Goal: Task Accomplishment & Management: Use online tool/utility

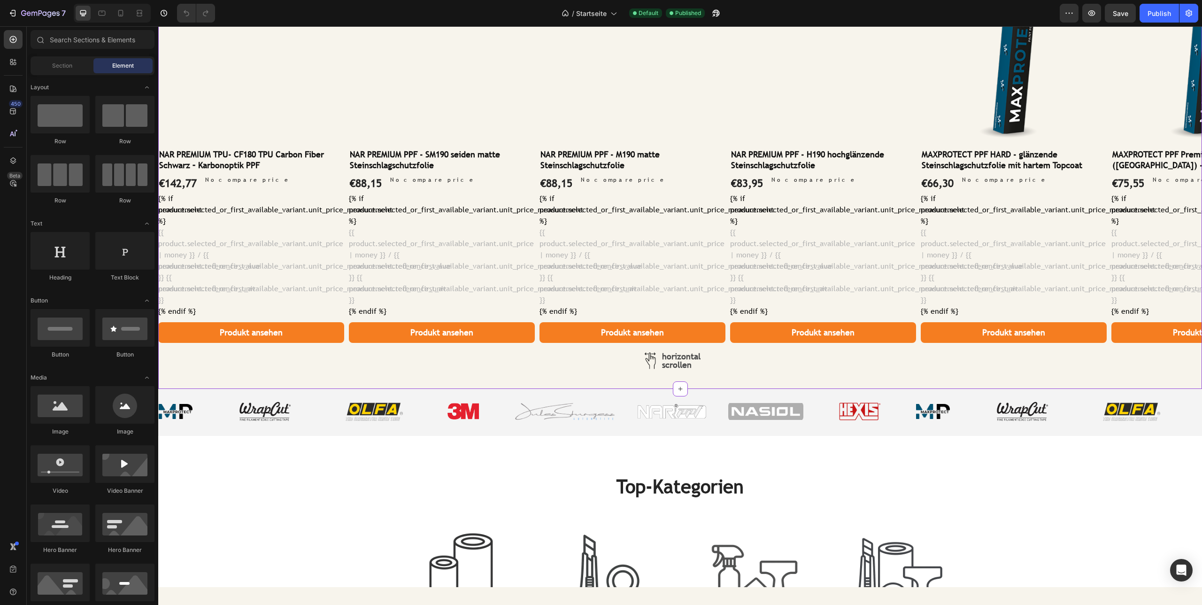
scroll to position [757, 0]
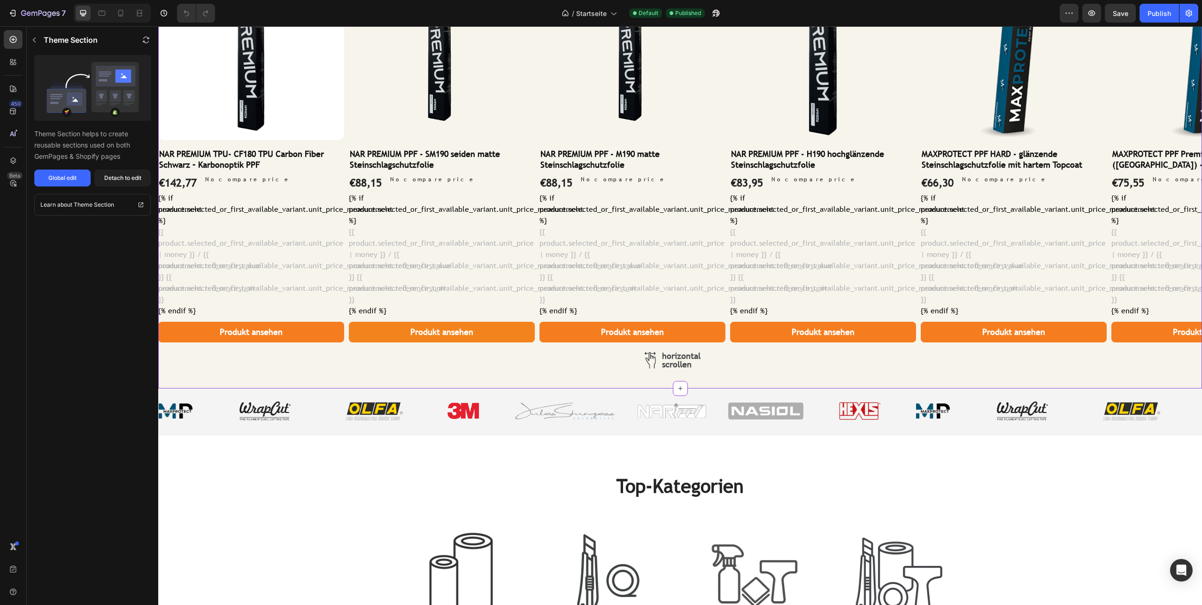
click at [495, 331] on button "Produkt ansehen" at bounding box center [442, 332] width 186 height 21
click at [498, 329] on button "Produkt ansehen" at bounding box center [442, 332] width 186 height 21
click at [52, 181] on div "Global edit" at bounding box center [62, 178] width 28 height 8
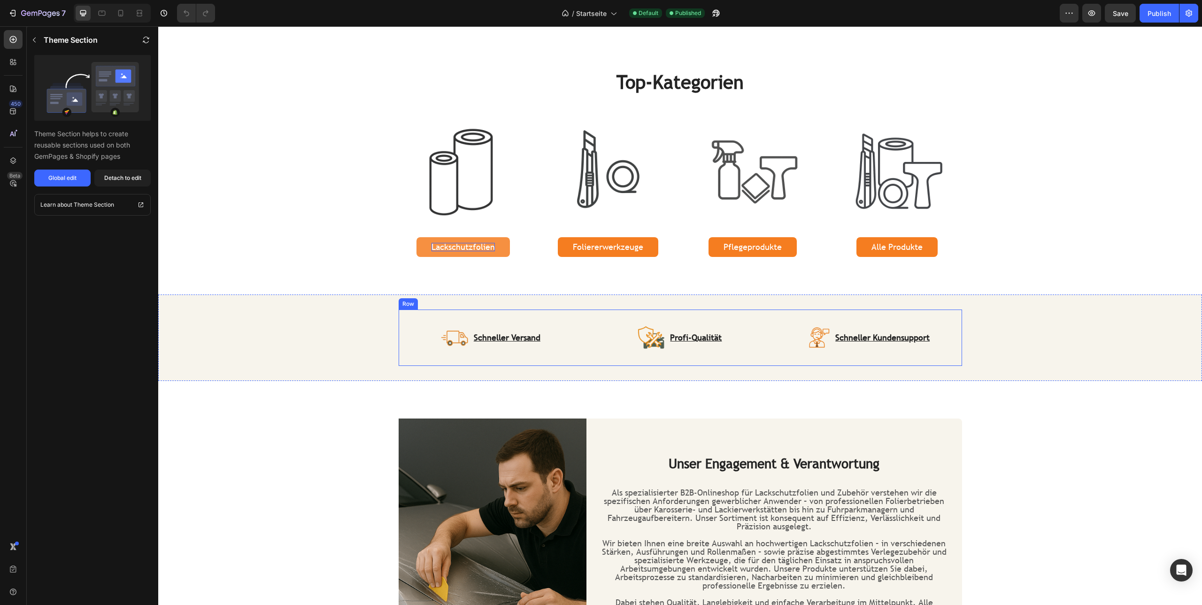
scroll to position [1157, 0]
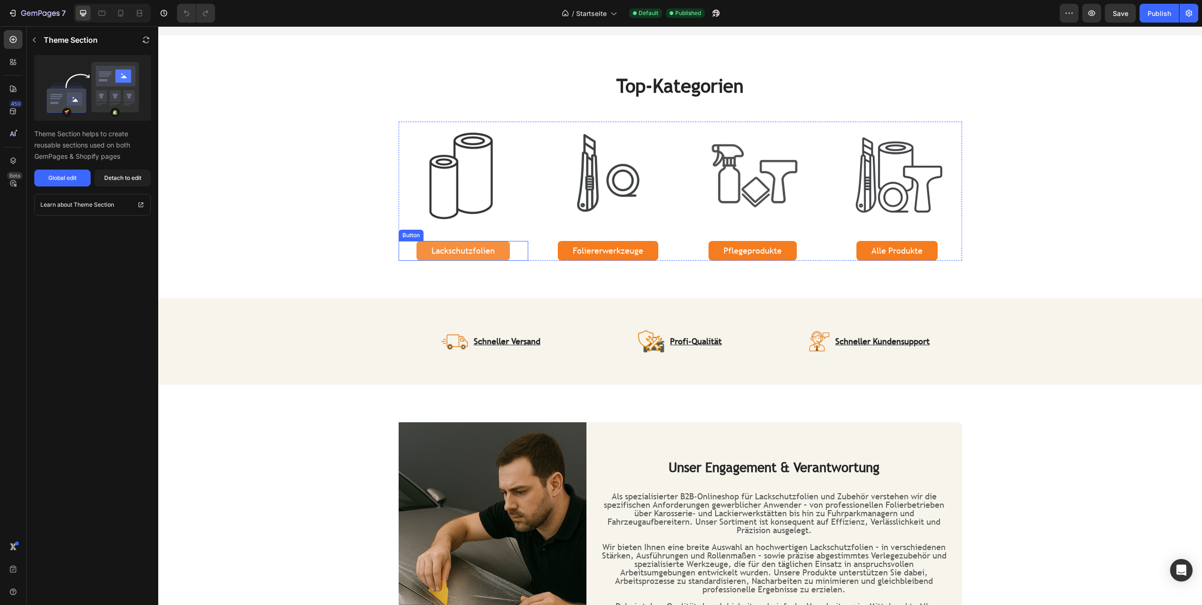
click at [508, 252] on link "Lackschutzfolien" at bounding box center [463, 251] width 93 height 20
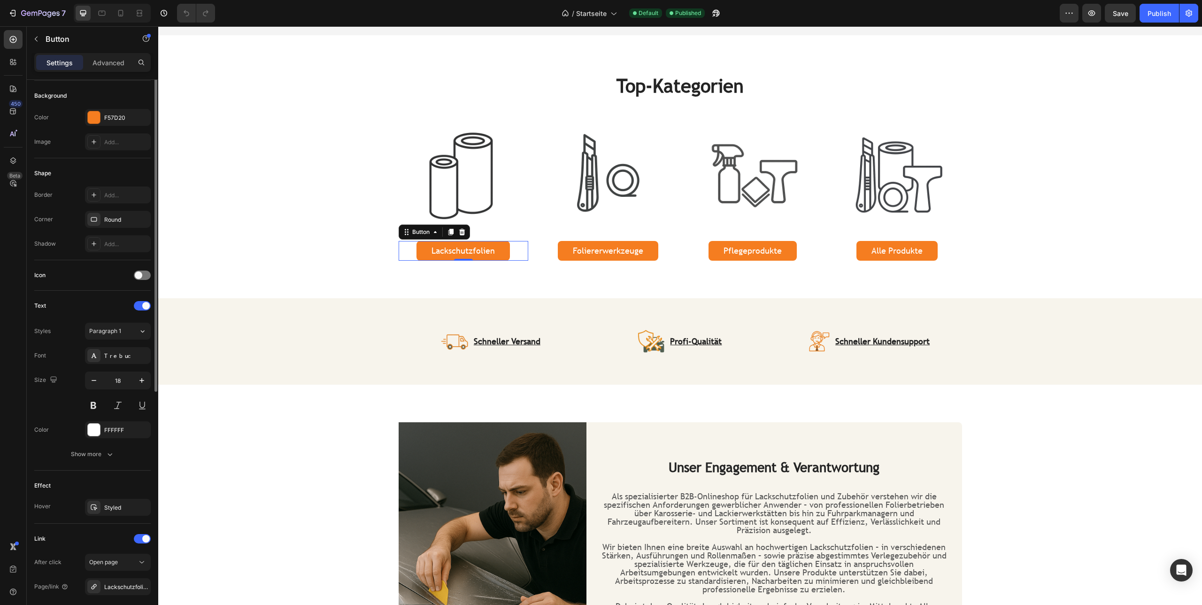
scroll to position [0, 0]
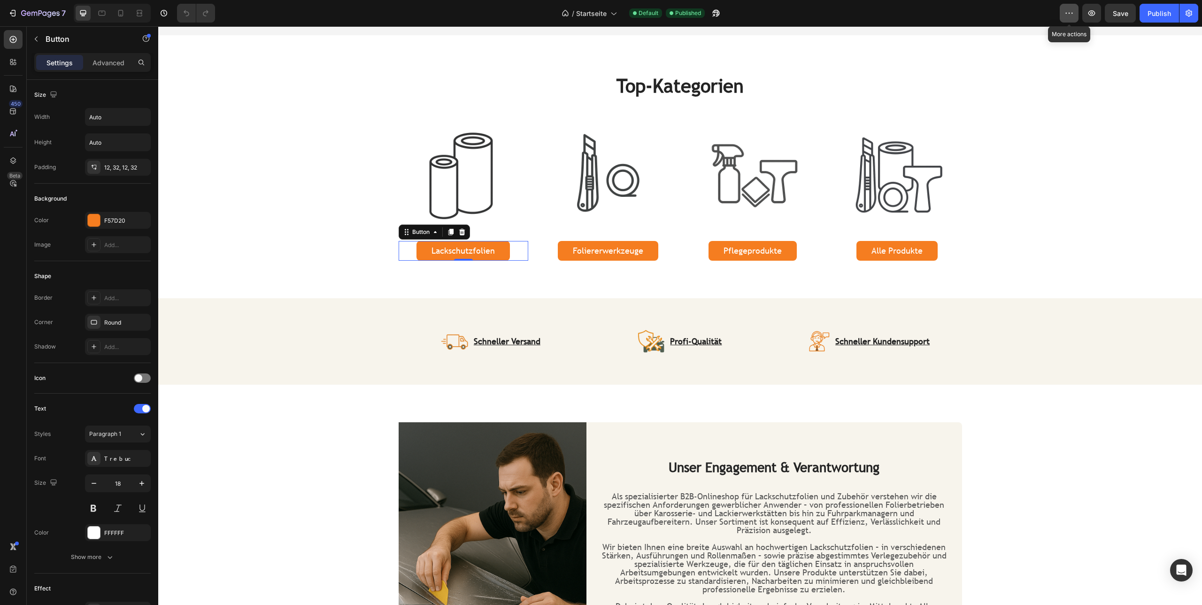
click at [1073, 11] on icon "button" at bounding box center [1069, 12] width 9 height 9
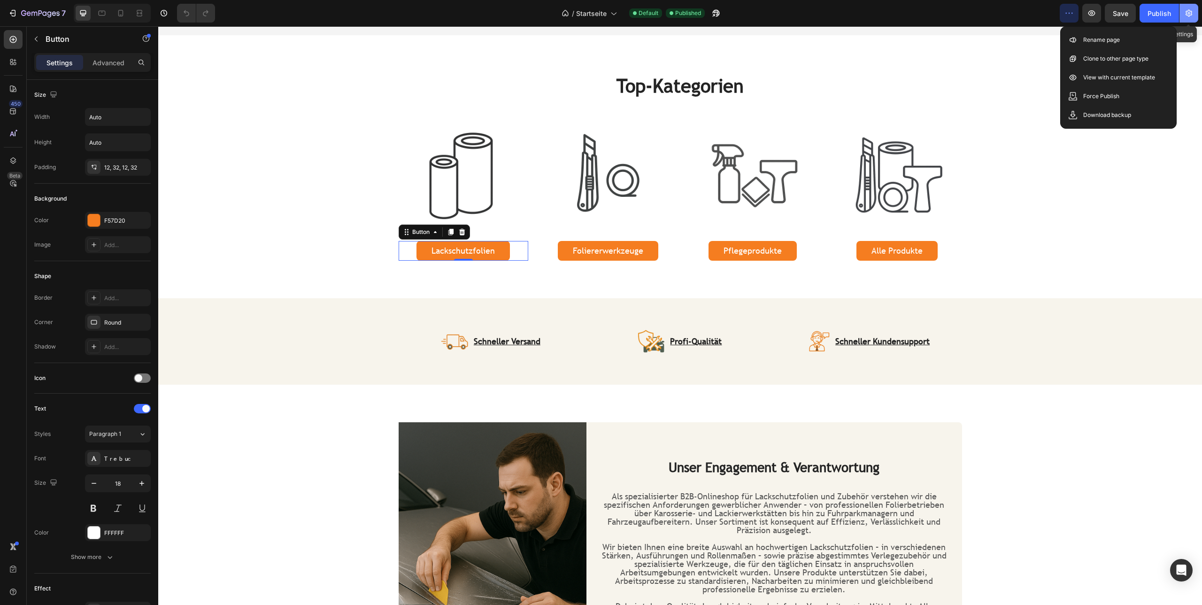
click at [1193, 13] on icon "button" at bounding box center [1188, 12] width 9 height 9
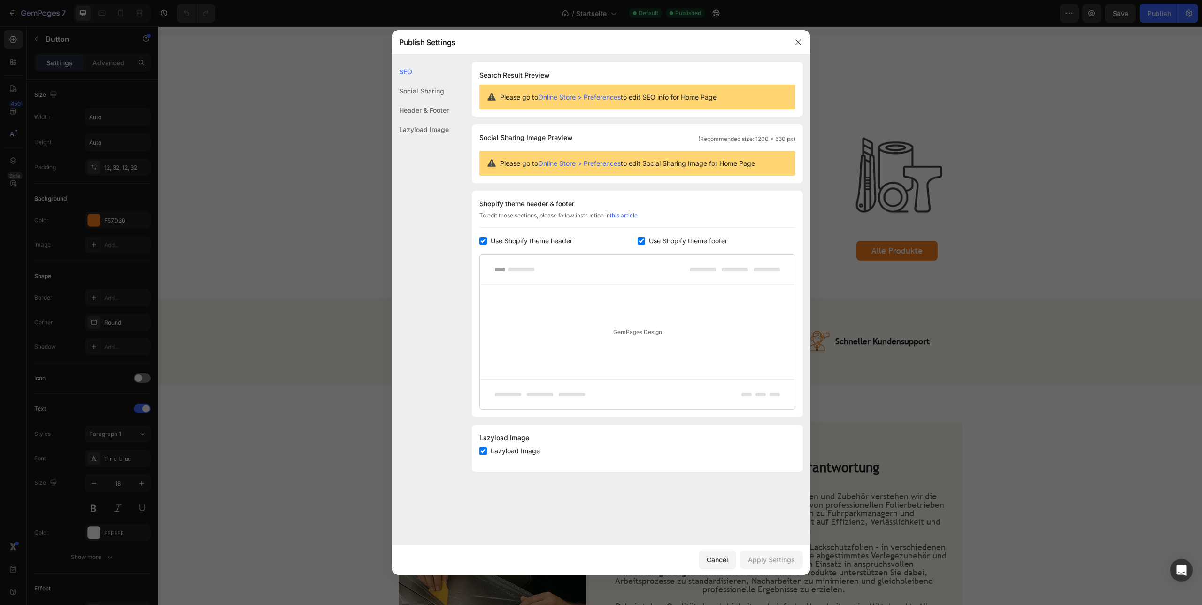
drag, startPoint x: 274, startPoint y: 170, endPoint x: 127, endPoint y: 147, distance: 149.3
click at [274, 170] on div at bounding box center [601, 302] width 1202 height 605
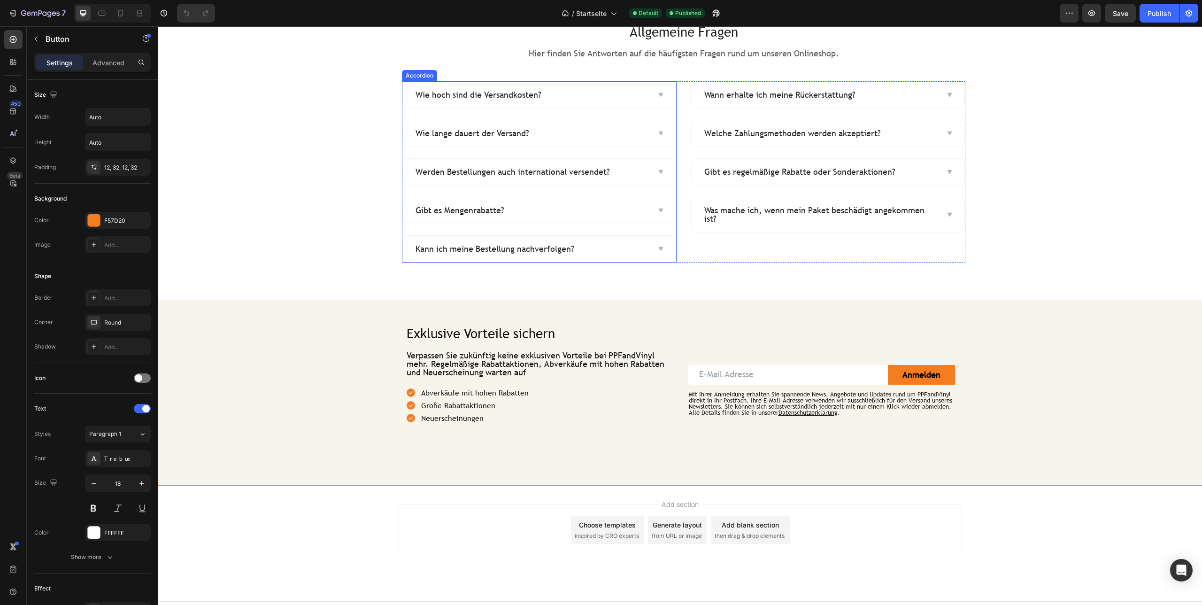
scroll to position [2000, 0]
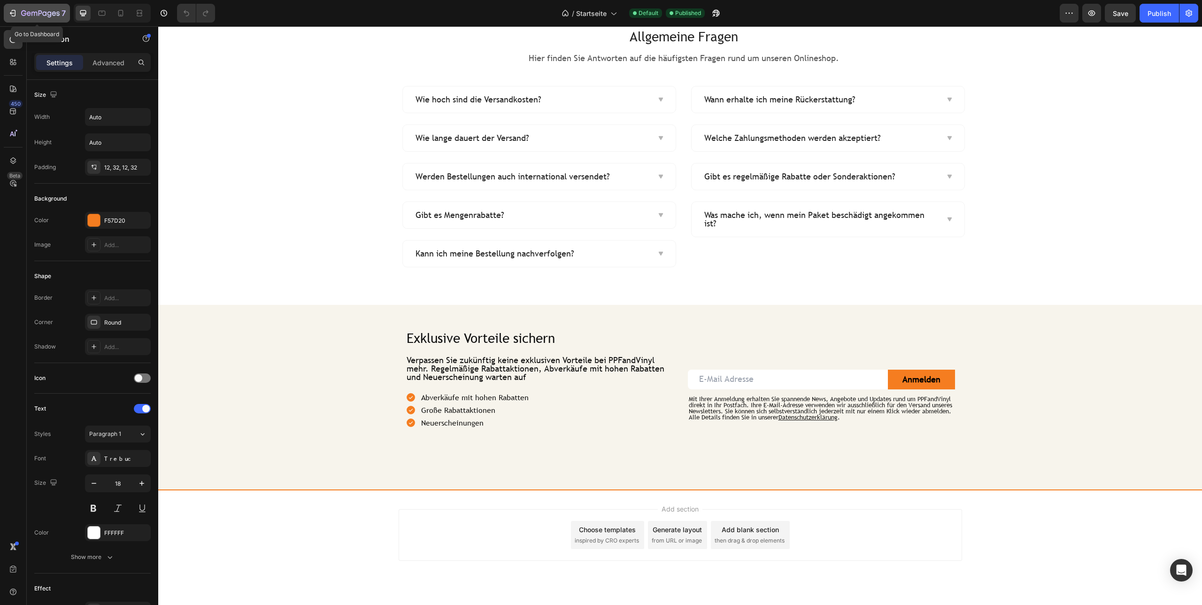
click at [19, 12] on div "7" at bounding box center [37, 13] width 58 height 11
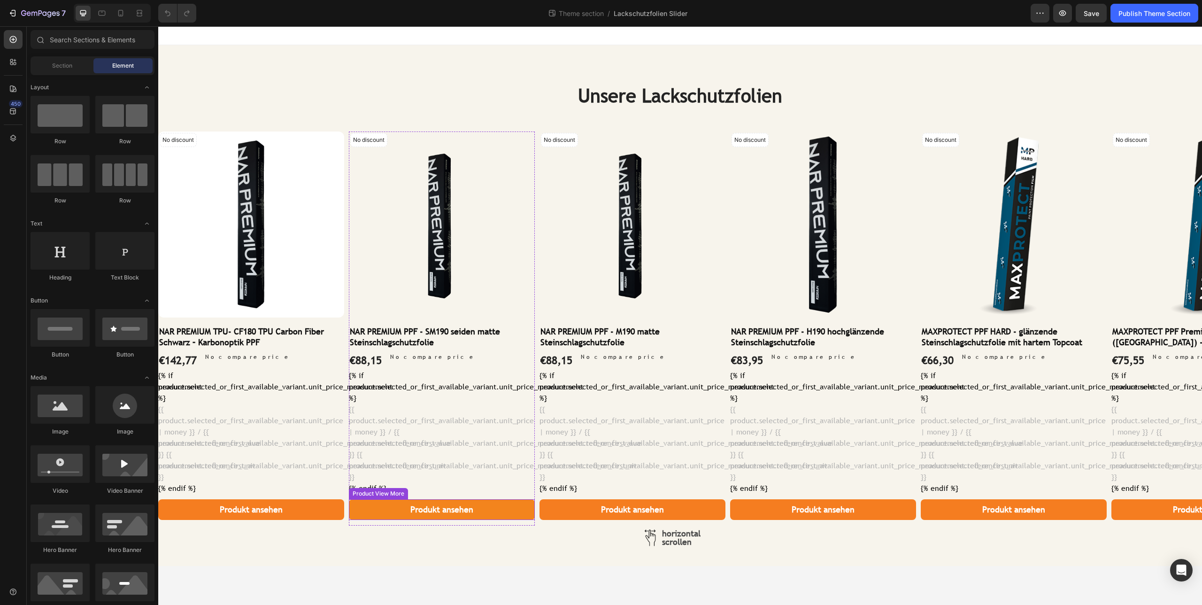
click at [496, 506] on button "Produkt ansehen" at bounding box center [442, 509] width 186 height 21
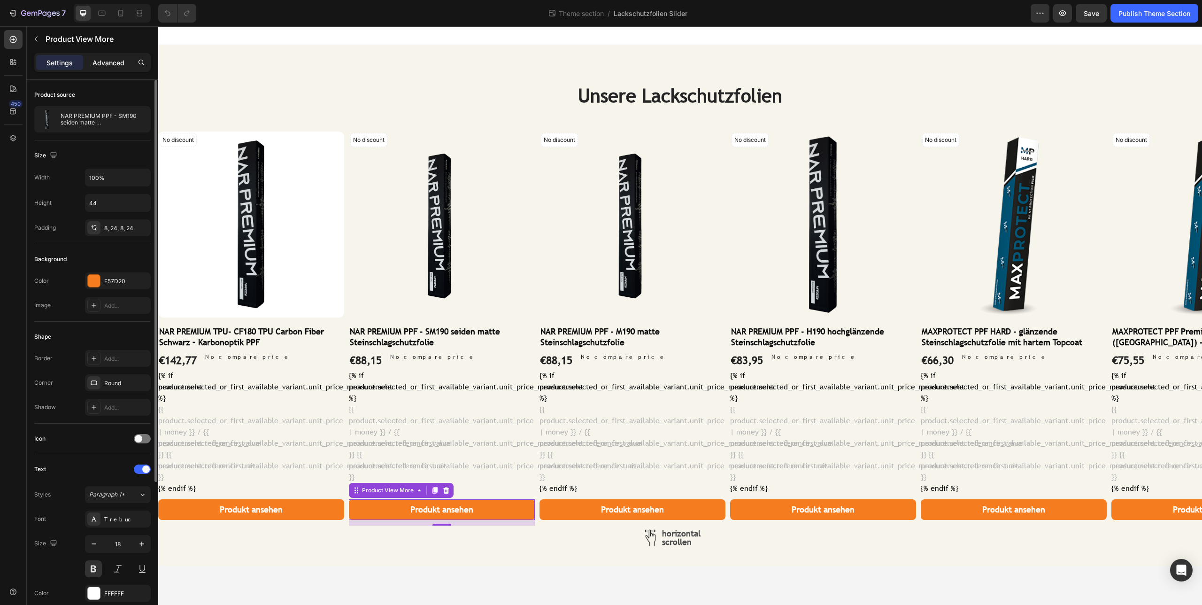
click at [111, 61] on p "Advanced" at bounding box center [109, 63] width 32 height 10
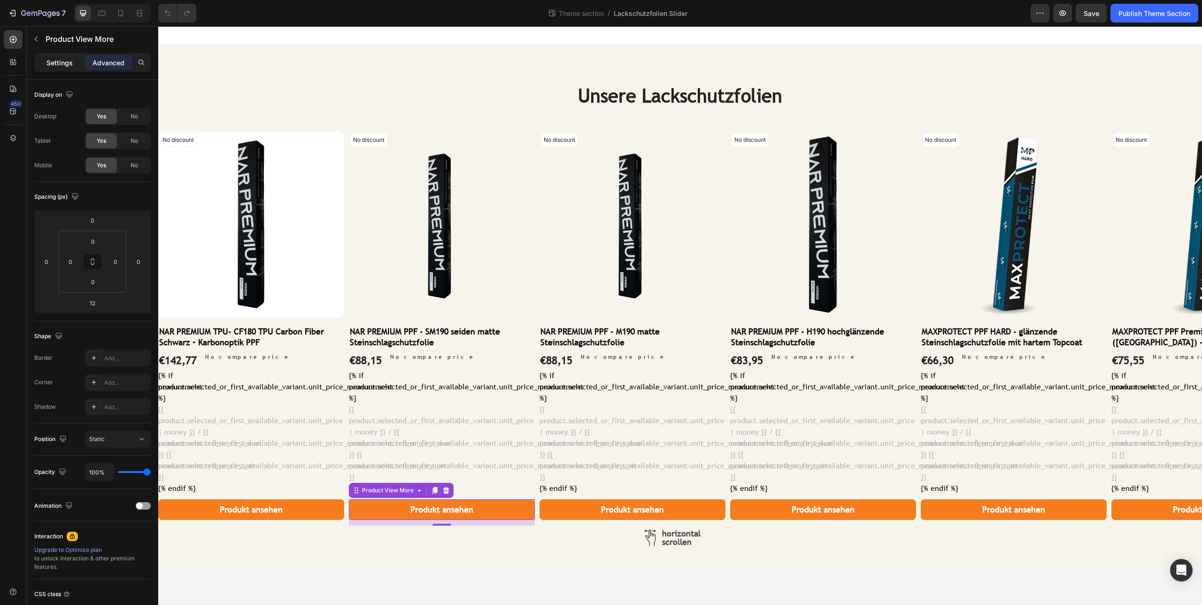
click at [50, 62] on p "Settings" at bounding box center [59, 63] width 26 height 10
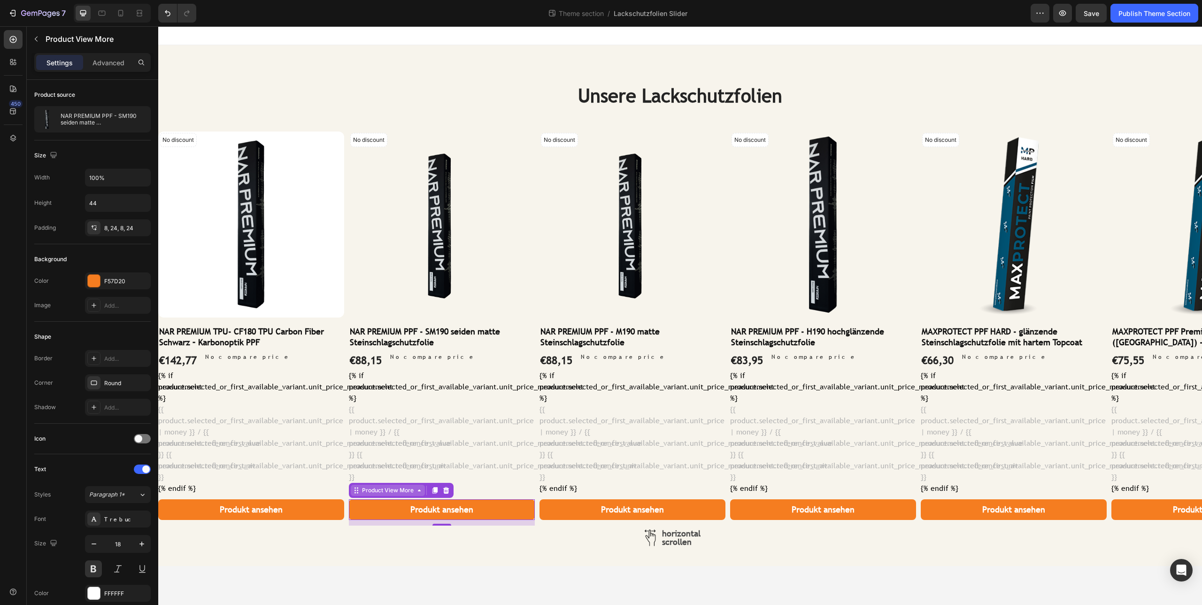
click at [409, 489] on div "Product View More" at bounding box center [387, 490] width 55 height 8
click at [505, 510] on button "Produkt ansehen" at bounding box center [442, 509] width 186 height 21
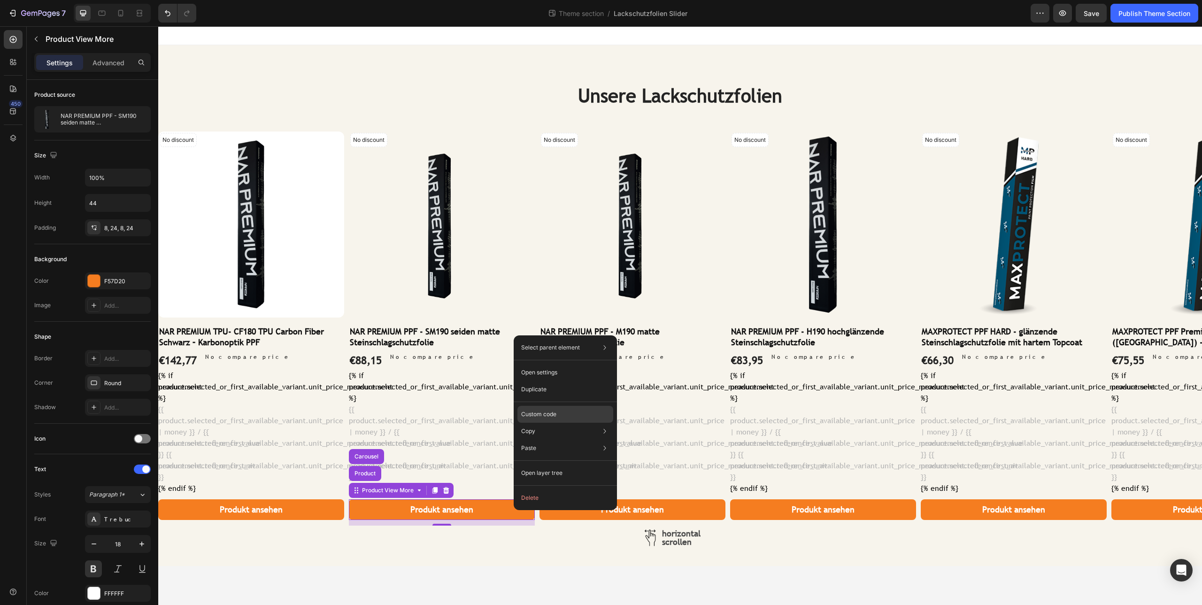
click at [551, 415] on p "Custom code" at bounding box center [538, 414] width 35 height 8
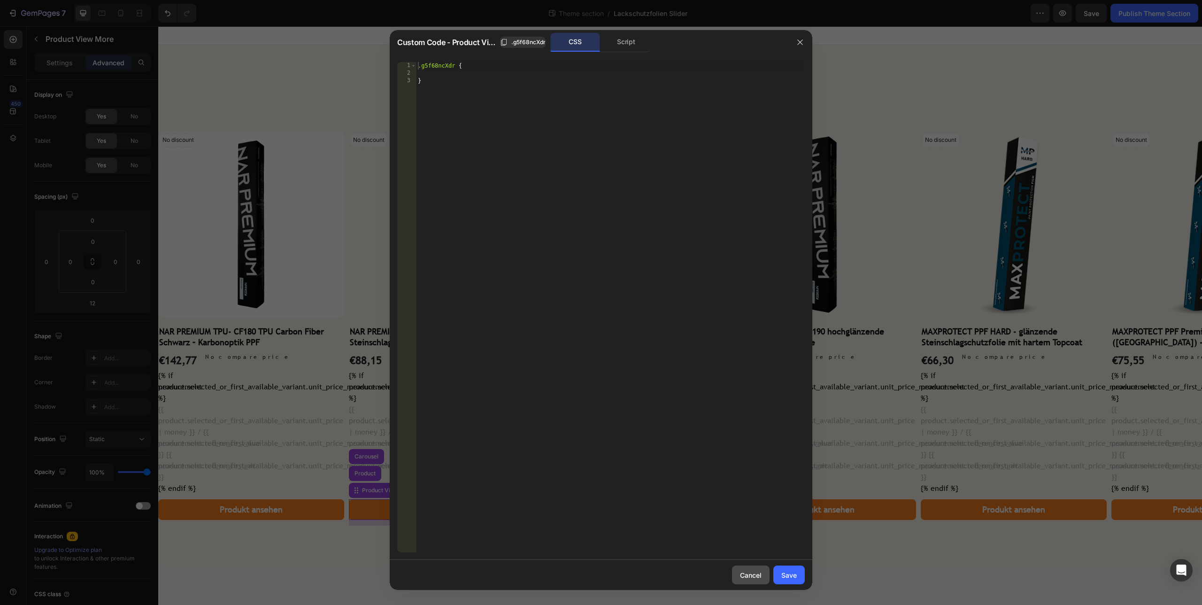
click at [746, 570] on div "Cancel" at bounding box center [751, 575] width 22 height 10
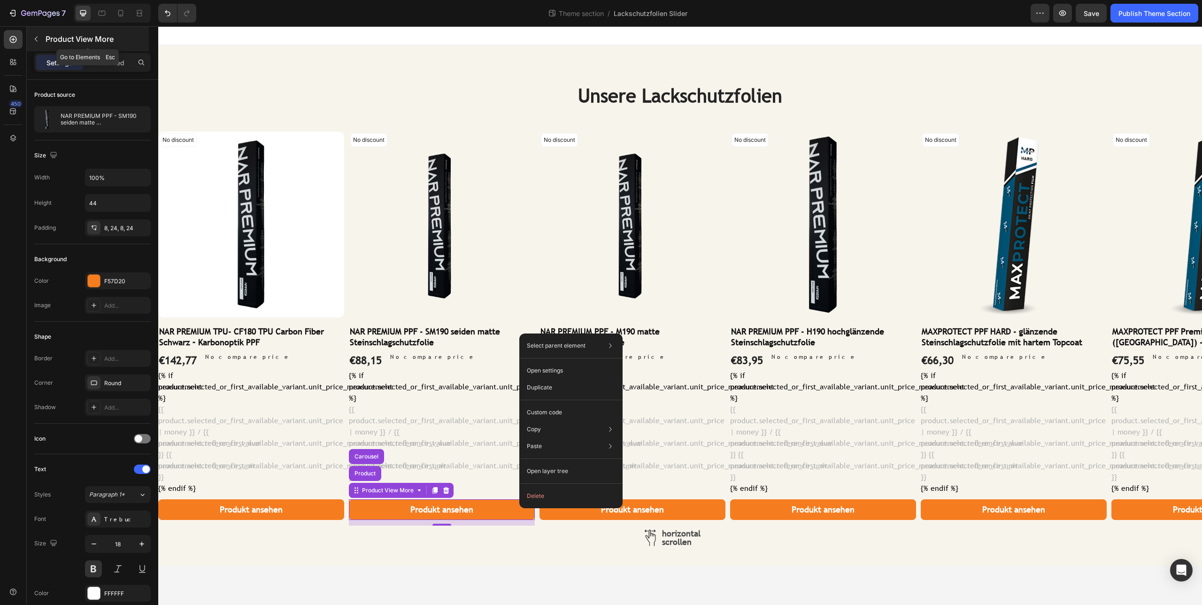
click at [54, 38] on p "Product View More" at bounding box center [96, 38] width 101 height 11
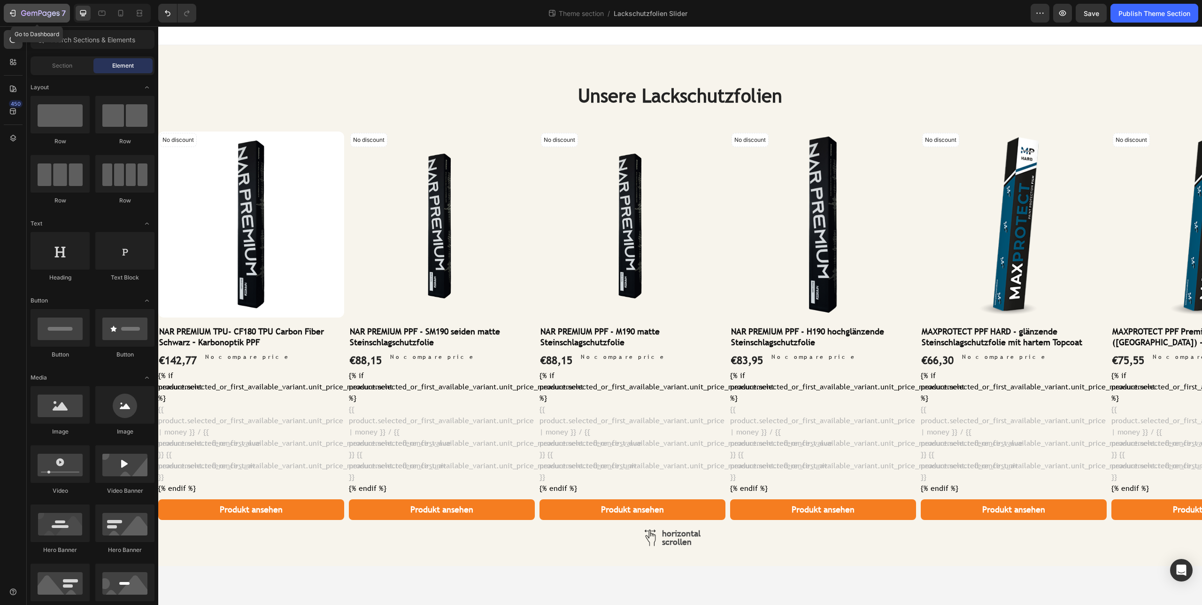
click at [40, 16] on icon "button" at bounding box center [40, 14] width 39 height 8
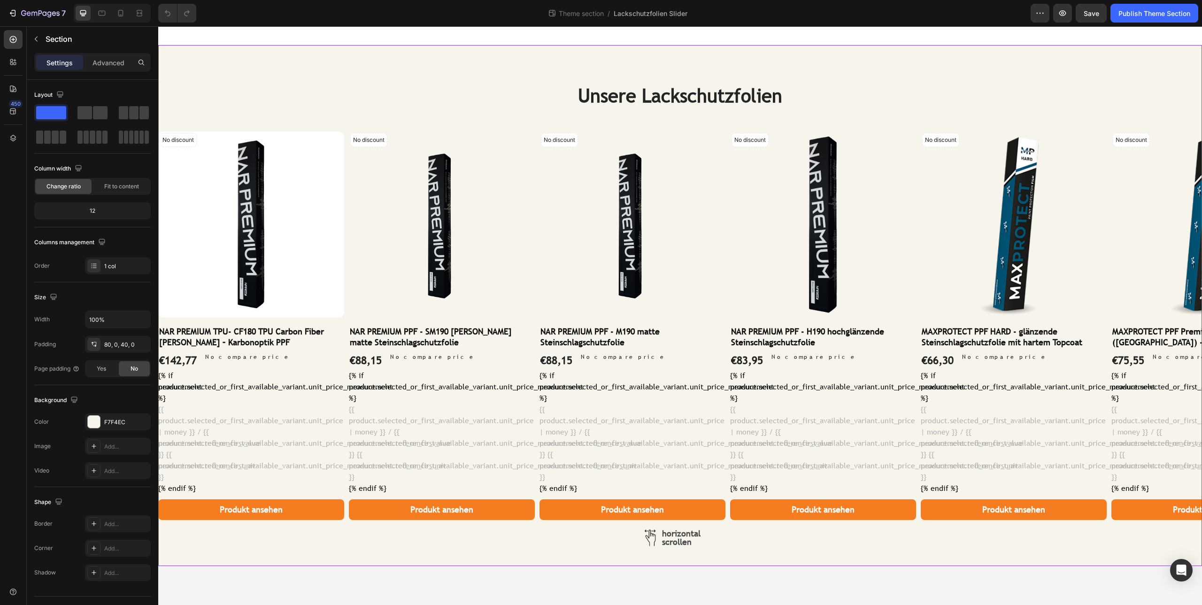
click at [547, 76] on div "Unsere Lackschutzfolien Heading No discount Not be displayed when published Dis…" at bounding box center [680, 305] width 1044 height 521
click at [1037, 20] on button "button" at bounding box center [1040, 13] width 19 height 19
click at [1163, 14] on div "Publish Theme Section" at bounding box center [1155, 13] width 72 height 10
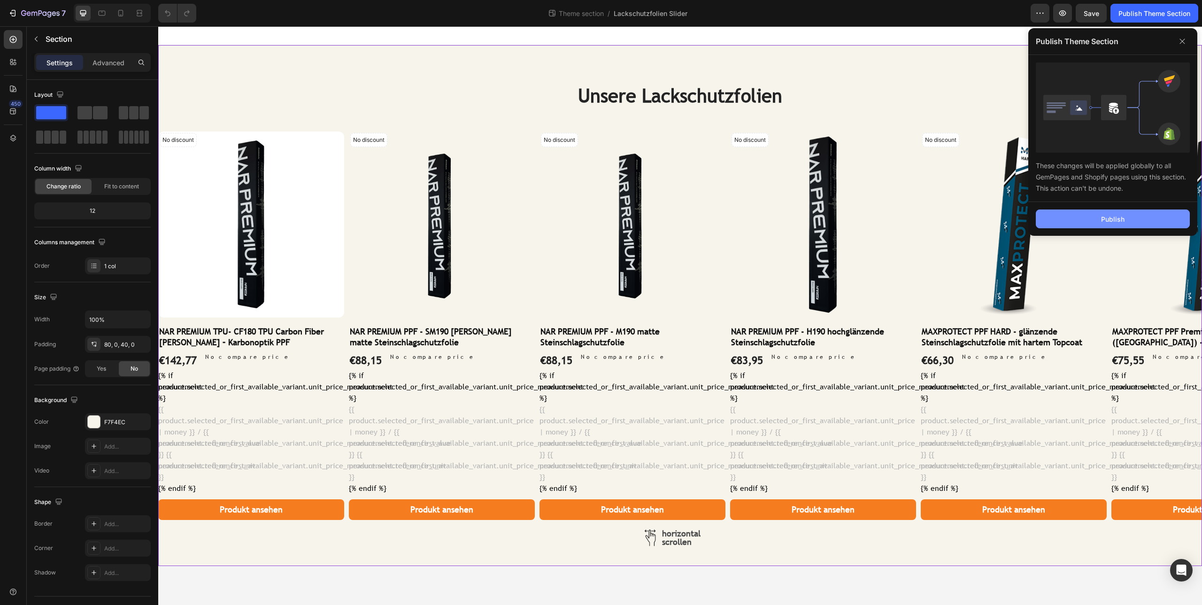
click at [1111, 226] on button "Publish" at bounding box center [1113, 218] width 154 height 19
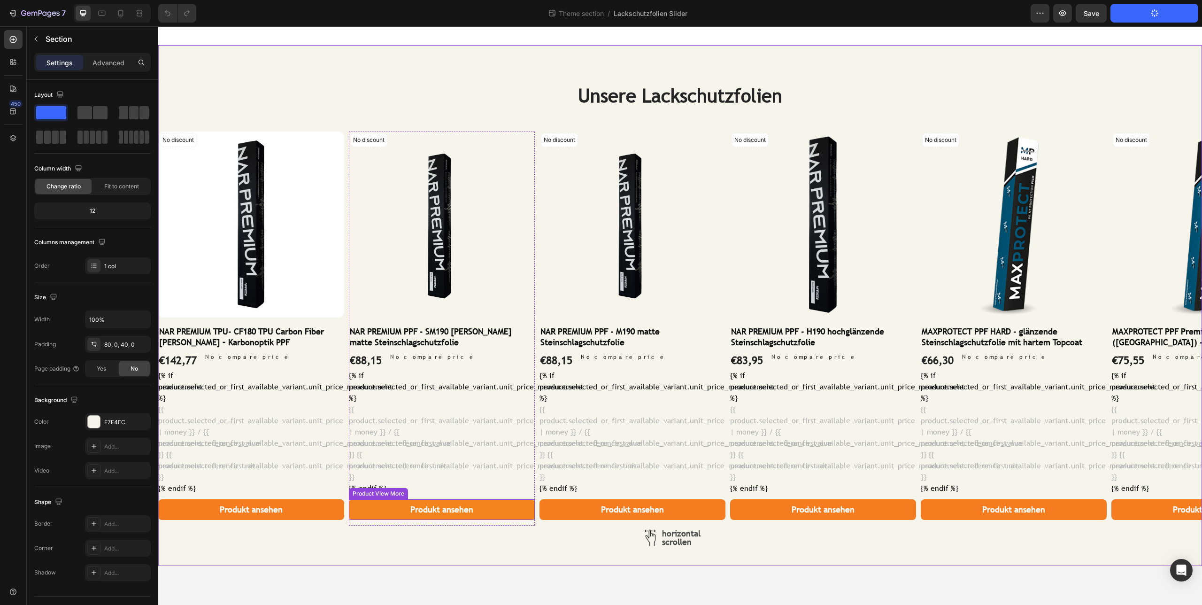
click at [486, 504] on button "Produkt ansehen" at bounding box center [442, 509] width 186 height 21
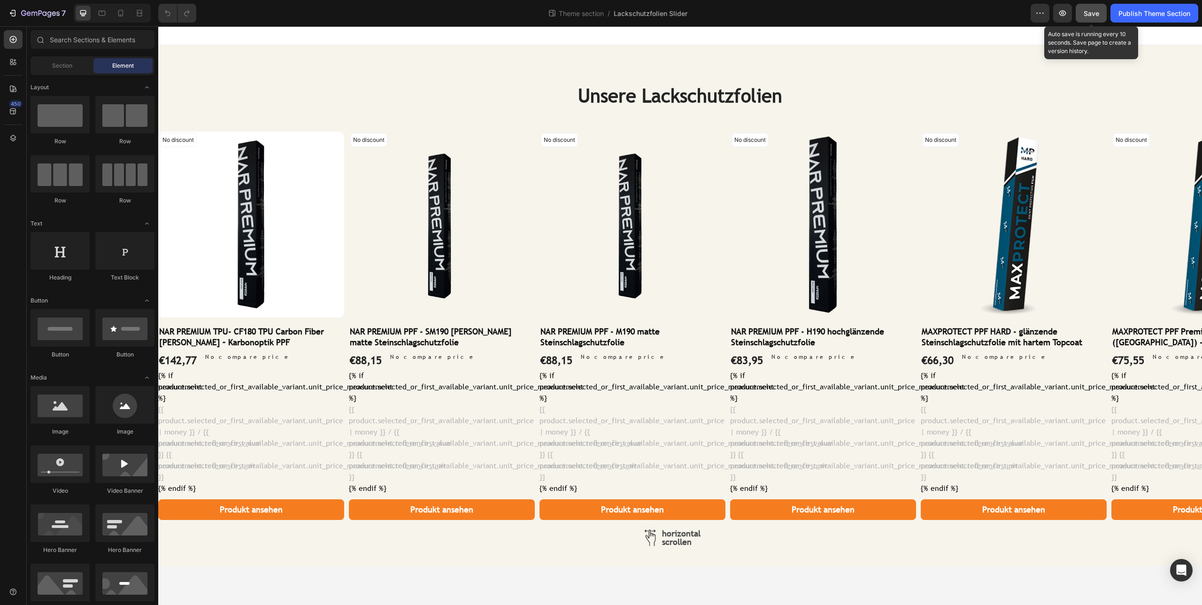
click at [1089, 15] on span "Save" at bounding box center [1091, 13] width 15 height 8
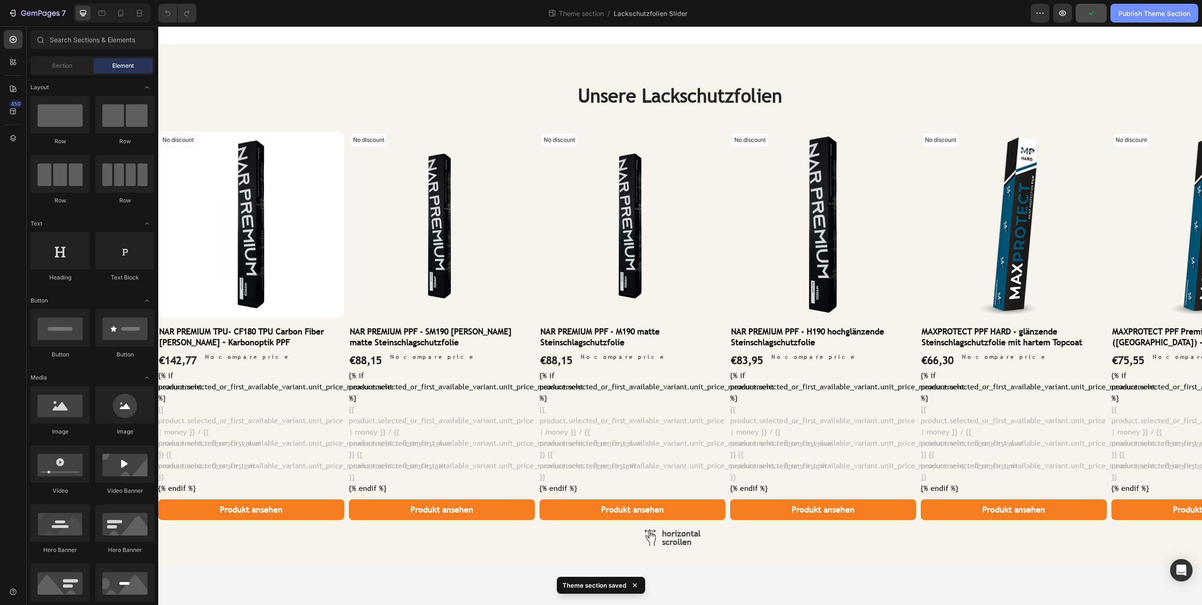
click at [1135, 15] on div "Publish Theme Section" at bounding box center [1155, 13] width 72 height 10
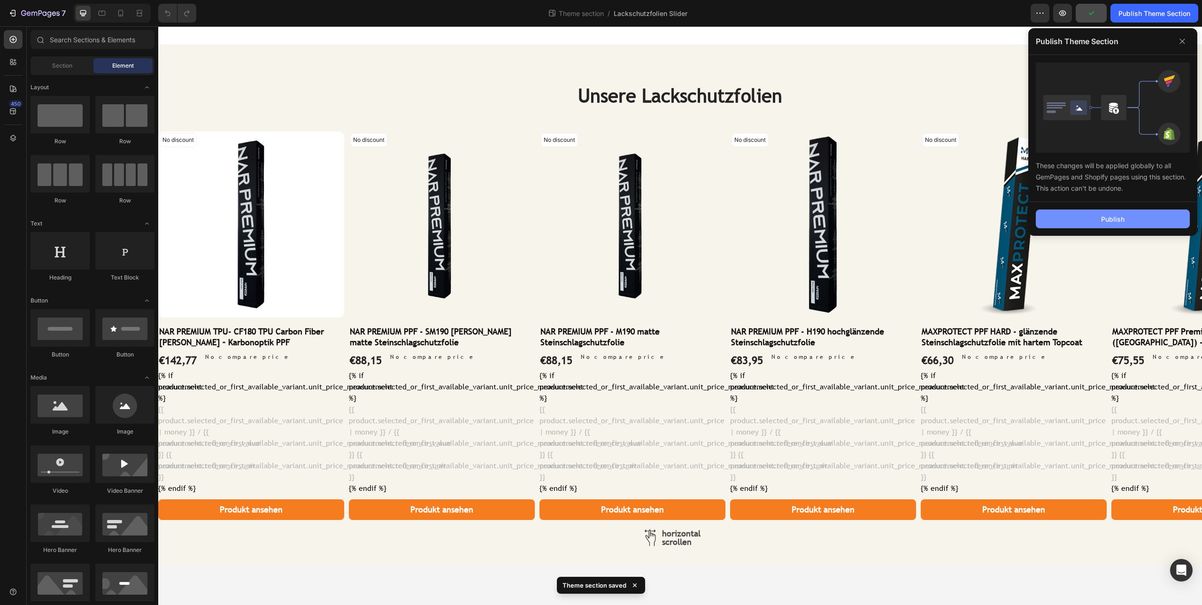
click at [1076, 219] on button "Publish" at bounding box center [1113, 218] width 154 height 19
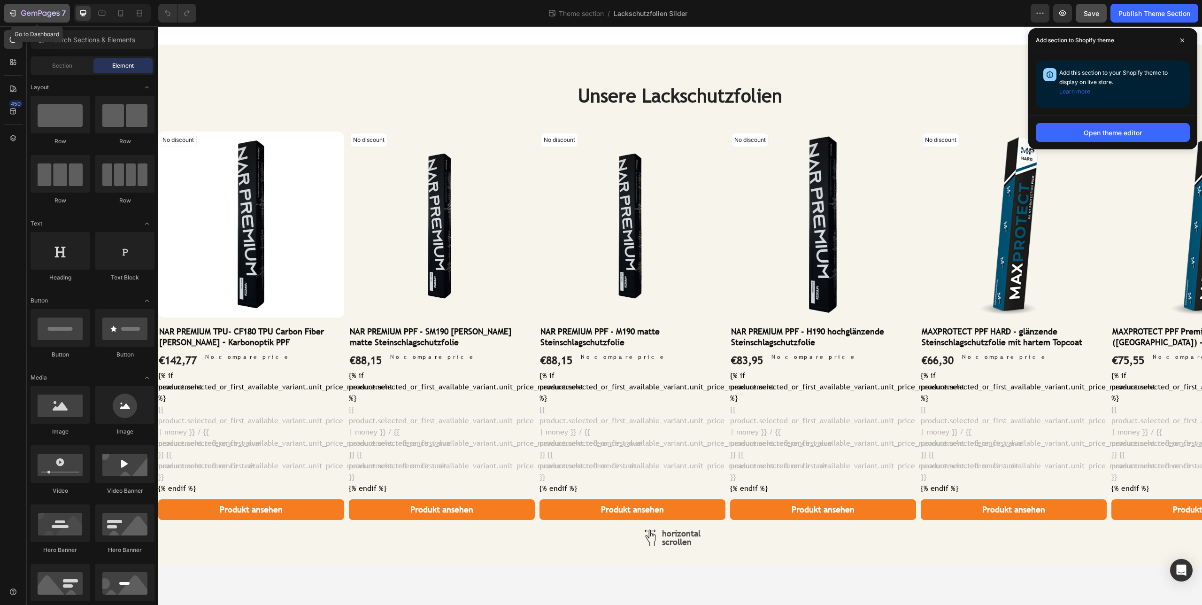
click at [40, 15] on icon "button" at bounding box center [40, 14] width 39 height 8
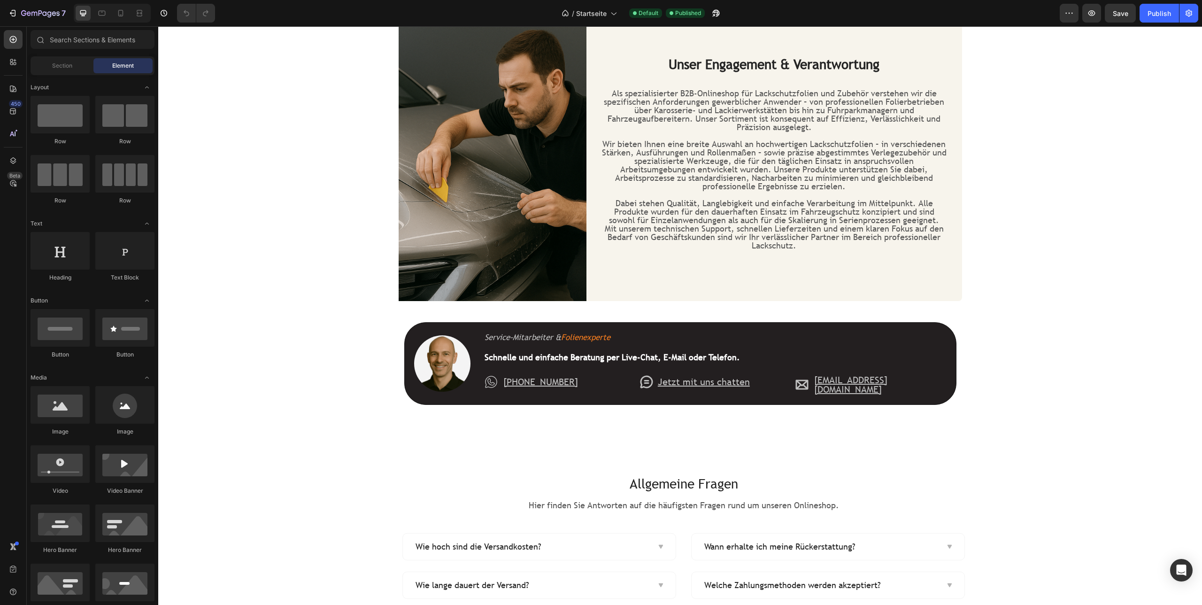
scroll to position [1561, 0]
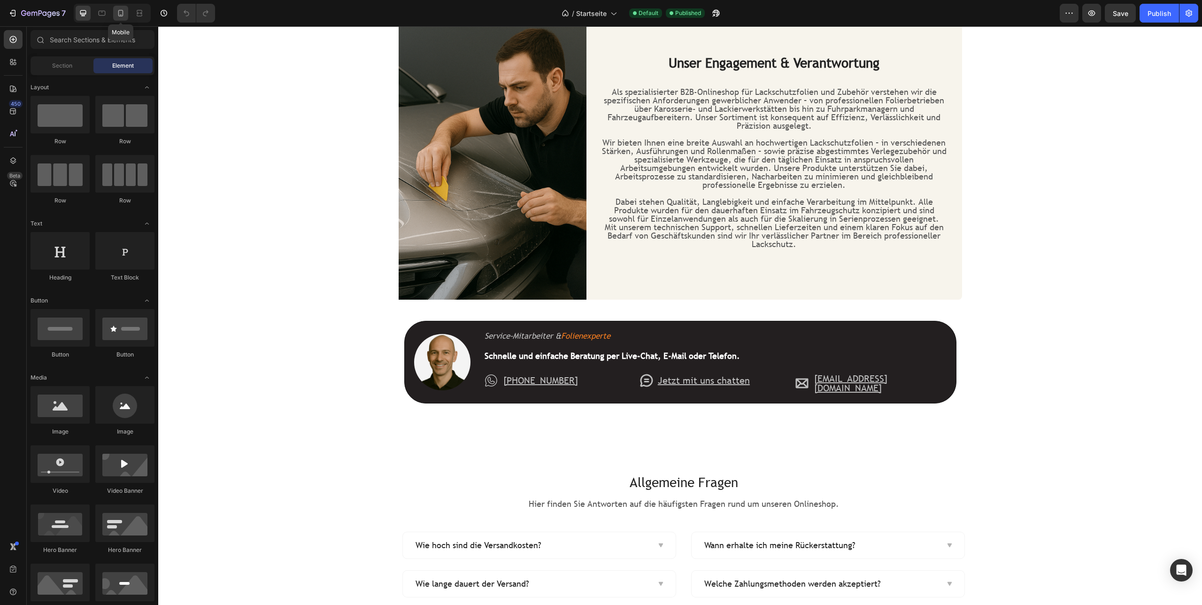
click at [117, 15] on icon at bounding box center [120, 12] width 9 height 9
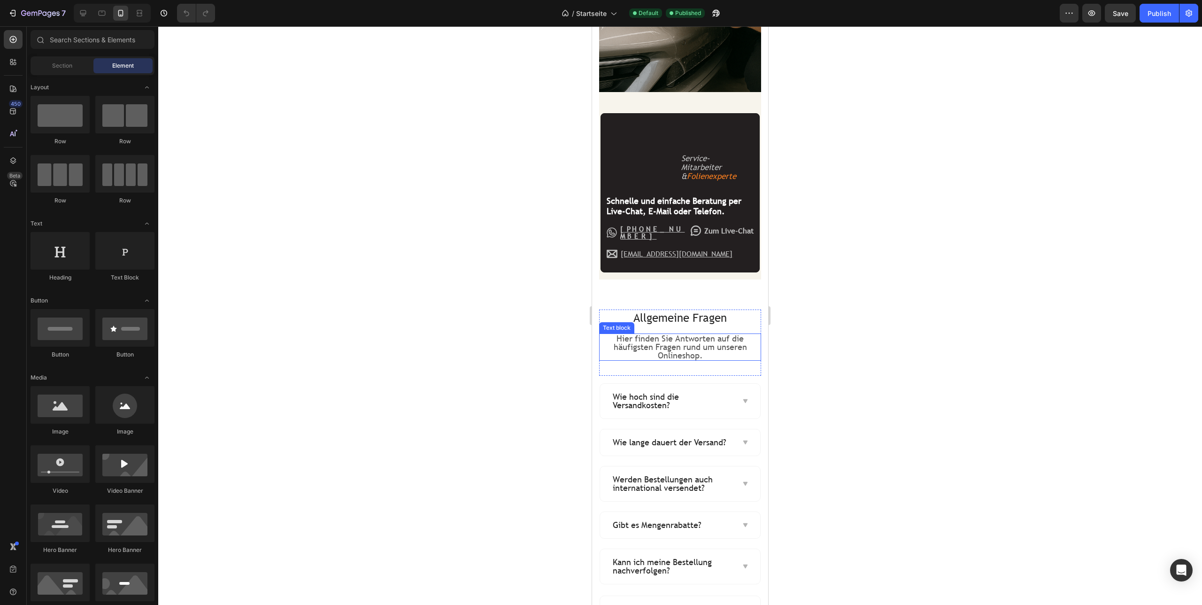
scroll to position [2152, 0]
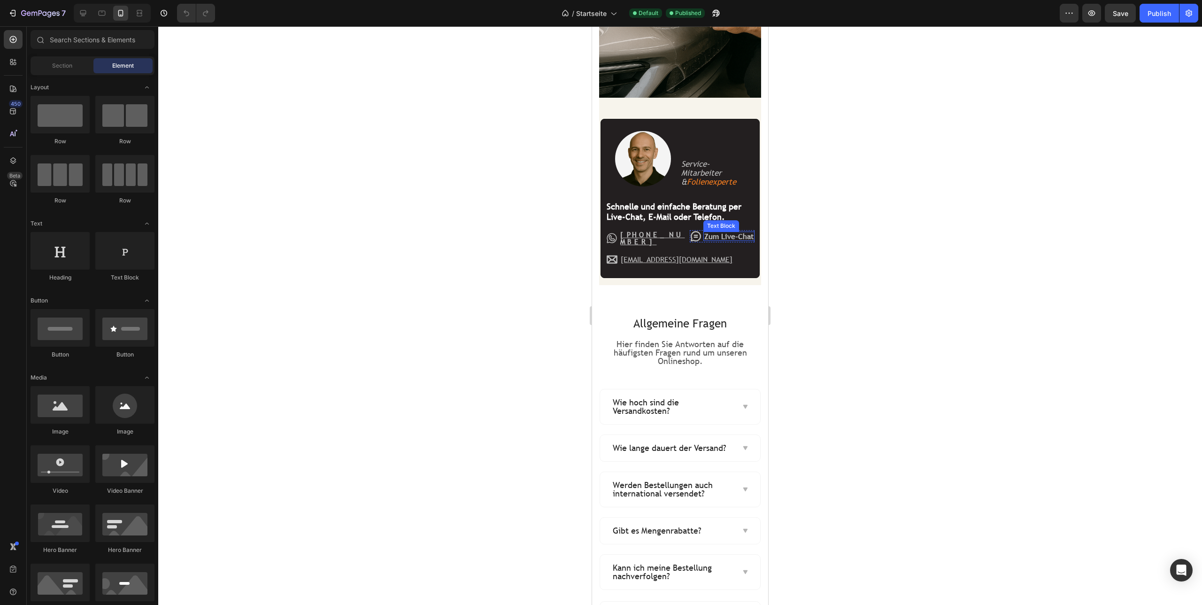
click at [720, 238] on p "Zum Live-Chat" at bounding box center [728, 236] width 49 height 8
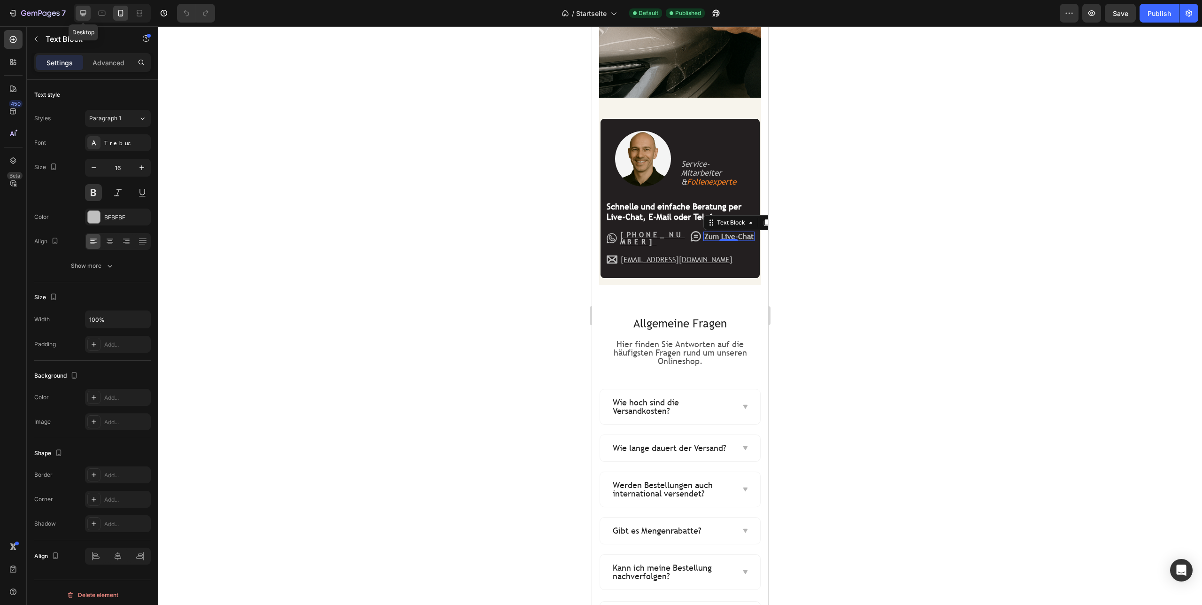
click at [86, 14] on icon at bounding box center [82, 12] width 9 height 9
type input "20"
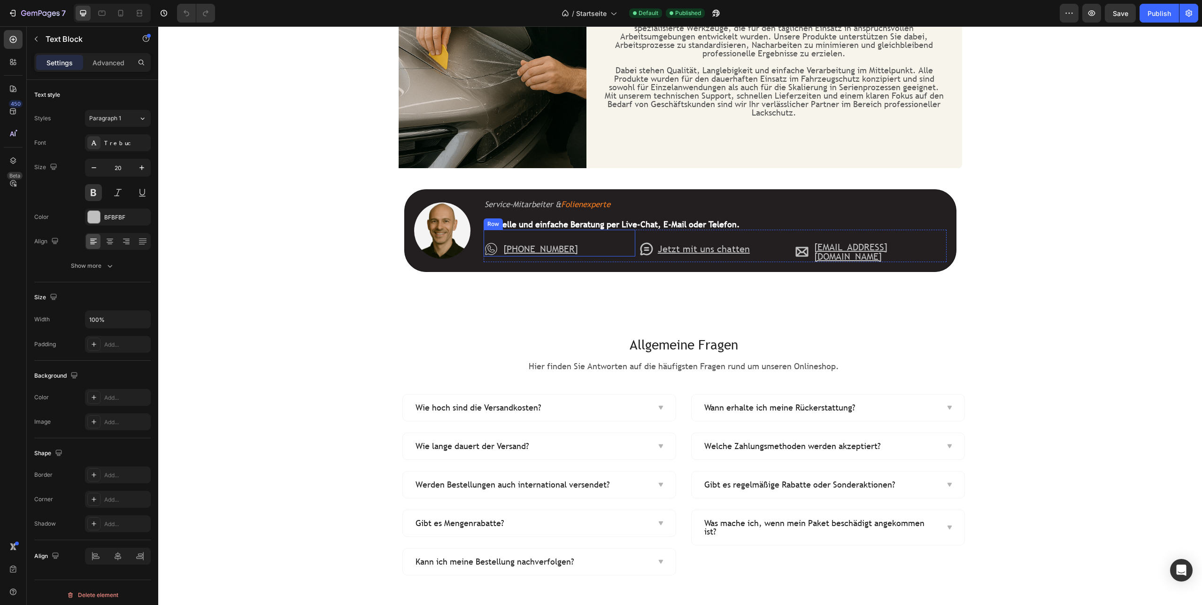
scroll to position [1688, 0]
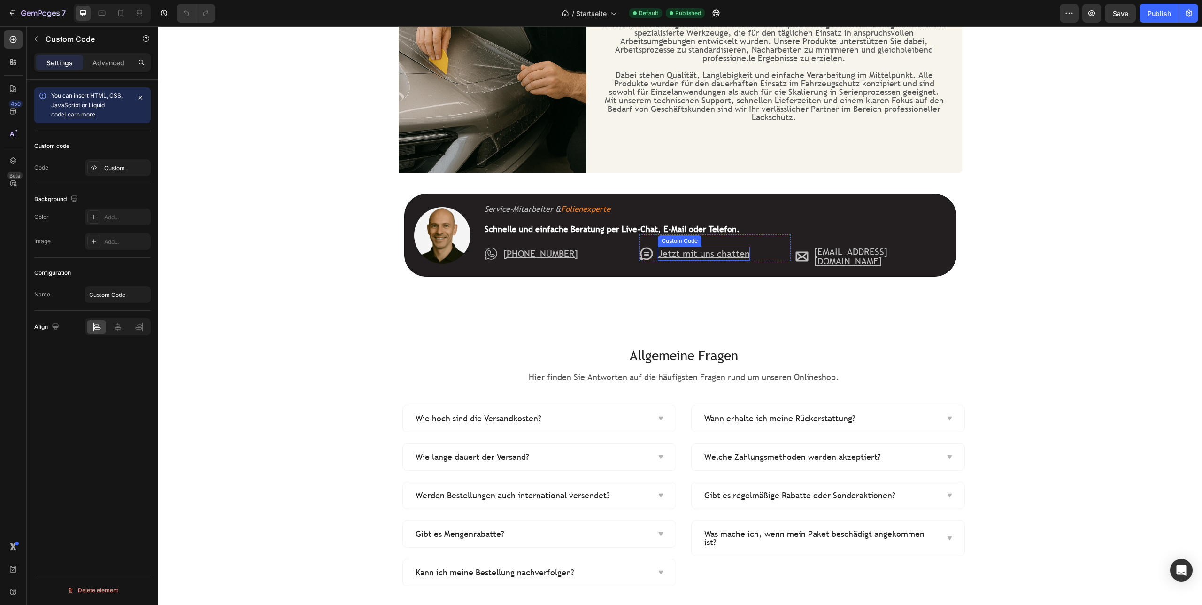
click at [688, 243] on div "Custom Code" at bounding box center [680, 240] width 44 height 11
click at [96, 172] on div at bounding box center [93, 167] width 13 height 13
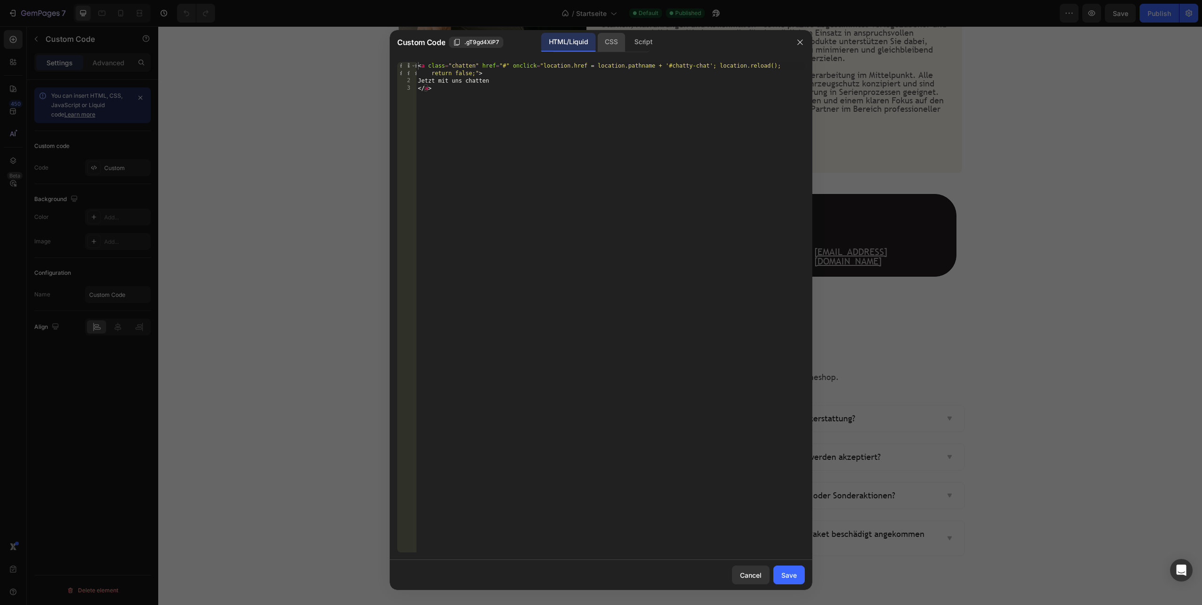
click at [620, 43] on div "CSS" at bounding box center [611, 42] width 28 height 19
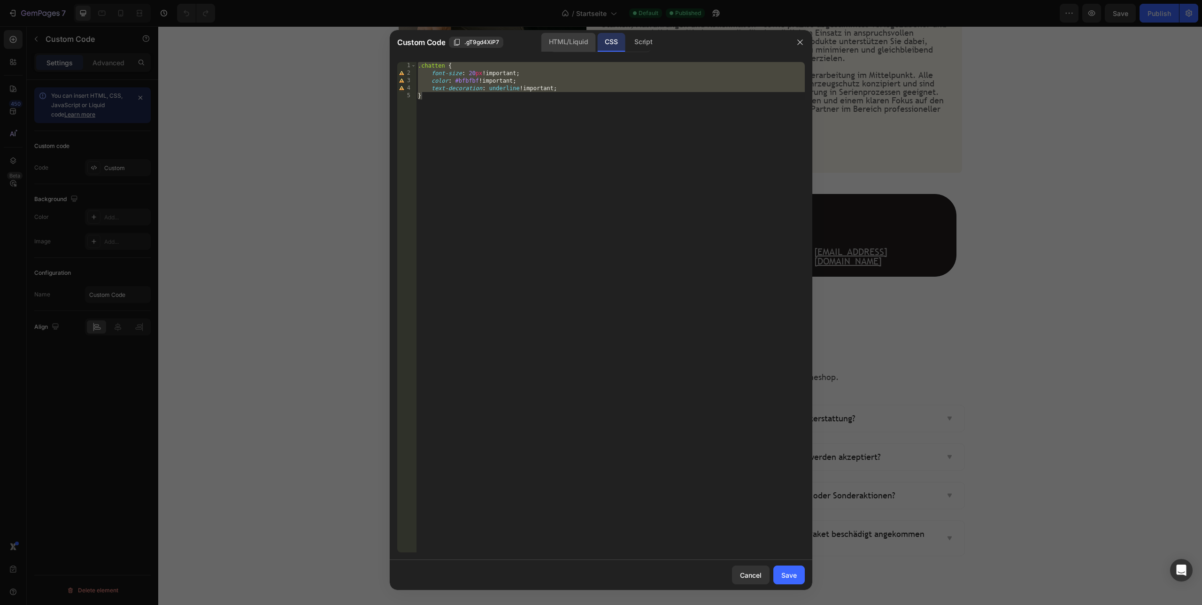
click at [577, 46] on div "HTML/Liquid" at bounding box center [568, 42] width 54 height 19
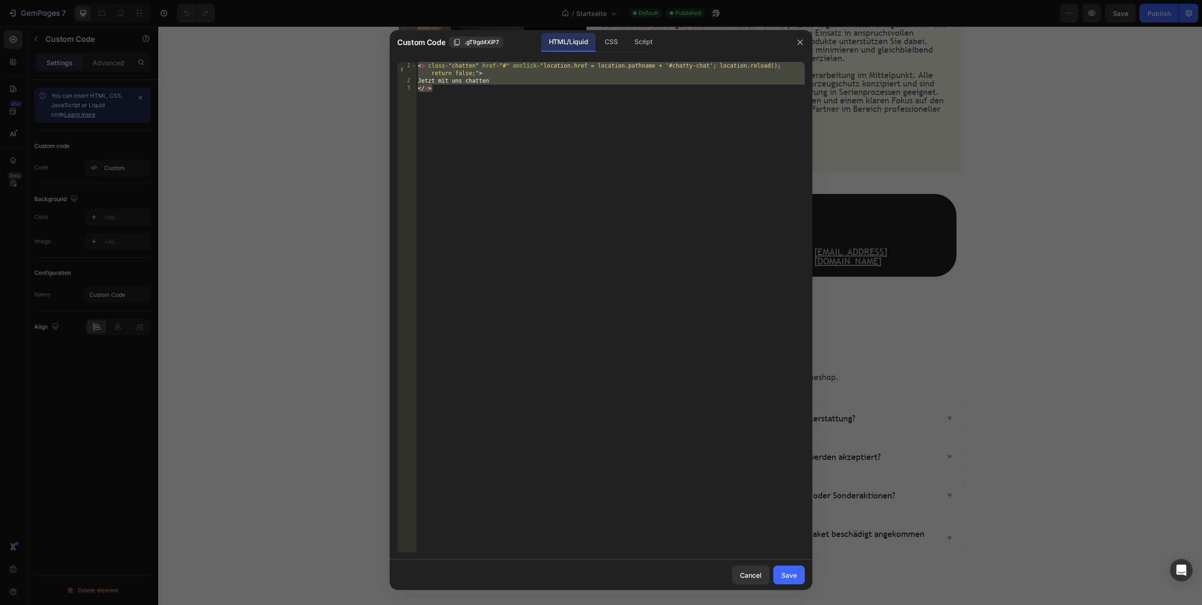
click at [478, 93] on div "< a class = "chatten" href = "#" onclick = "location.href = location.pathname +…" at bounding box center [610, 318] width 389 height 513
drag, startPoint x: 446, startPoint y: 91, endPoint x: 404, endPoint y: 59, distance: 51.9
click at [404, 59] on div "Jetzt mit uns chatten </a> 1 2 3 < a class = "chatten" href = "#" onclick = "lo…" at bounding box center [601, 306] width 423 height 505
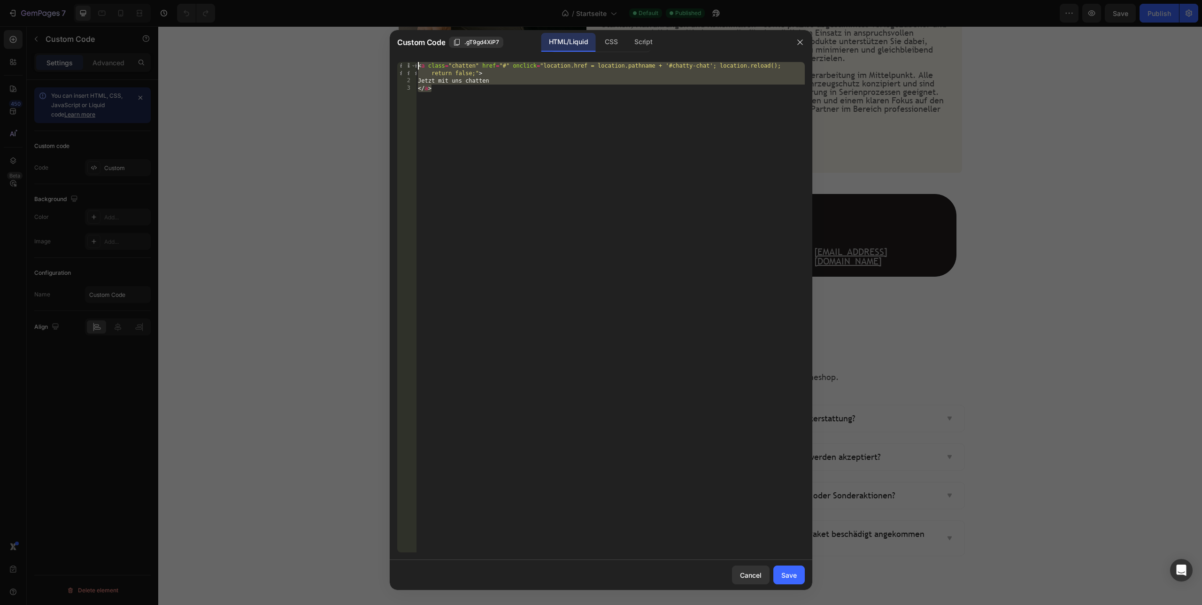
paste textarea "/a>"
type textarea "</a>"
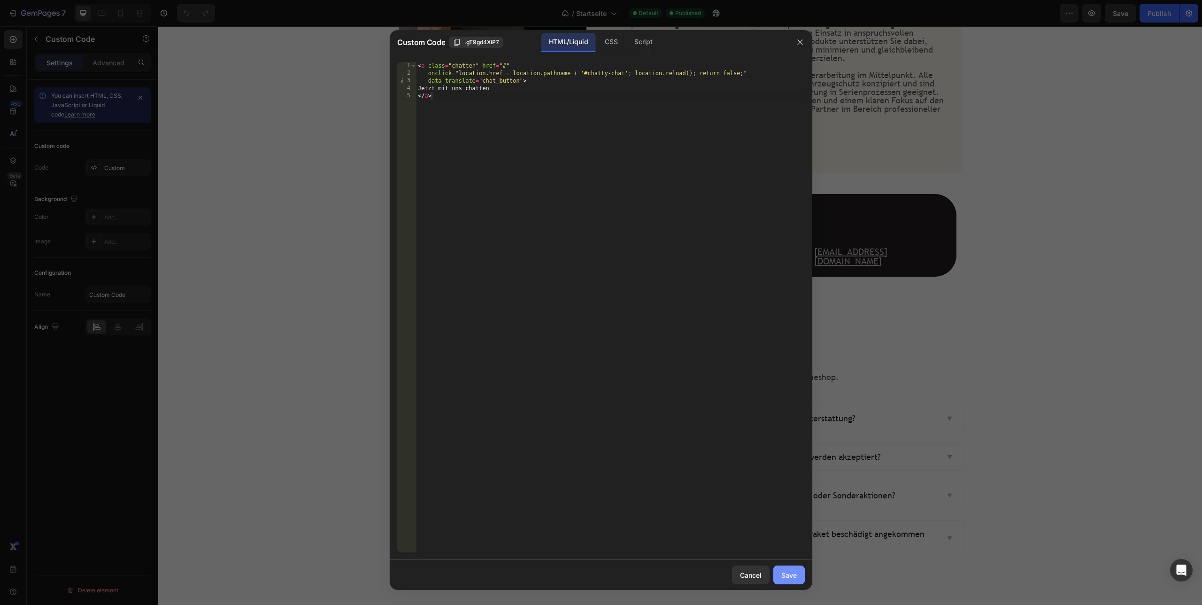
click at [795, 578] on div "Save" at bounding box center [788, 575] width 15 height 10
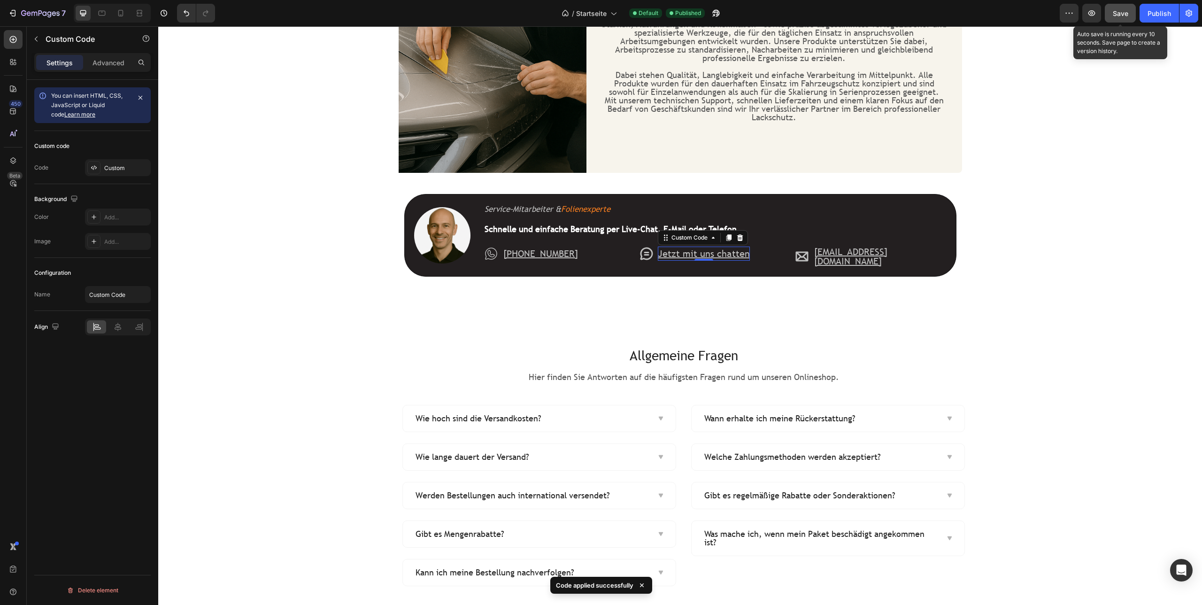
click at [1119, 9] on span "Save" at bounding box center [1120, 13] width 15 height 8
click at [1151, 14] on div "Publish" at bounding box center [1159, 13] width 23 height 10
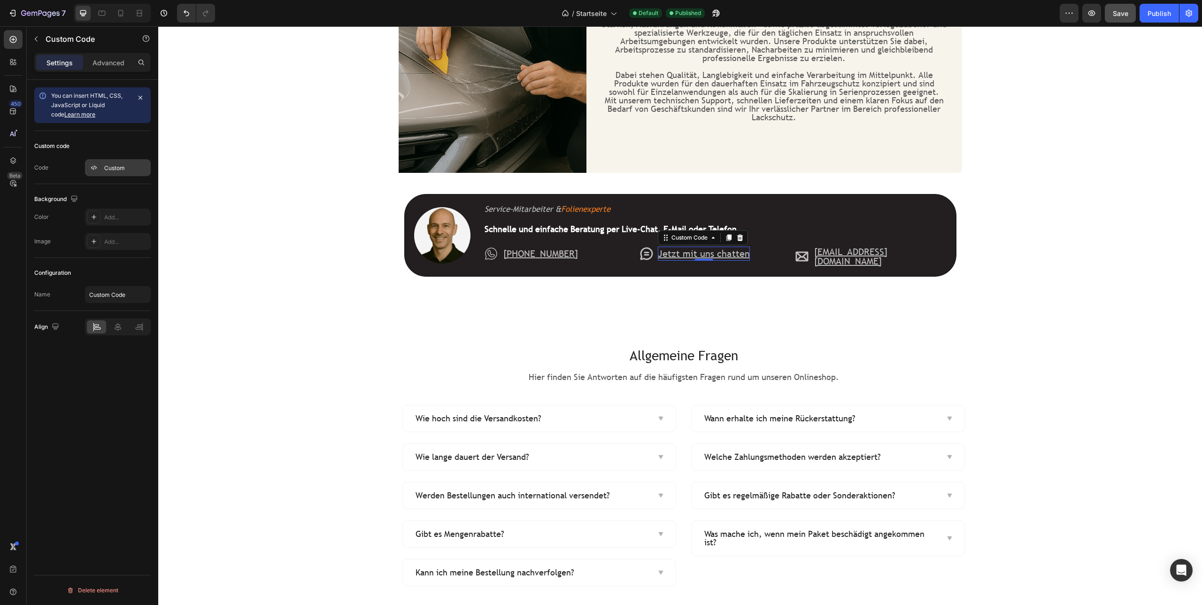
click at [92, 168] on icon at bounding box center [92, 167] width 2 height 3
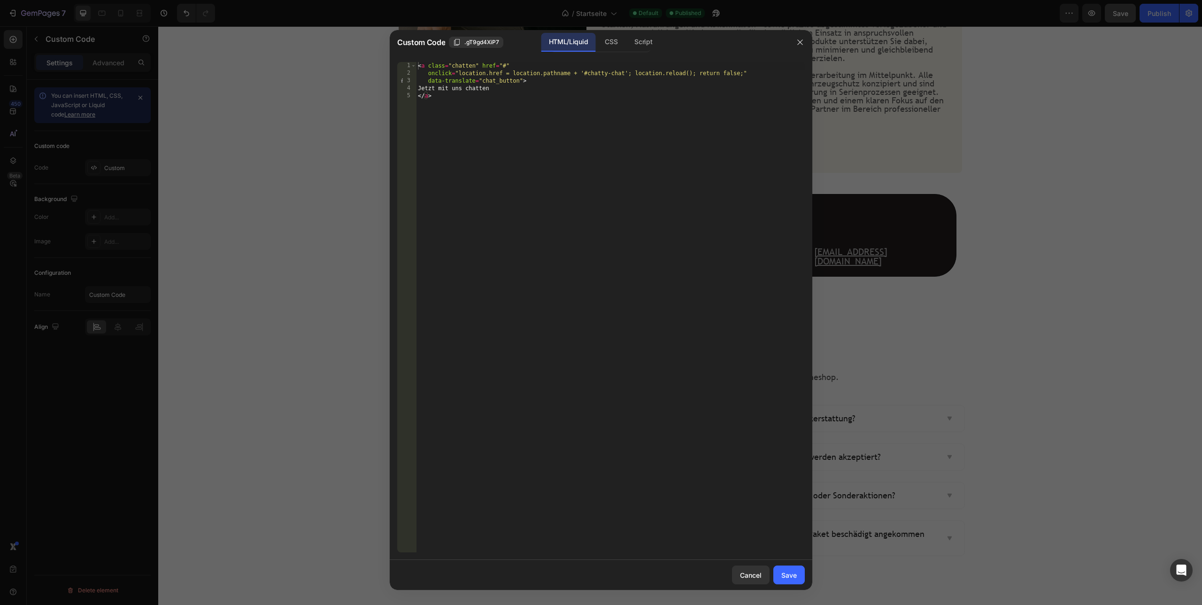
type textarea "</a>"
click at [538, 274] on div "< a class = "chatten" href = "#" onclick = "location.href = location.pathname +…" at bounding box center [610, 314] width 389 height 505
click at [761, 576] on div "Cancel" at bounding box center [751, 575] width 22 height 10
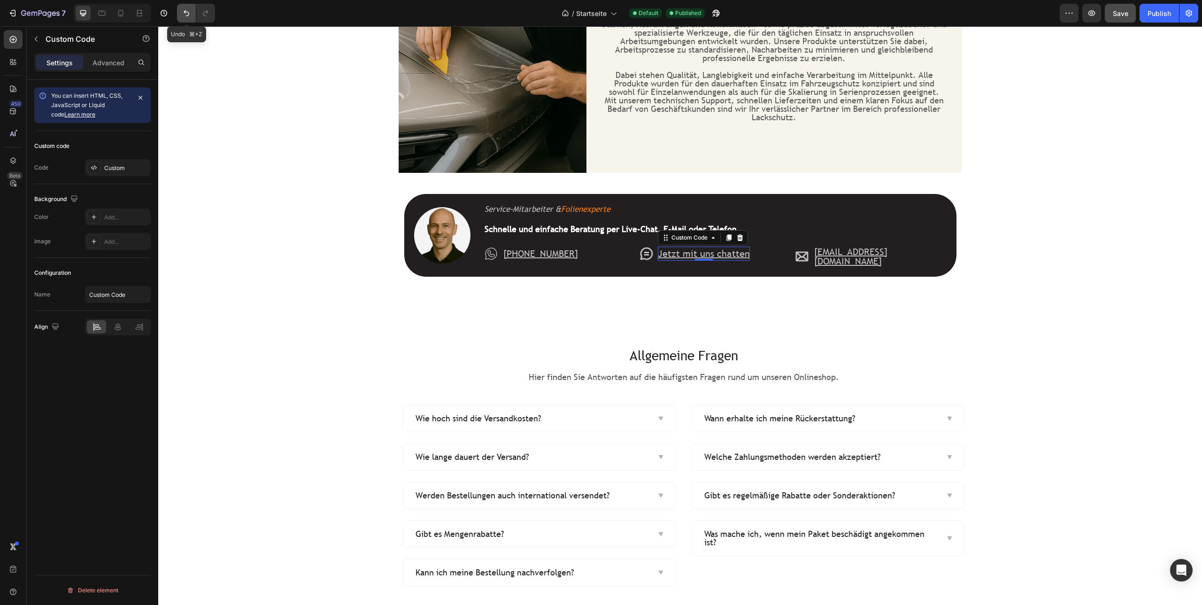
click at [186, 13] on icon "Undo/Redo" at bounding box center [186, 12] width 9 height 9
click at [102, 172] on div "Custom" at bounding box center [118, 167] width 66 height 17
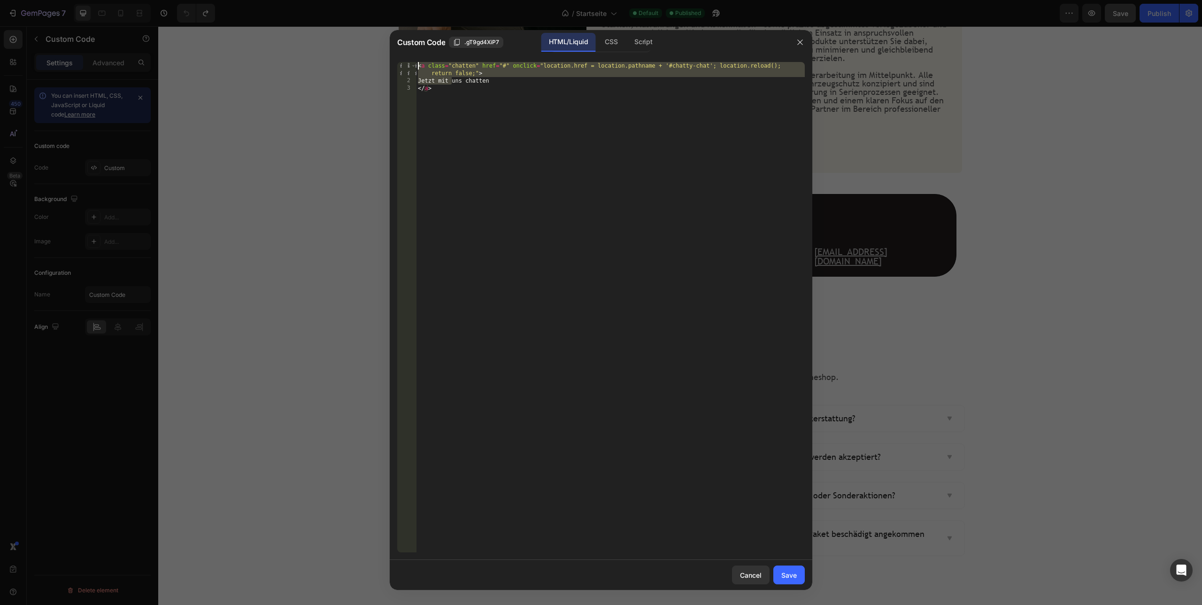
drag, startPoint x: 447, startPoint y: 82, endPoint x: 413, endPoint y: 56, distance: 42.5
click at [411, 54] on div "Custom Code .gT9gd4XiP7 HTML/Liquid CSS Script Jetzt mit uns chatten 1 2 3 < a …" at bounding box center [601, 310] width 423 height 560
click at [437, 96] on div "< a class = "chatten" href = "#" onclick = "location.href = location.pathname +…" at bounding box center [610, 318] width 389 height 513
drag, startPoint x: 451, startPoint y: 91, endPoint x: 401, endPoint y: 55, distance: 61.9
click at [401, 55] on div "</a> 1 2 3 < a class = "chatten" href = "#" onclick = "location.href = location…" at bounding box center [601, 306] width 423 height 505
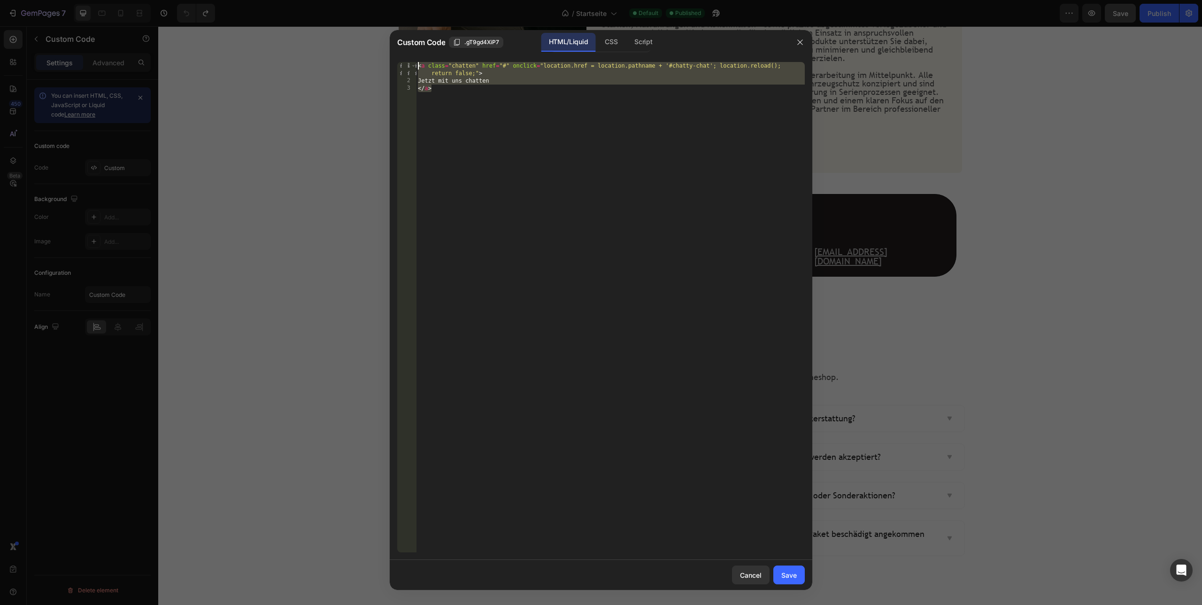
click at [474, 71] on div "< a class = "chatten" href = "#" onclick = "location.href = location.pathname +…" at bounding box center [610, 318] width 389 height 513
drag, startPoint x: 429, startPoint y: 62, endPoint x: 518, endPoint y: 63, distance: 89.2
click at [482, 72] on div "< a class = "chatten" href = "#" onclick = "location.href = location.pathname +…" at bounding box center [610, 318] width 389 height 513
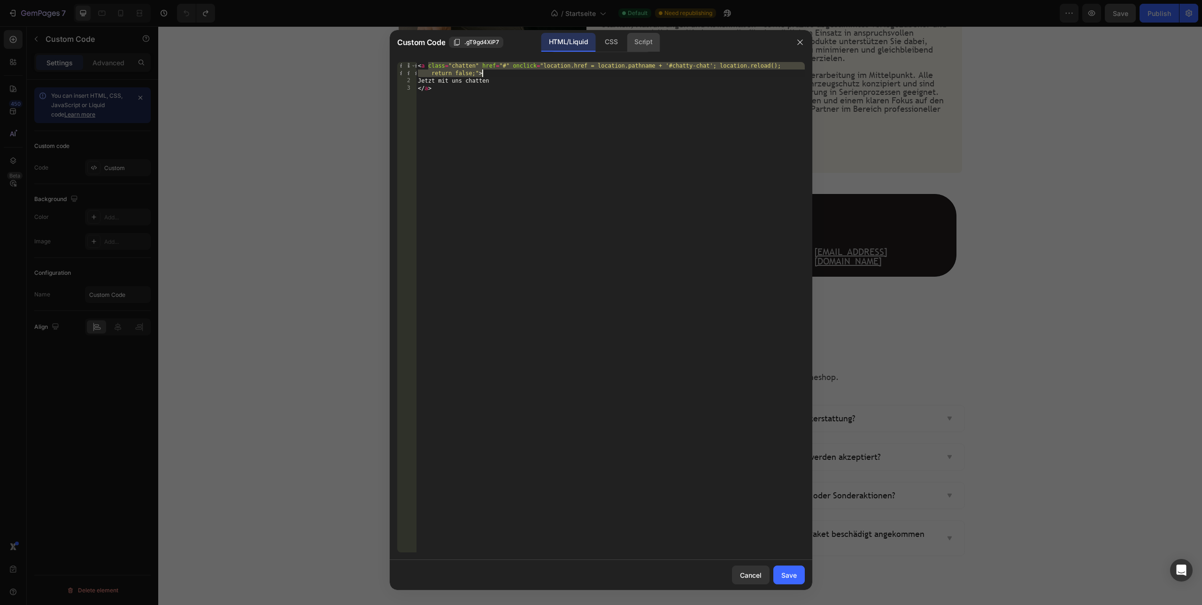
click at [628, 46] on div "Script" at bounding box center [643, 42] width 33 height 19
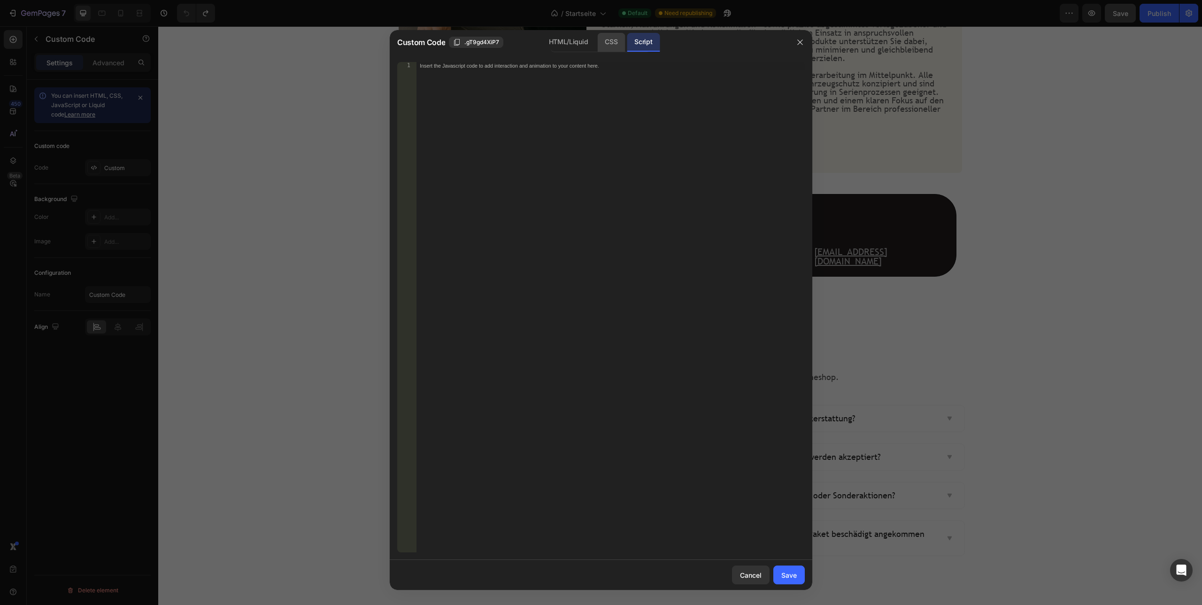
click at [614, 46] on div "CSS" at bounding box center [611, 42] width 28 height 19
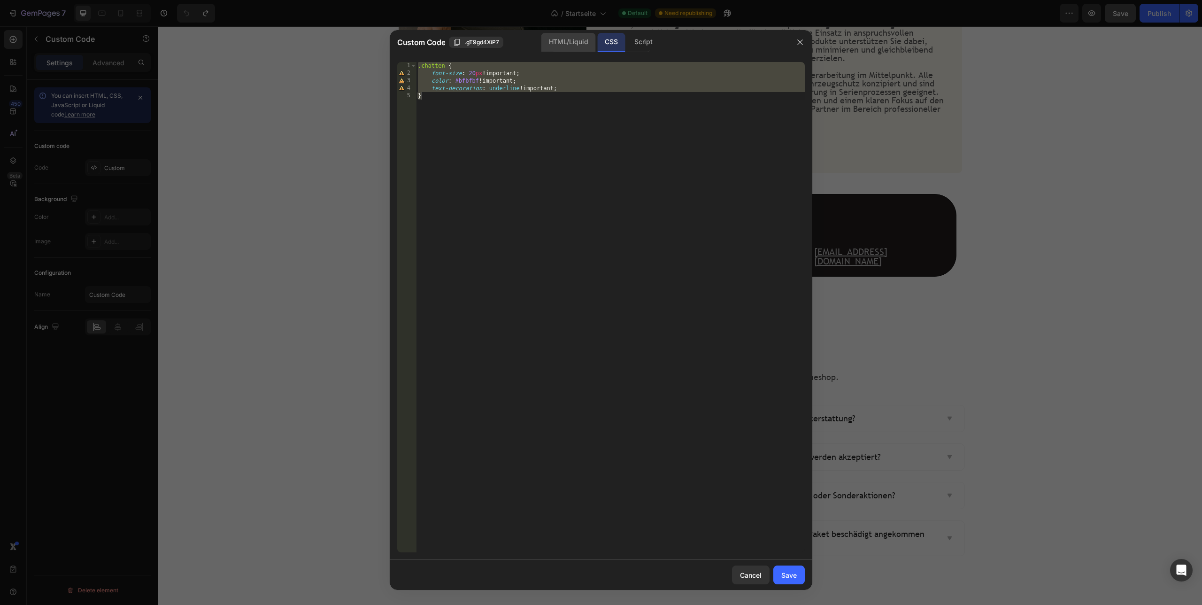
click at [568, 45] on div "HTML/Liquid" at bounding box center [568, 42] width 54 height 19
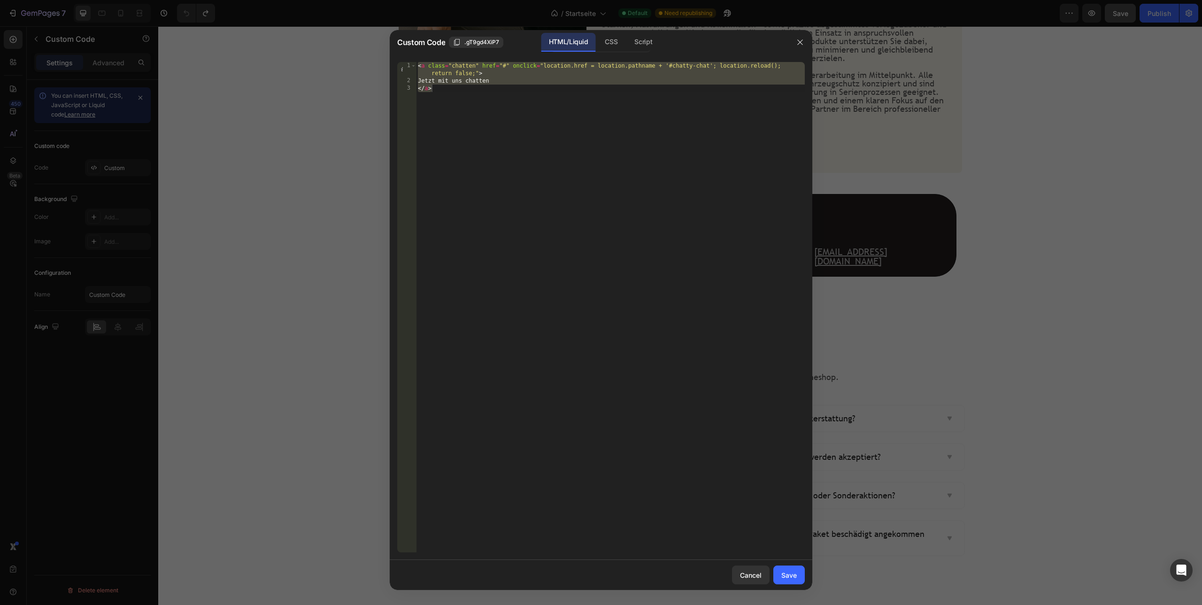
click at [439, 101] on div "< a class = "chatten" href = "#" onclick = "location.href = location.pathname +…" at bounding box center [610, 318] width 389 height 513
drag, startPoint x: 449, startPoint y: 93, endPoint x: 399, endPoint y: 50, distance: 65.7
click at [399, 50] on div "Custom Code .gT9gd4XiP7 HTML/Liquid CSS Script </a> 1 2 3 < a class = "chatten"…" at bounding box center [601, 310] width 423 height 560
type textarea "<a class="chatten" href="#" onclick="location.href = location.pathname + '#chat…"
click at [959, 278] on div at bounding box center [601, 302] width 1202 height 605
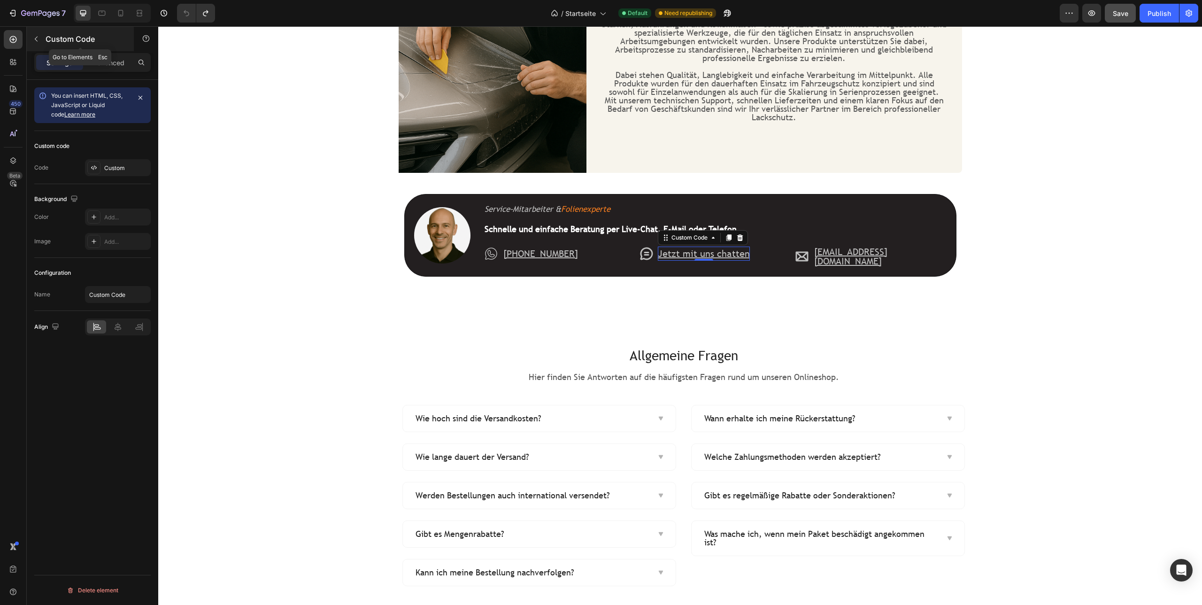
click at [43, 38] on button "button" at bounding box center [36, 38] width 15 height 15
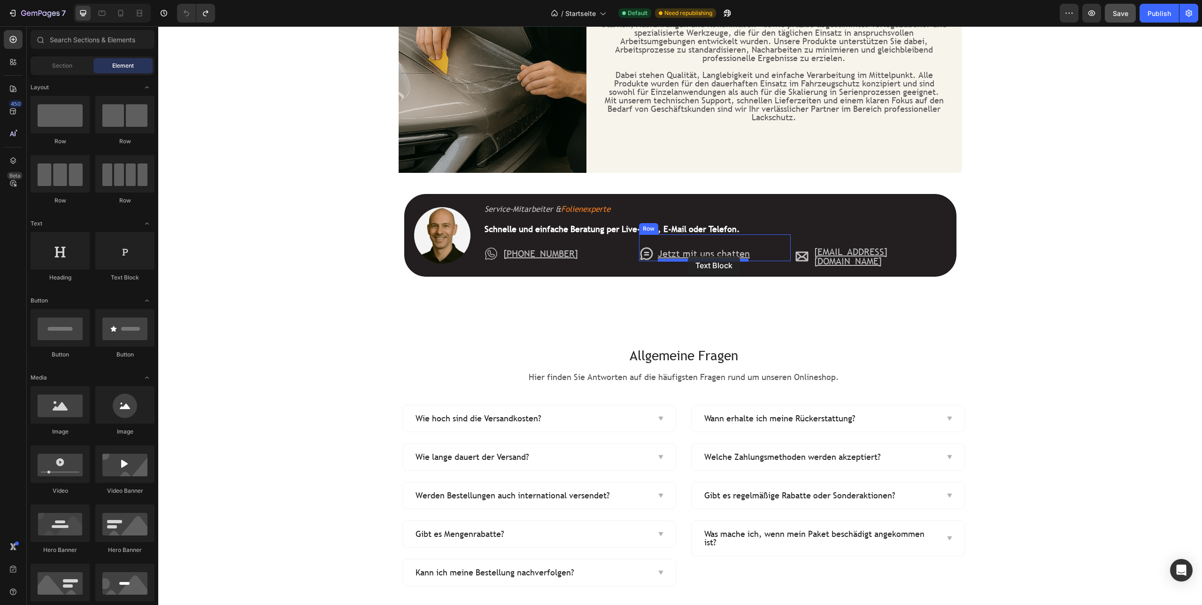
drag, startPoint x: 282, startPoint y: 279, endPoint x: 688, endPoint y: 256, distance: 406.4
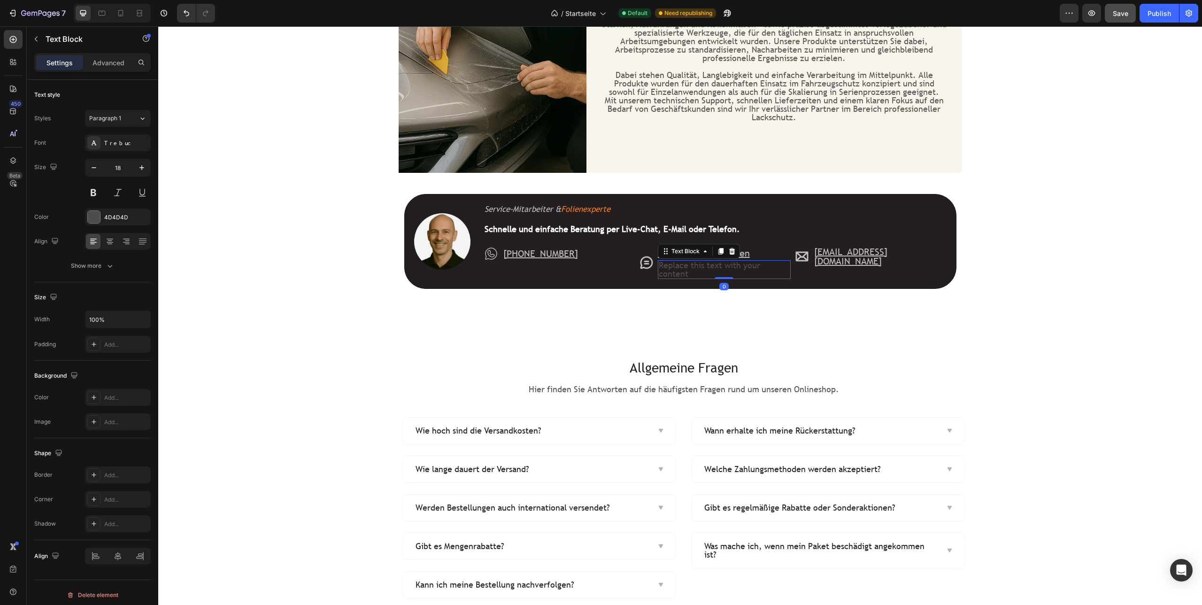
click at [698, 268] on div "Replace this text with your content" at bounding box center [724, 269] width 133 height 19
click at [698, 268] on p "Replace this text with your content" at bounding box center [724, 269] width 131 height 17
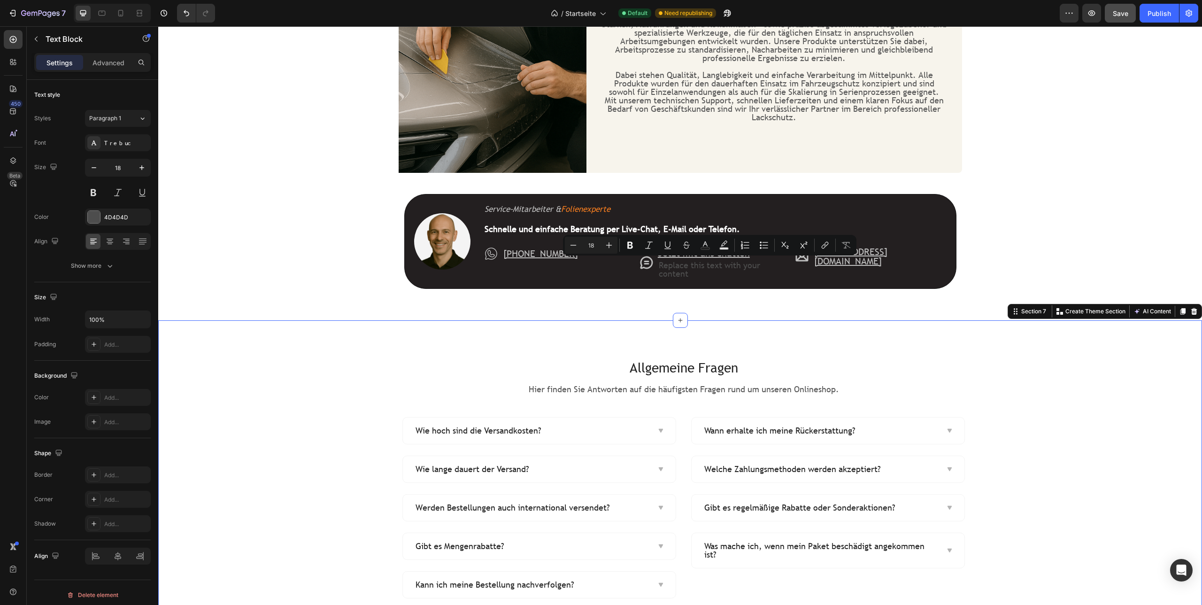
click at [733, 325] on div "Allgemeine Fragen Heading Hier finden Sie Antworten auf die häufigsten Fragen r…" at bounding box center [680, 478] width 1044 height 316
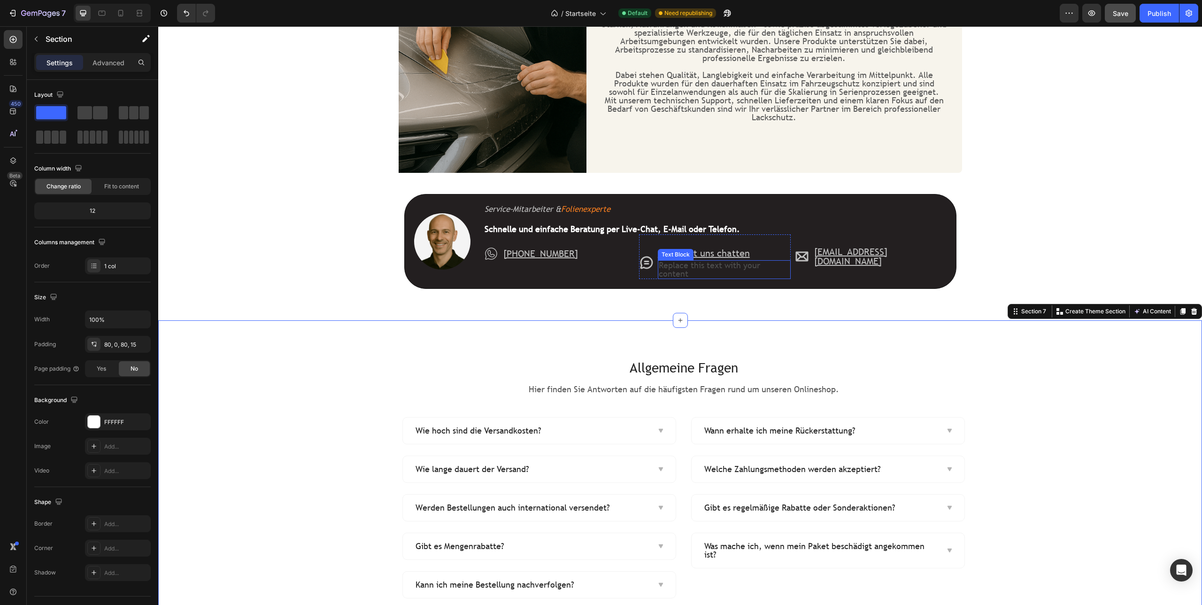
click at [715, 265] on p "Replace this text with your content" at bounding box center [724, 269] width 131 height 17
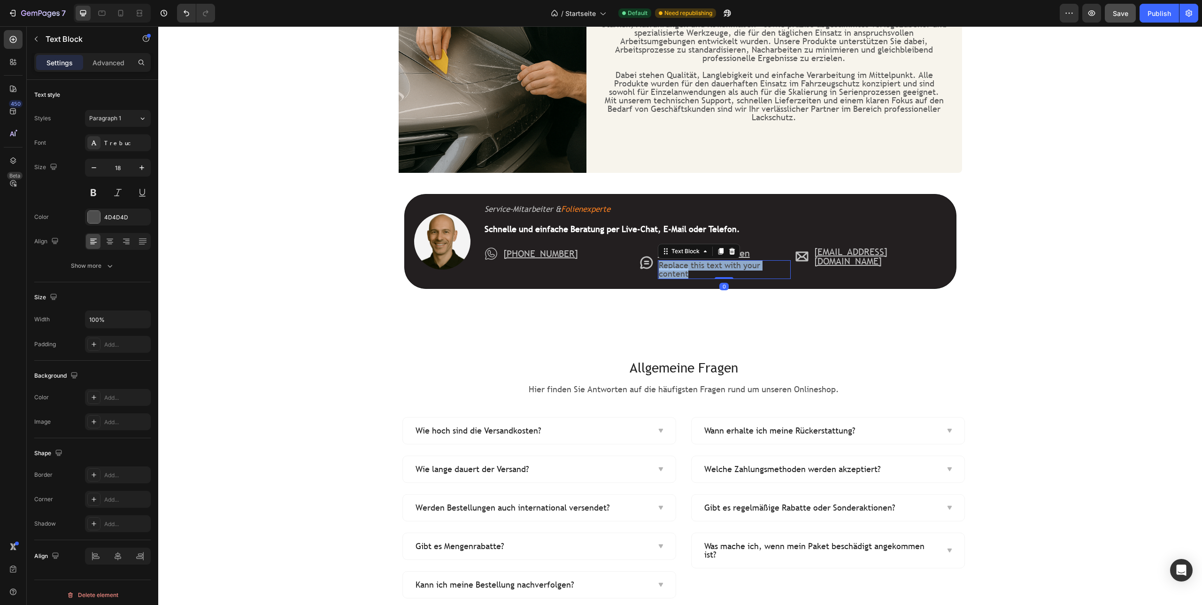
click at [715, 265] on p "Replace this text with your content" at bounding box center [724, 269] width 131 height 17
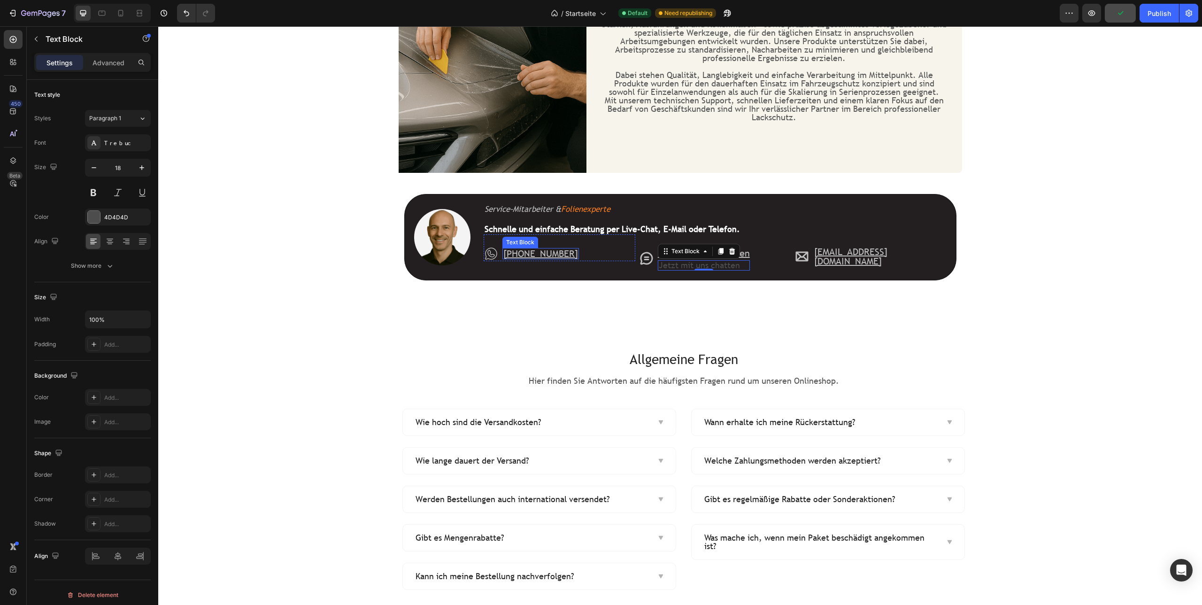
click at [572, 253] on u "[PHONE_NUMBER]" at bounding box center [540, 253] width 75 height 12
click at [533, 240] on div "Text Block" at bounding box center [530, 239] width 32 height 8
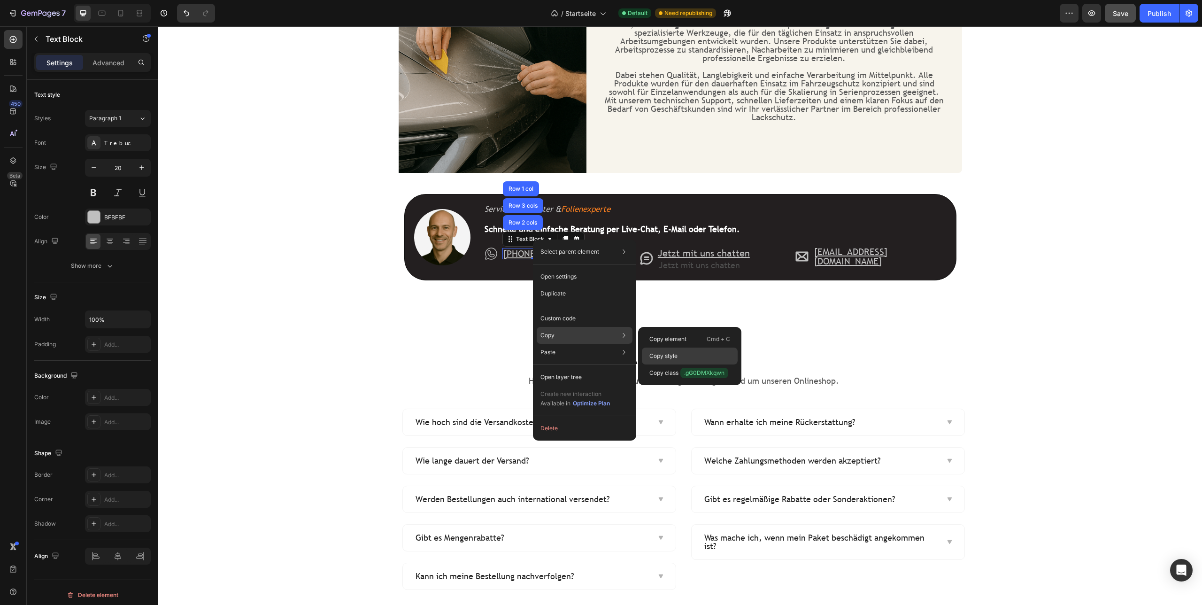
click at [668, 358] on p "Copy style" at bounding box center [663, 356] width 28 height 8
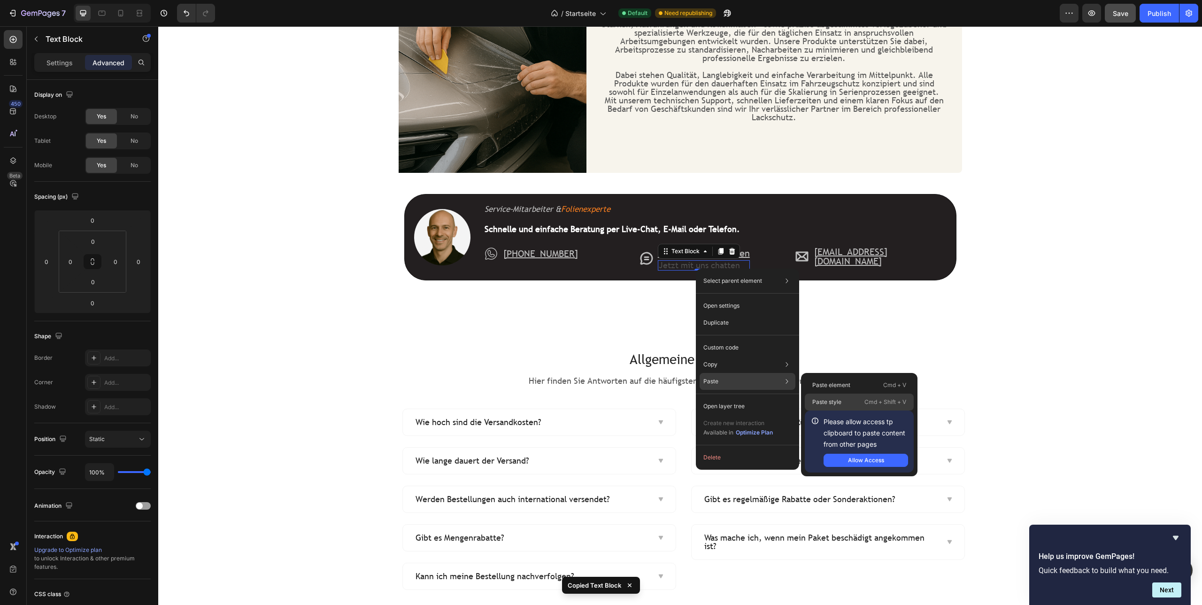
click at [819, 401] on p "Paste style" at bounding box center [826, 402] width 29 height 8
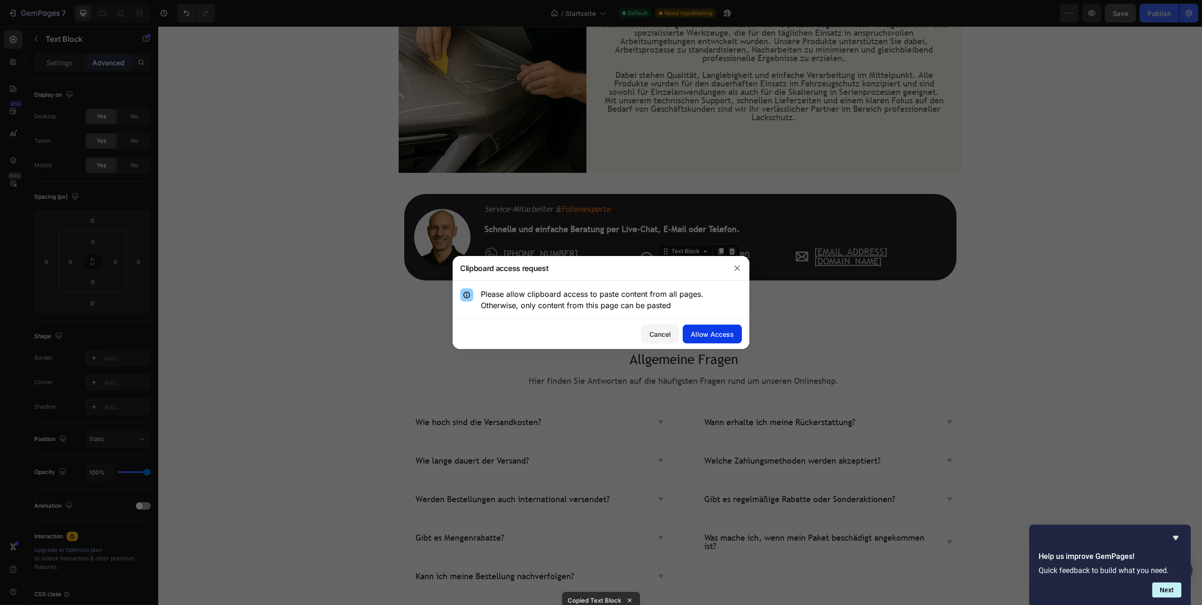
click at [711, 335] on div "Allow Access" at bounding box center [712, 334] width 43 height 10
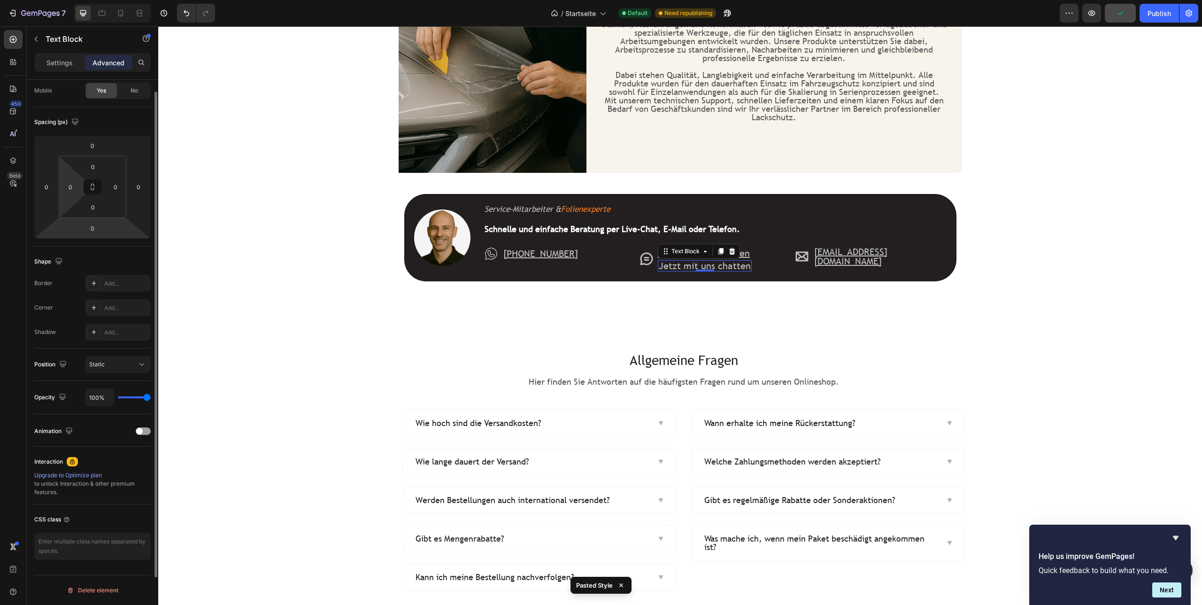
scroll to position [0, 0]
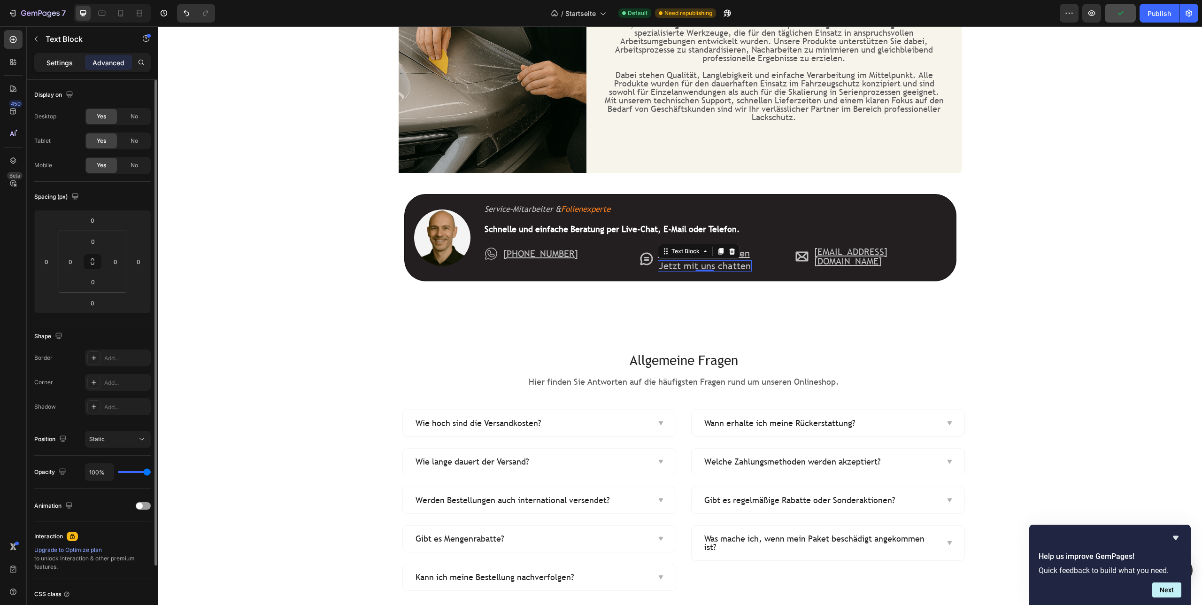
click at [53, 57] on div "Settings" at bounding box center [59, 62] width 47 height 15
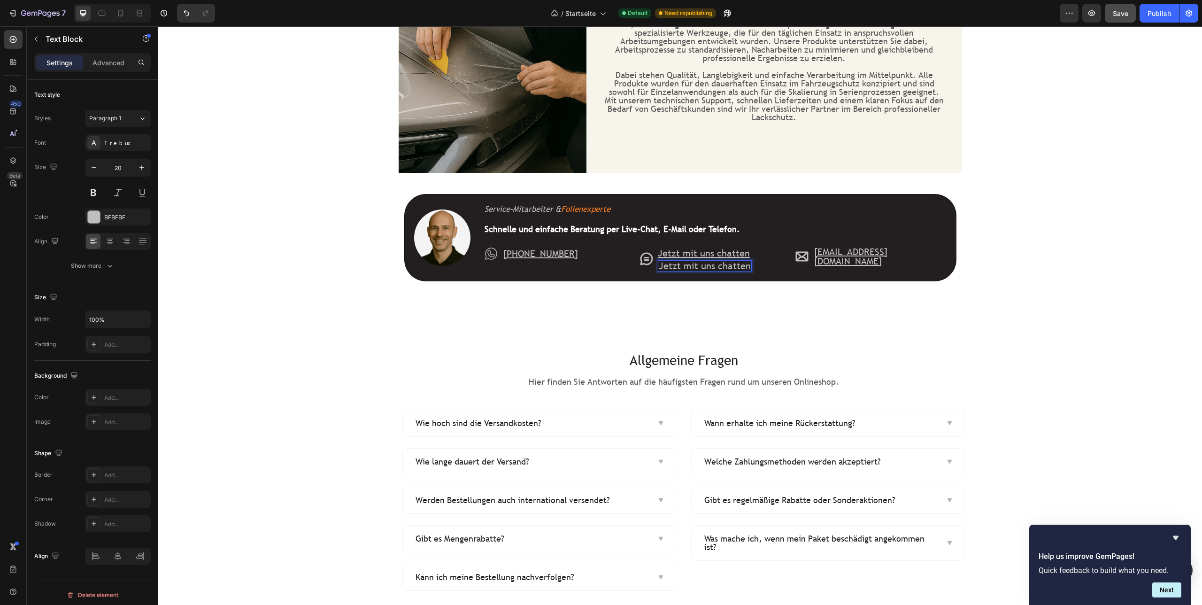
click at [700, 265] on p "Jetzt mit uns chatten" at bounding box center [705, 265] width 92 height 9
click at [820, 247] on icon "Editor contextual toolbar" at bounding box center [818, 244] width 9 height 9
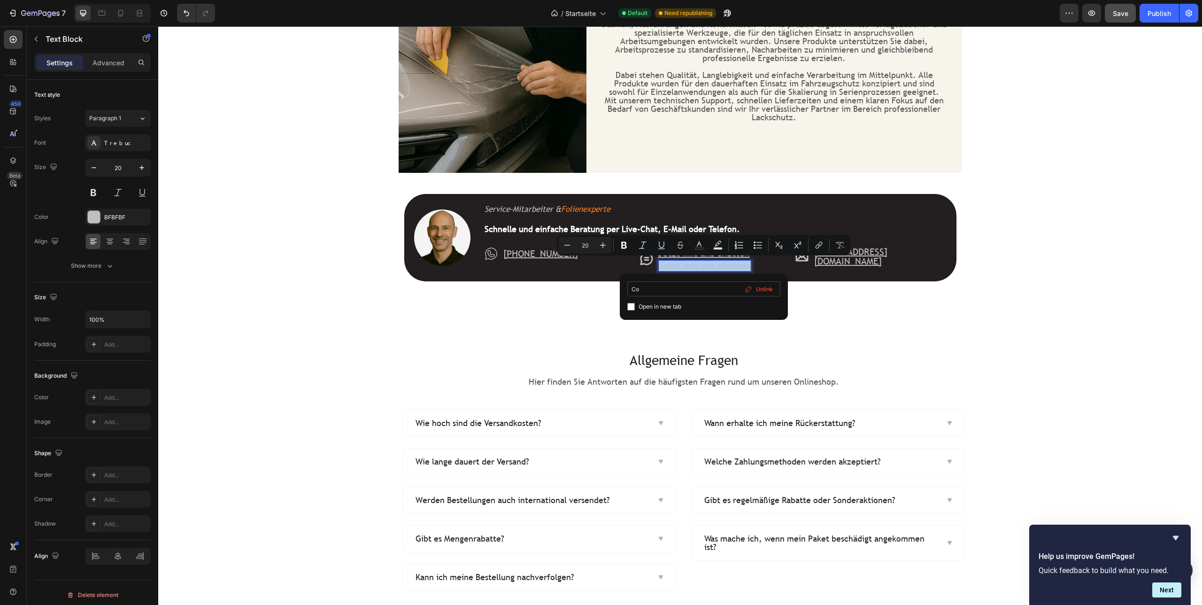
type input "C"
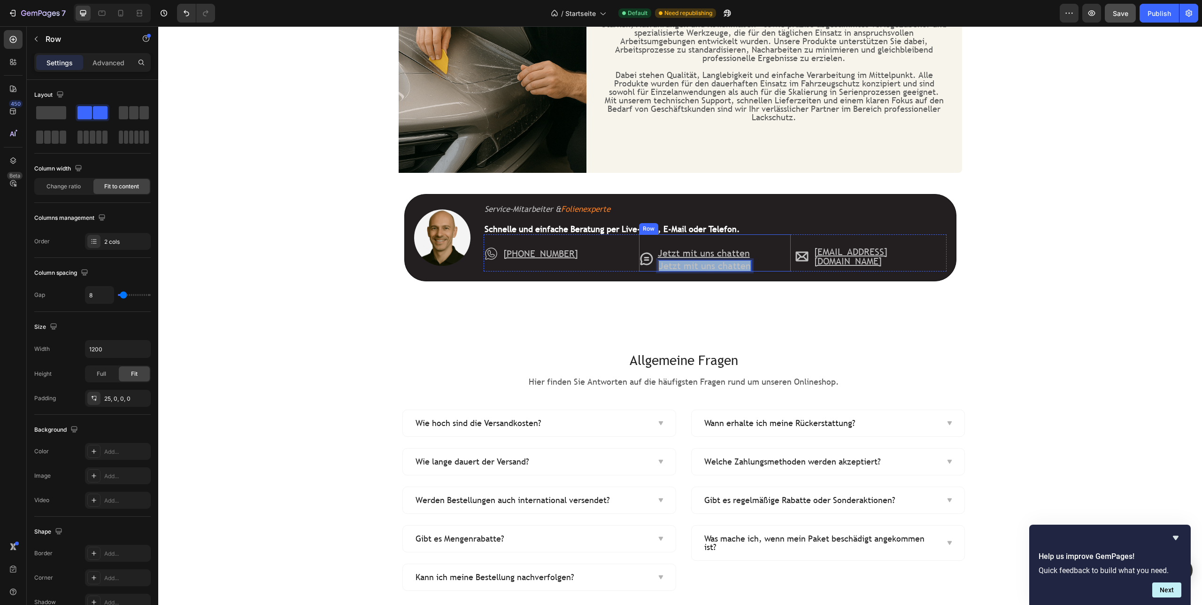
click at [773, 262] on div "Icon Jetzt mit uns chatten Custom Code Jetzt mit uns chatten Text Block 0 Row" at bounding box center [715, 252] width 152 height 37
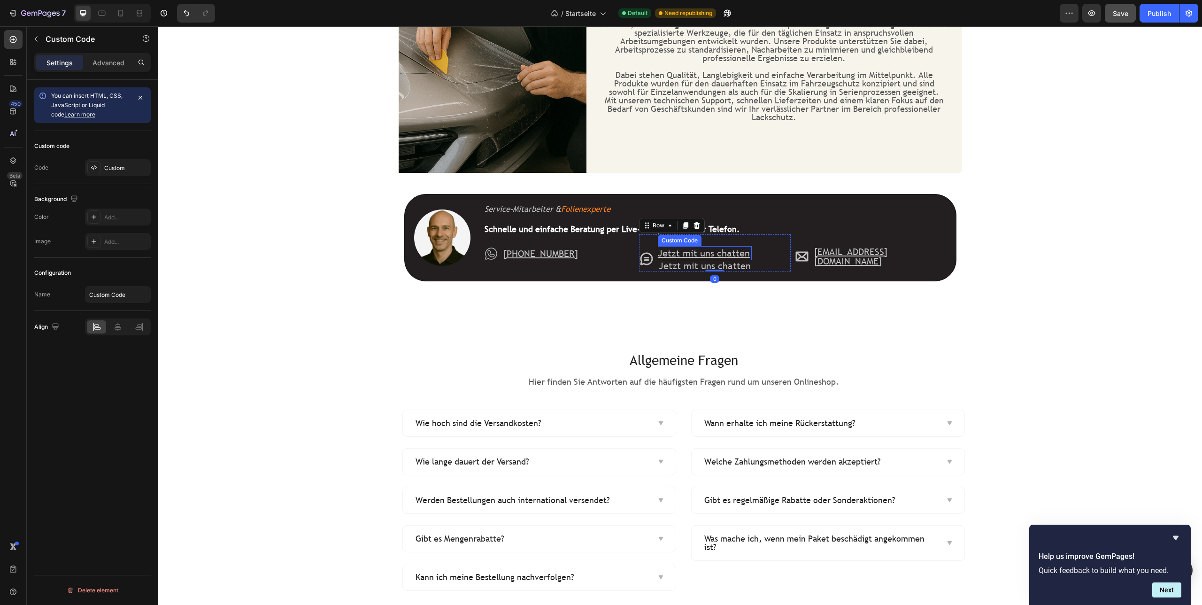
click at [727, 254] on link "Jetzt mit uns chatten" at bounding box center [704, 253] width 92 height 12
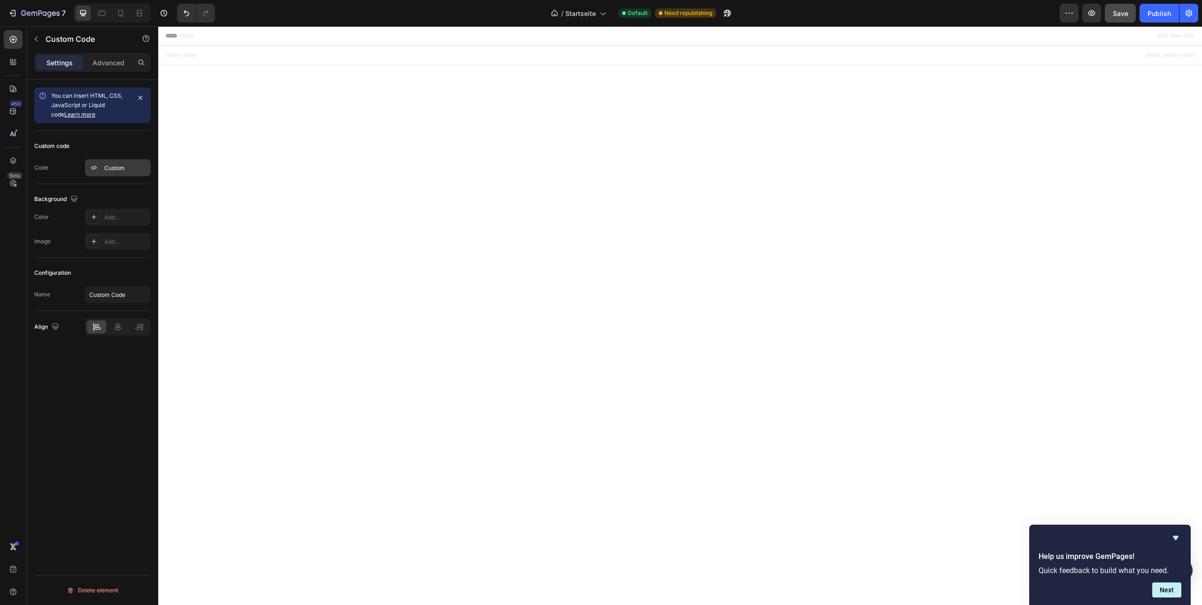
click at [116, 169] on div "Custom" at bounding box center [126, 168] width 44 height 8
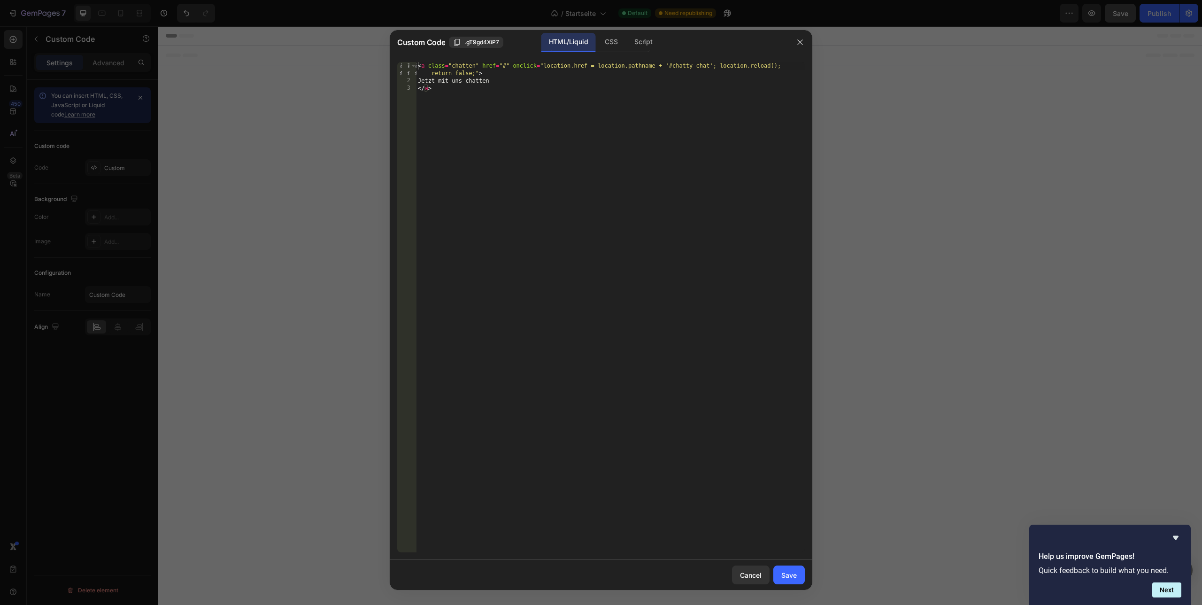
type textarea "<a class="chatten" href="#" onclick="location.href = location.pathname + '#chat…"
drag, startPoint x: 514, startPoint y: 66, endPoint x: 524, endPoint y: 77, distance: 14.3
click at [524, 77] on div "< a class = "chatten" href = "#" onclick = "location.href = location.pathname +…" at bounding box center [610, 318] width 389 height 513
click at [486, 65] on div "< a class = "chatten" href = "#" onclick = "location.href = location.pathname +…" at bounding box center [610, 318] width 389 height 513
click at [485, 65] on div "< a class = "chatten" href = "#" onclick = "location.href = location.pathname +…" at bounding box center [610, 318] width 389 height 513
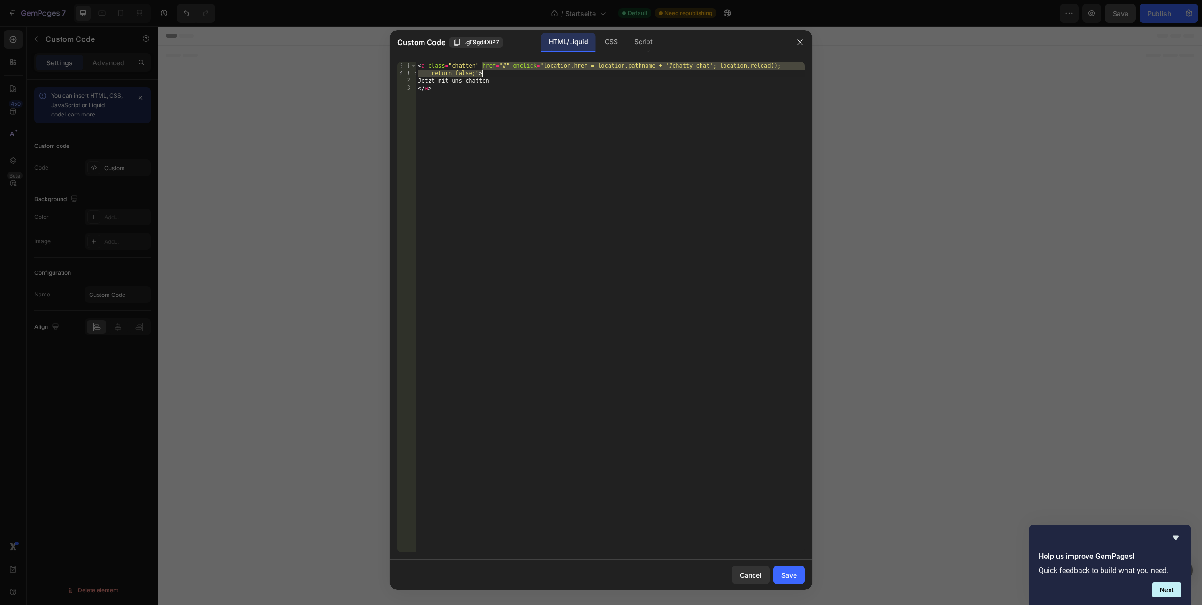
drag, startPoint x: 484, startPoint y: 65, endPoint x: 501, endPoint y: 73, distance: 19.1
click at [501, 73] on div "< a class = "chatten" href = "#" onclick = "location.href = location.pathname +…" at bounding box center [610, 318] width 389 height 513
click at [443, 60] on div "<a class="chatten" href="#" onclick="location.href = location.pathname + '#chat…" at bounding box center [601, 306] width 423 height 505
click at [495, 76] on div "< a class = "chatten" href = "#" onclick = "location.href = location.pathname +…" at bounding box center [610, 318] width 389 height 513
drag, startPoint x: 479, startPoint y: 72, endPoint x: 418, endPoint y: 68, distance: 61.2
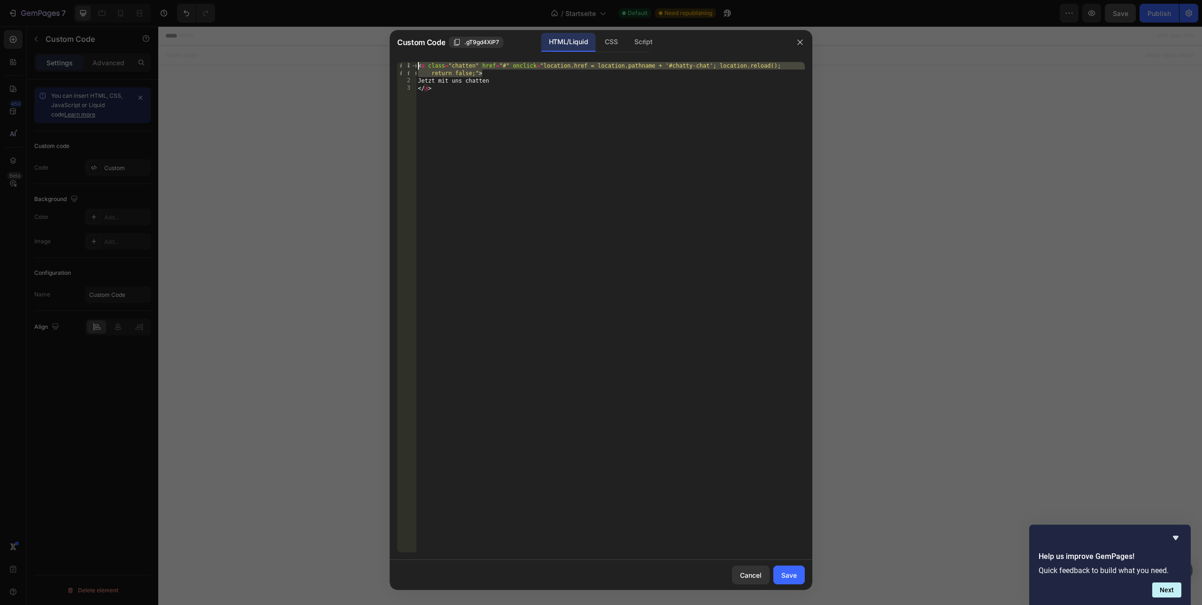
click at [418, 68] on div "< a class = "chatten" href = "#" onclick = "location.href = location.pathname +…" at bounding box center [610, 318] width 389 height 513
click at [286, 263] on div at bounding box center [601, 302] width 1202 height 605
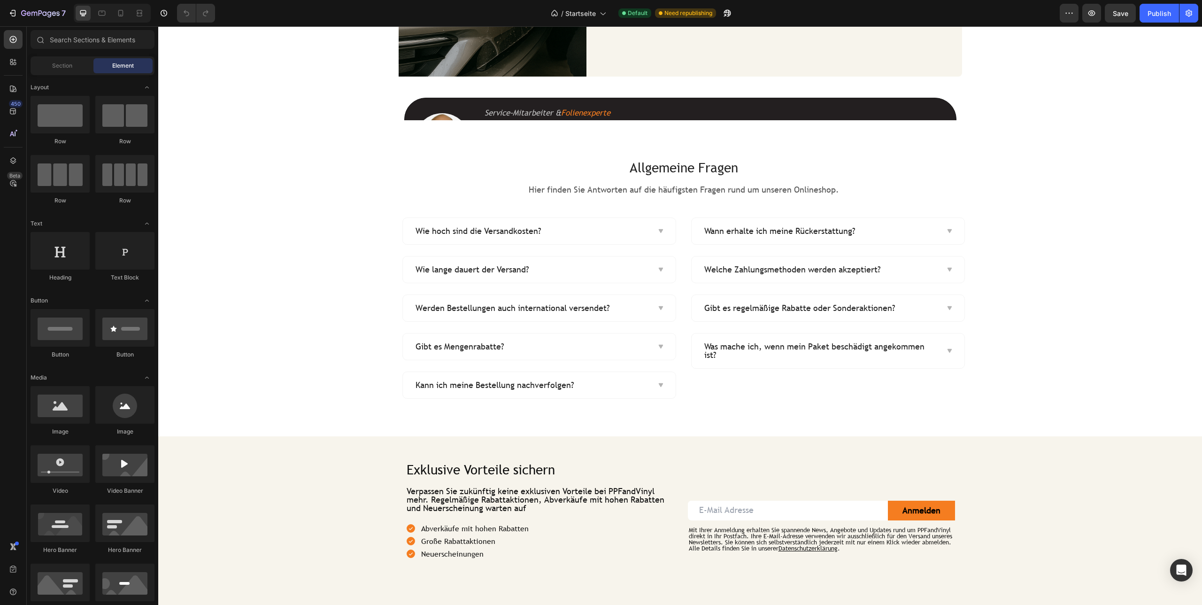
scroll to position [1267, 0]
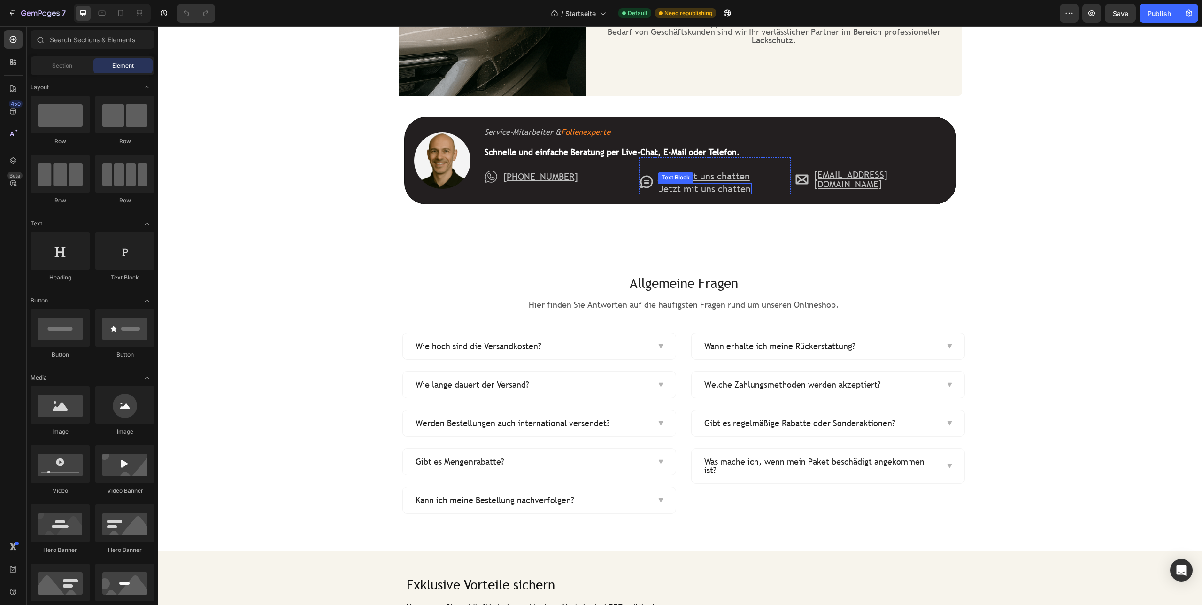
click at [733, 187] on p "Jetzt mit uns chatten" at bounding box center [705, 188] width 92 height 9
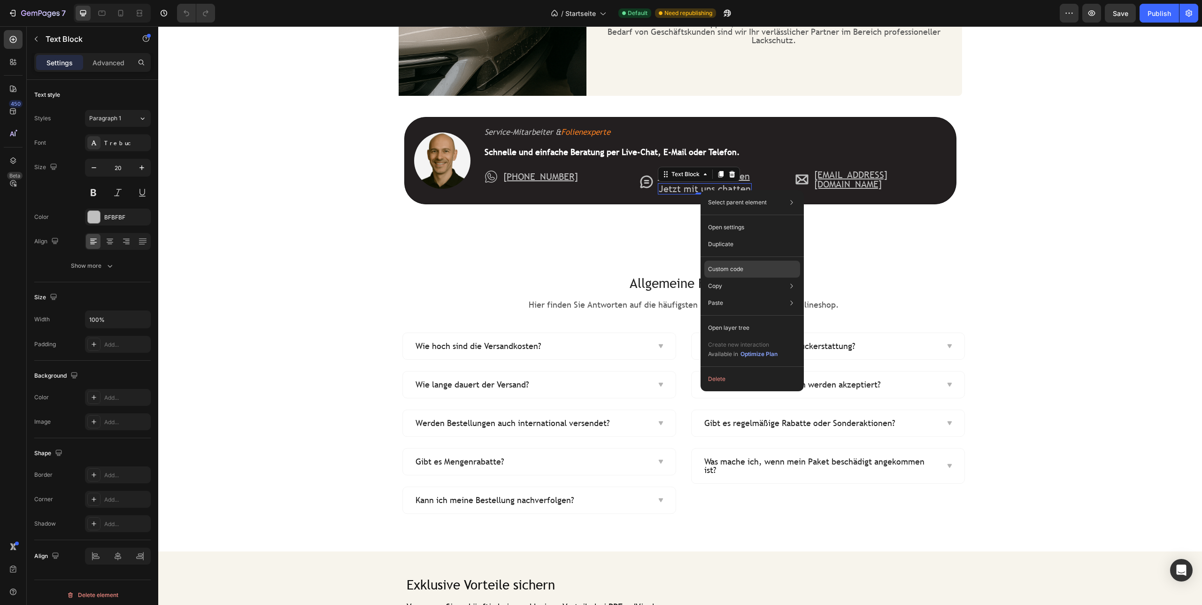
click at [739, 265] on p "Custom code" at bounding box center [725, 269] width 35 height 8
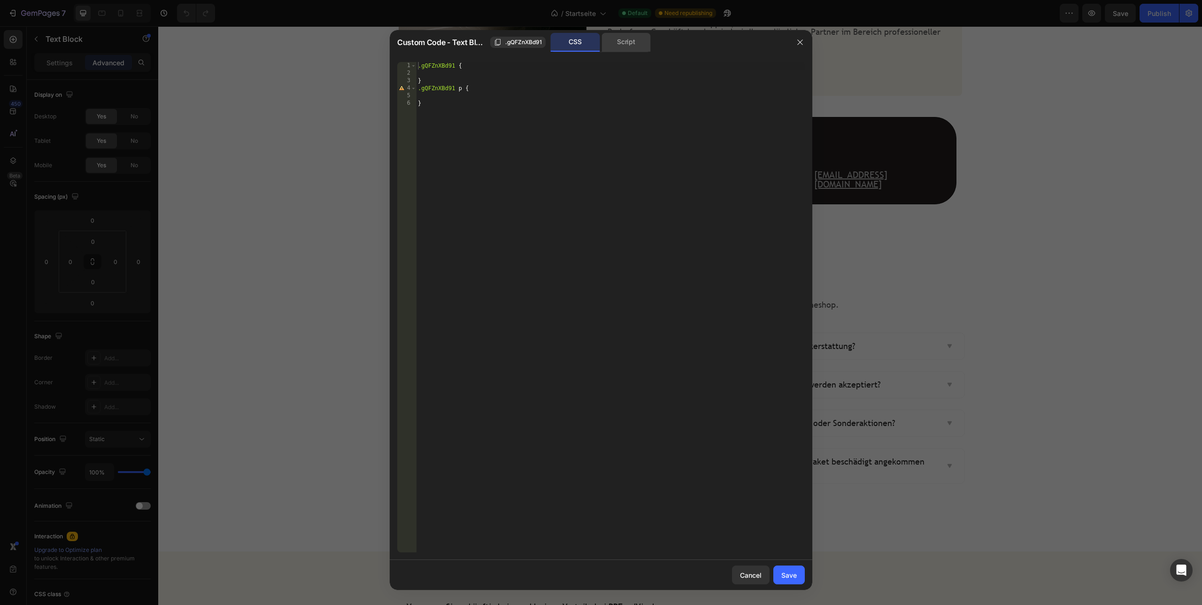
click at [629, 40] on div "Script" at bounding box center [626, 42] width 49 height 19
click at [581, 46] on div "CSS" at bounding box center [575, 42] width 49 height 19
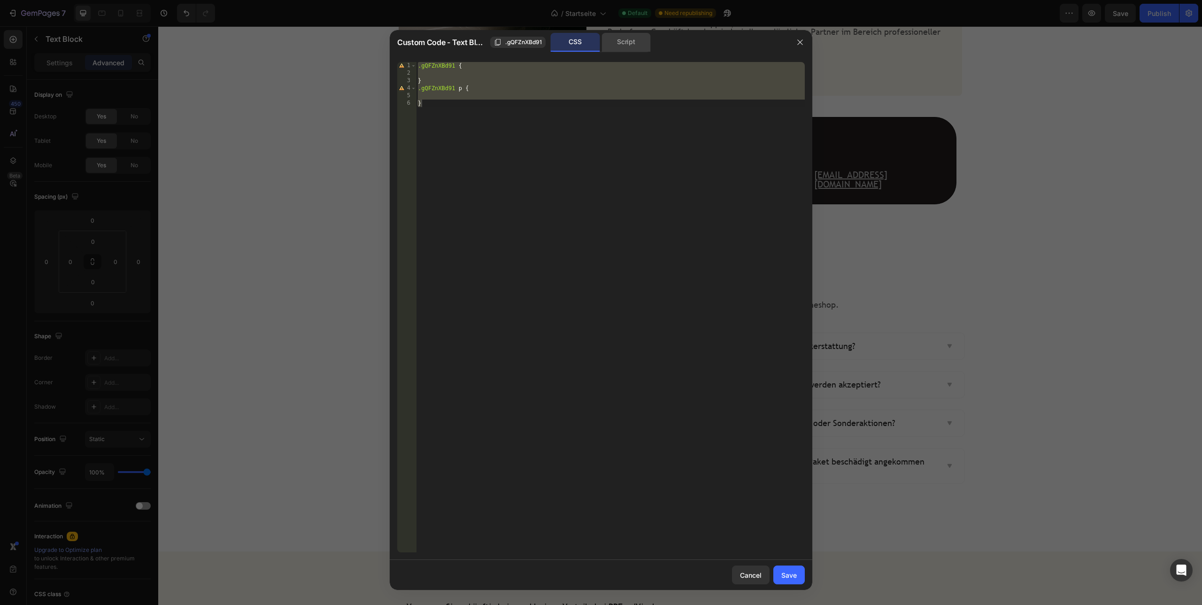
click at [626, 48] on div "Script" at bounding box center [626, 42] width 49 height 19
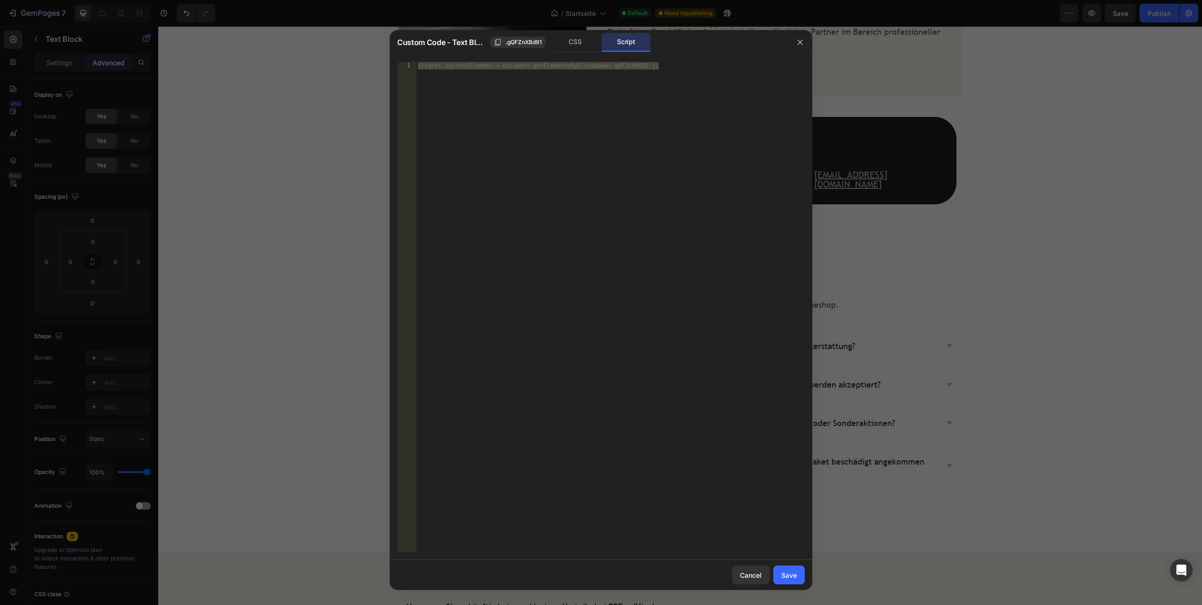
click at [494, 107] on div "//const currentElement = document.getElementsByClassName('gQFZnXBd91');" at bounding box center [610, 314] width 389 height 505
paste textarea "<a class="chatten" href="#" onclick="location.href = location.pathname + '#chat…"
click at [657, 66] on div "//const currentElement = document.getElementsByClassName('gQFZnXBd91');<a class…" at bounding box center [610, 322] width 389 height 520
click at [497, 83] on div "//const currentElement = document.getElementsByClassName('gQFZnXBd91'); < a cla…" at bounding box center [610, 318] width 389 height 513
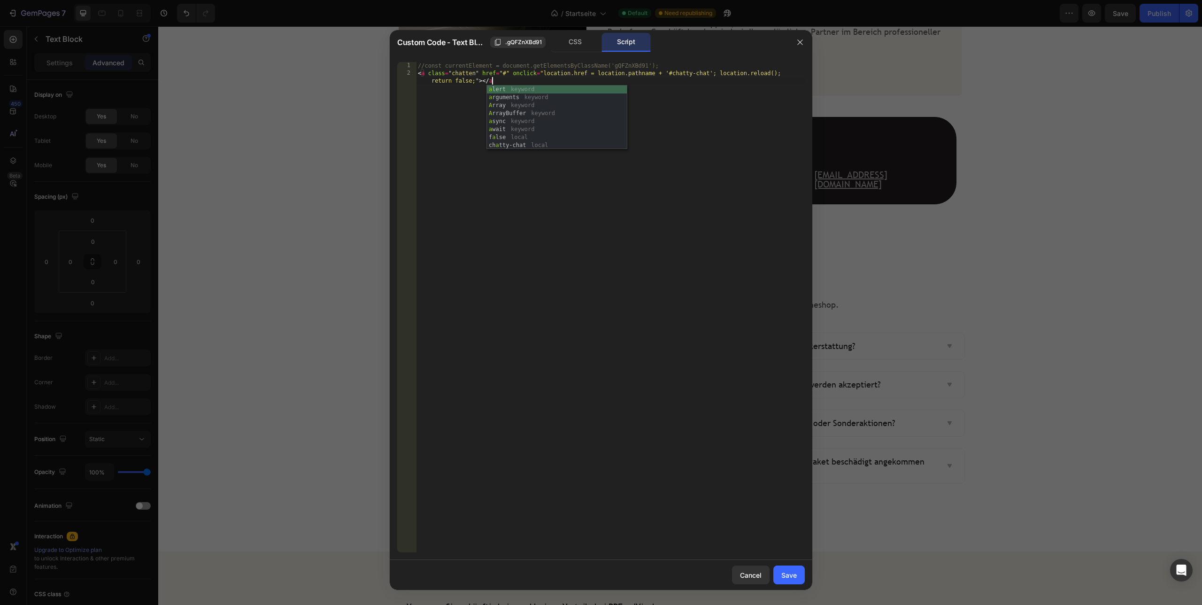
type textarea "<a class="chatten" href="#" onclick="location.href = location.pathname + '#chat…"
click at [798, 573] on button "Save" at bounding box center [788, 574] width 31 height 19
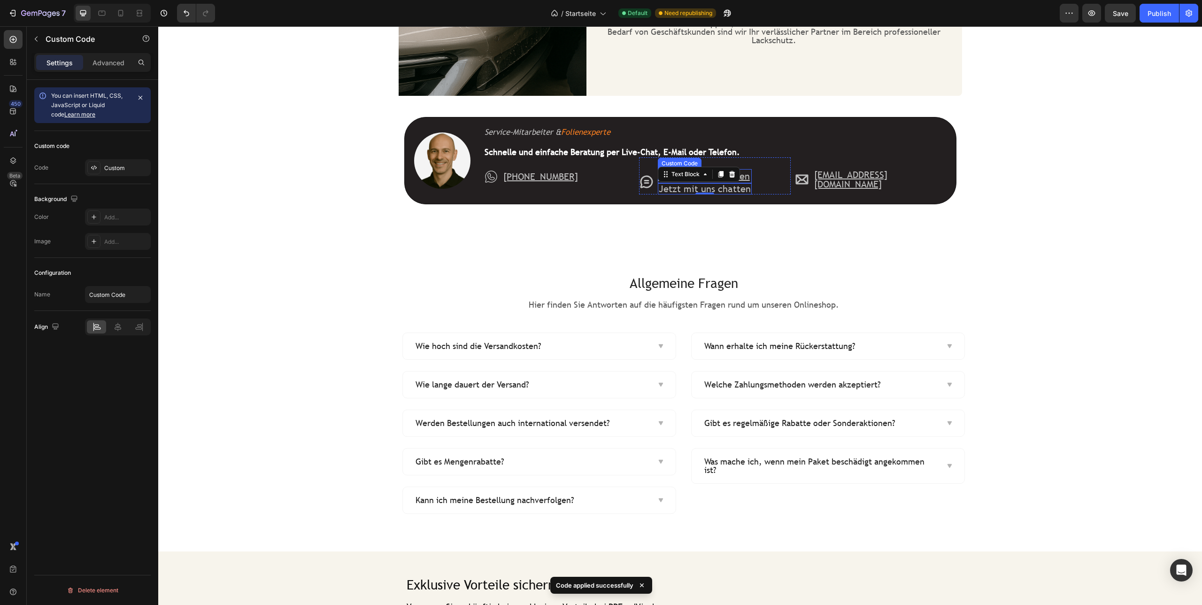
click at [747, 178] on link "Jetzt mit uns chatten" at bounding box center [704, 176] width 92 height 12
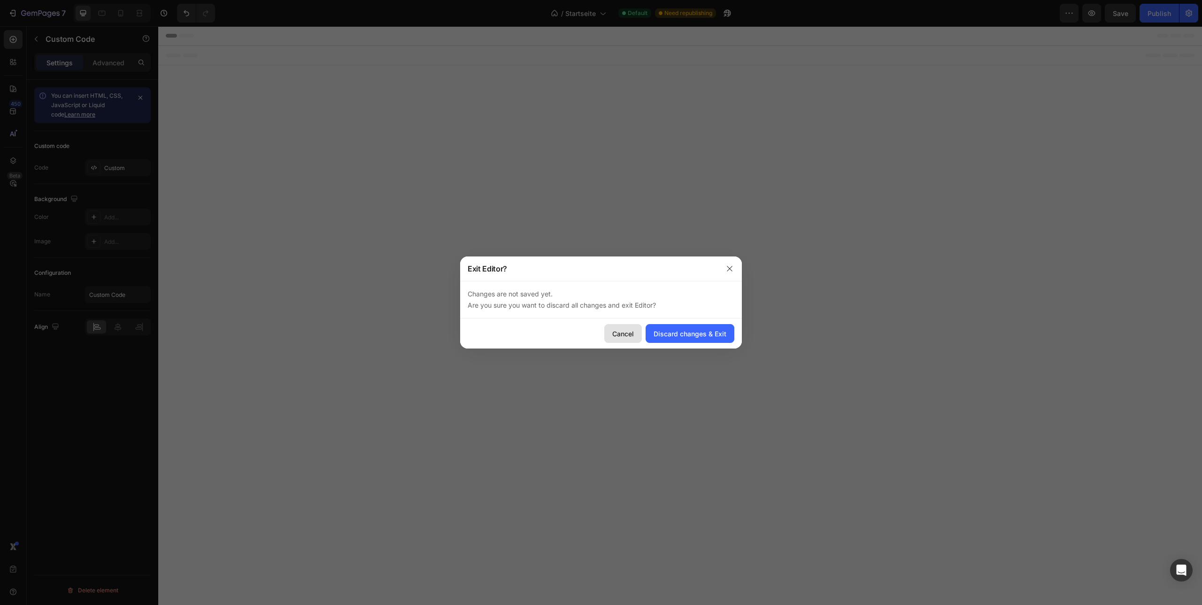
click at [625, 332] on div "Cancel" at bounding box center [623, 334] width 22 height 10
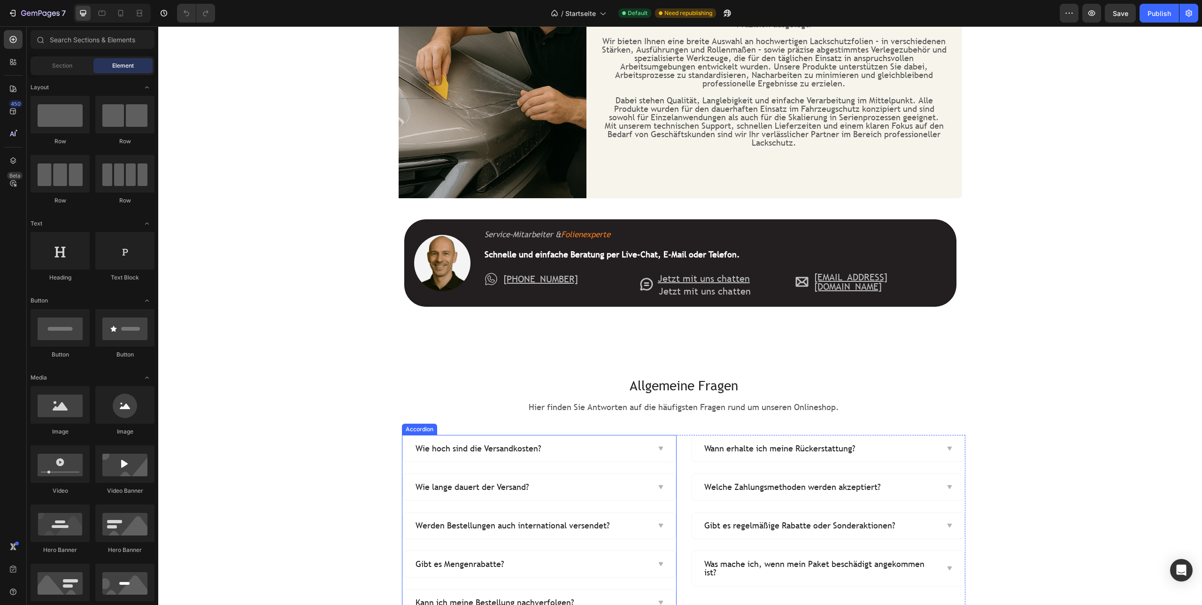
scroll to position [1168, 0]
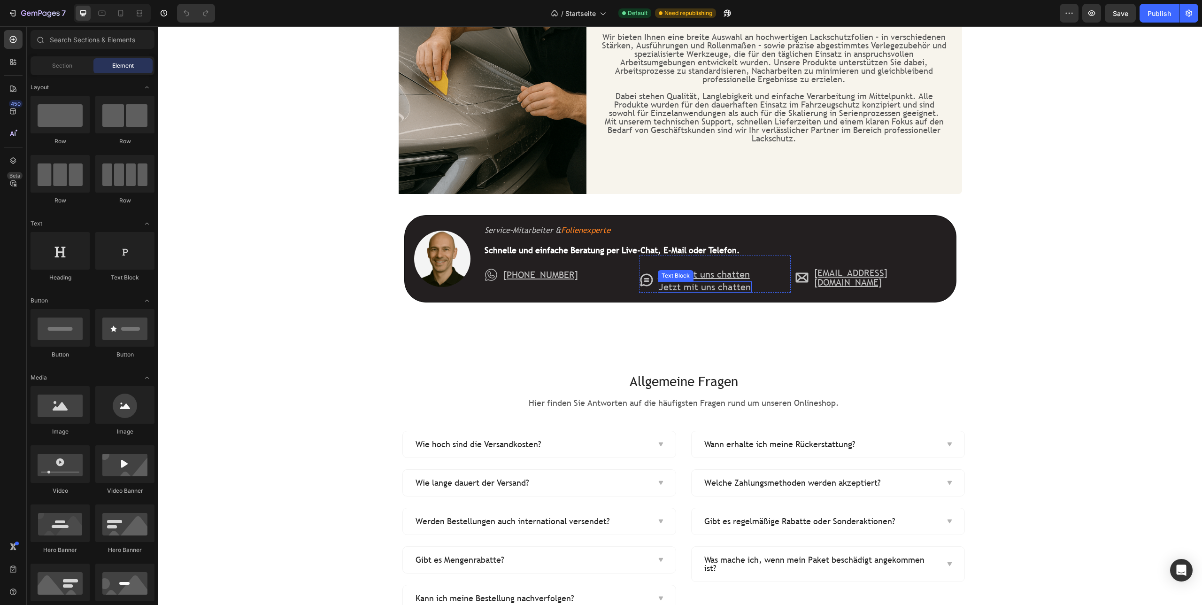
click at [724, 289] on p "Jetzt mit uns chatten" at bounding box center [705, 286] width 92 height 9
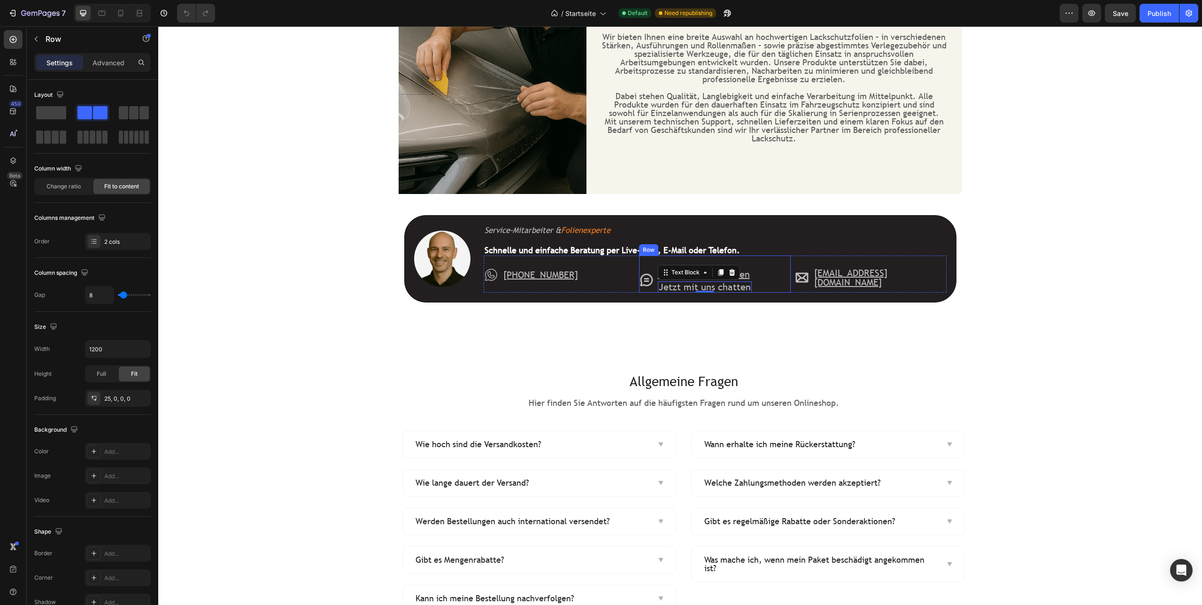
click at [759, 271] on div "Icon Jetzt mit uns chatten Custom Code Jetzt mit uns chatten Text Block 0 Row" at bounding box center [715, 273] width 152 height 37
click at [678, 262] on div "Custom Code" at bounding box center [680, 261] width 40 height 8
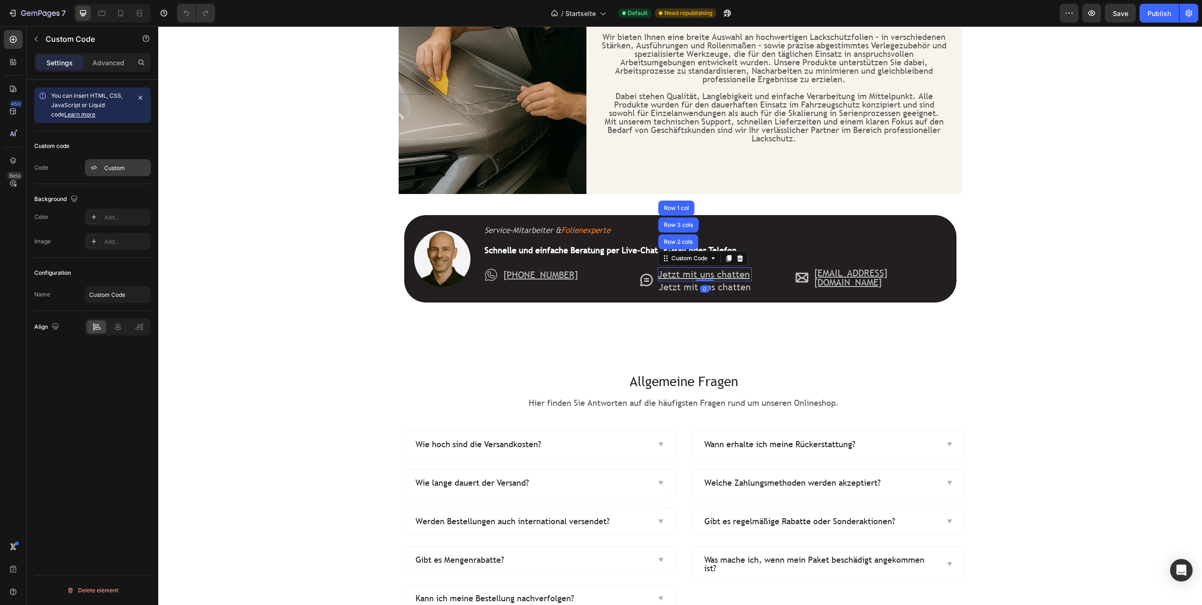
click at [114, 169] on div "Custom" at bounding box center [126, 168] width 44 height 8
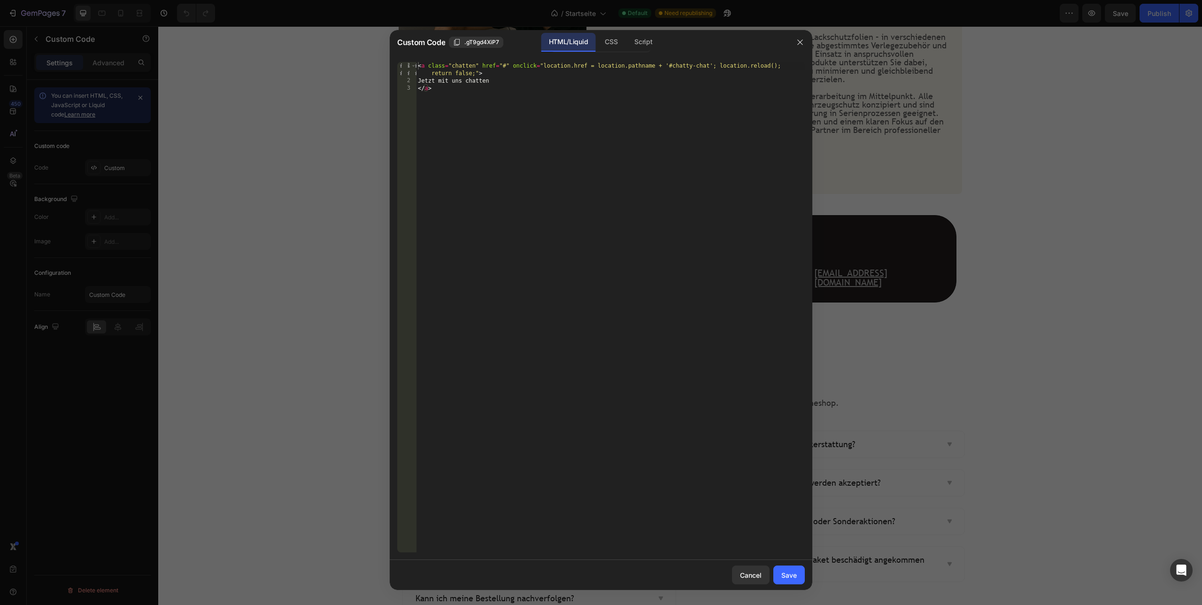
click at [535, 104] on div "< a class = "chatten" href = "#" onclick = "location.href = location.pathname +…" at bounding box center [610, 318] width 389 height 513
type textarea "Jetzt mit uns chatten </a>"
click at [799, 41] on icon "button" at bounding box center [799, 42] width 5 height 5
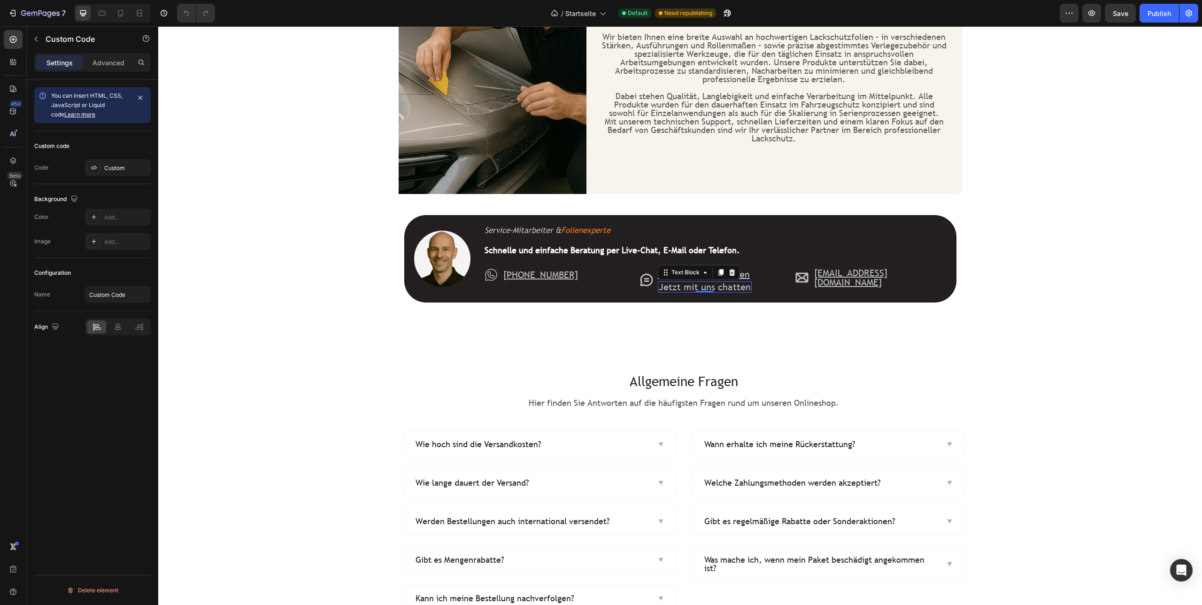
drag, startPoint x: 717, startPoint y: 290, endPoint x: 724, endPoint y: 289, distance: 7.6
click at [717, 290] on p "Jetzt mit uns chatten" at bounding box center [705, 286] width 92 height 9
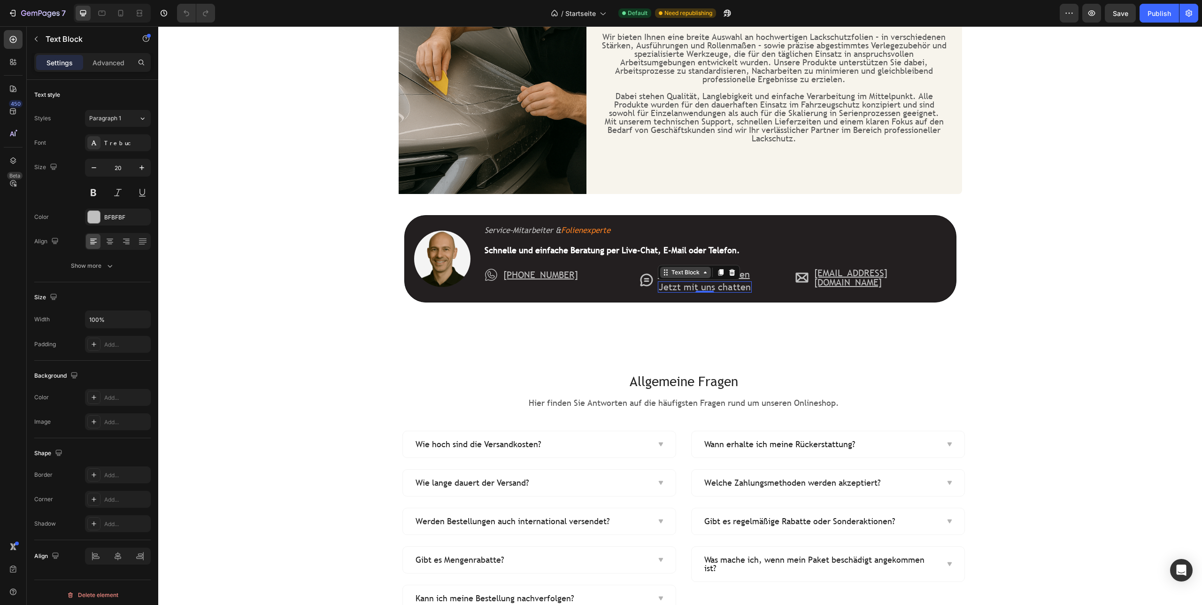
click at [707, 274] on icon at bounding box center [706, 273] width 8 height 8
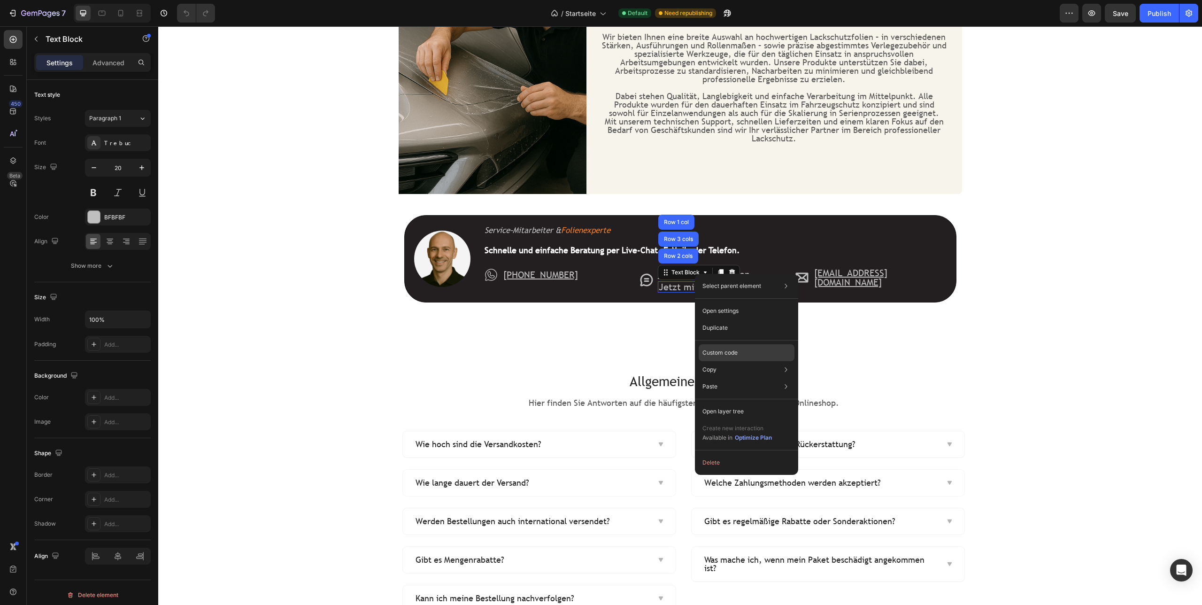
click at [732, 348] on p "Custom code" at bounding box center [720, 352] width 35 height 8
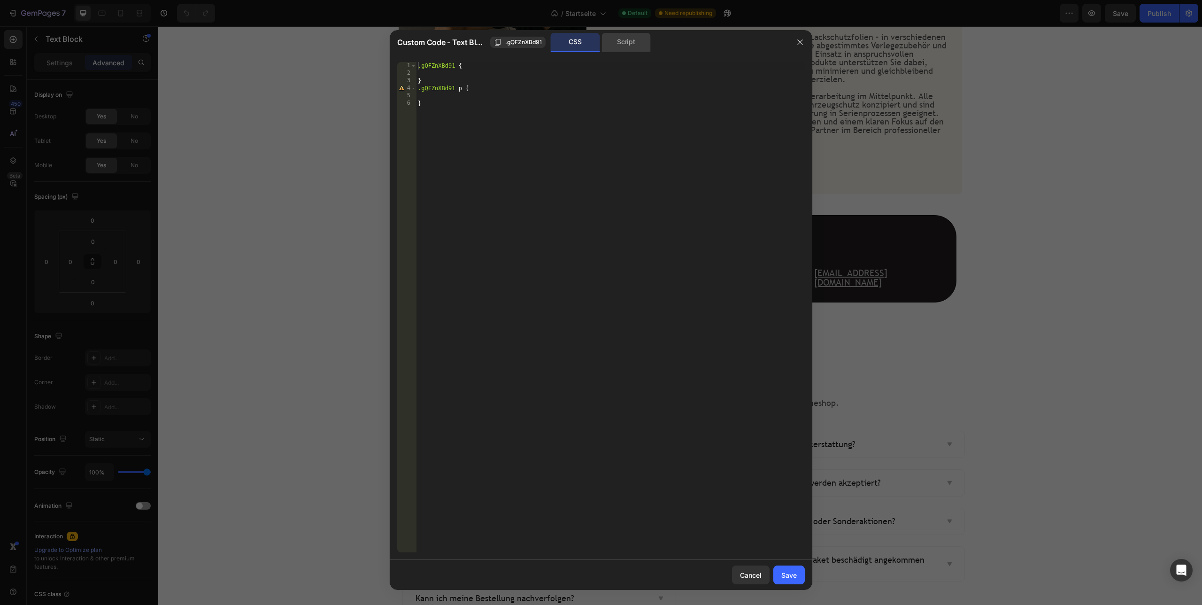
click at [629, 47] on div "Script" at bounding box center [626, 42] width 49 height 19
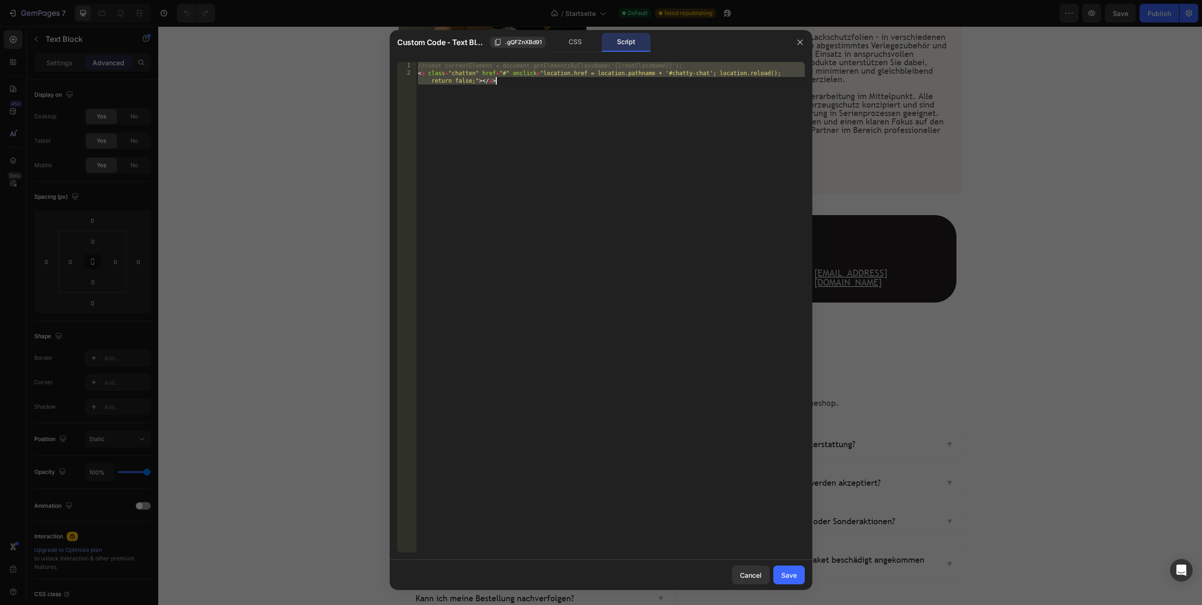
click at [506, 80] on div "//const currentElement = document.getElementsByClassName('{{rootClassName}}'); …" at bounding box center [610, 318] width 389 height 513
paste textarea "</script"
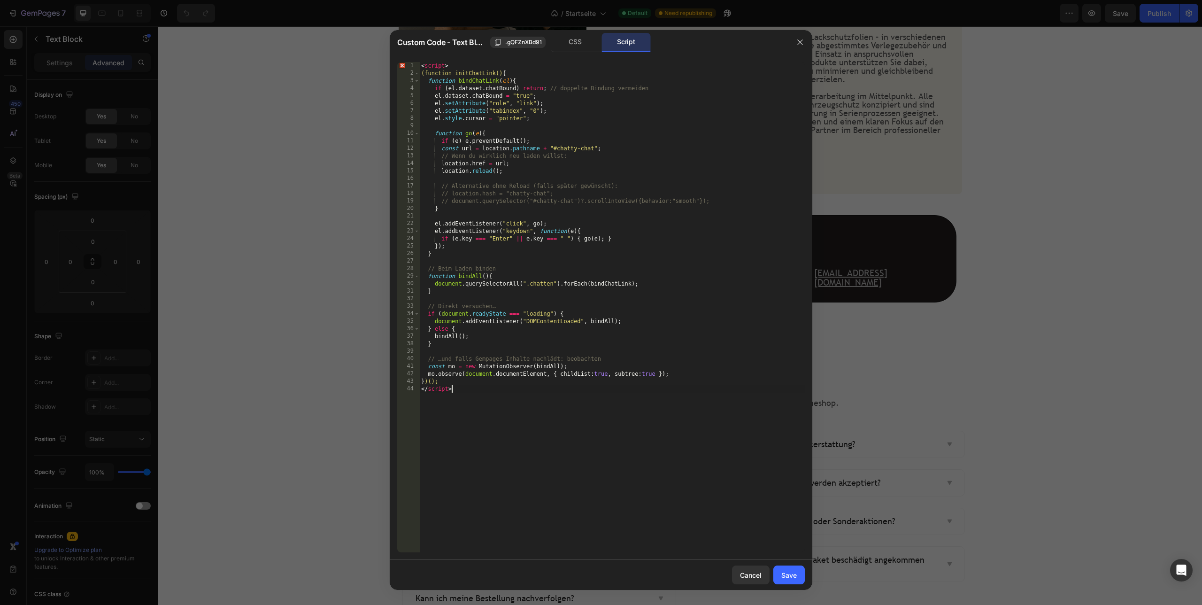
click at [487, 185] on div "< script > (function initChatLink() { function bindChatLink ( el ) { if ( el . …" at bounding box center [612, 314] width 386 height 505
click at [537, 198] on div "< script > (function initChatLink() { function bindChatLink ( el ) { if ( el . …" at bounding box center [612, 314] width 386 height 505
drag, startPoint x: 453, startPoint y: 192, endPoint x: 438, endPoint y: 188, distance: 15.5
click at [438, 188] on div "< script > (function initChatLink() { function bindChatLink ( el ) { if ( el . …" at bounding box center [612, 314] width 386 height 505
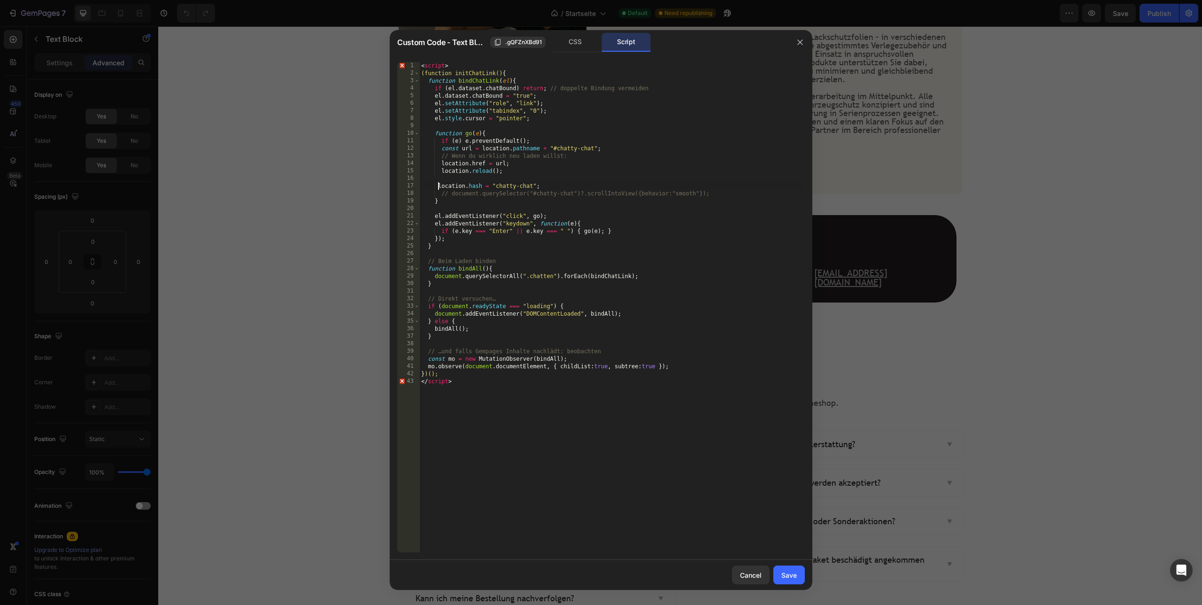
click at [453, 195] on div "< script > (function initChatLink() { function bindChatLink ( el ) { if ( el . …" at bounding box center [612, 314] width 386 height 505
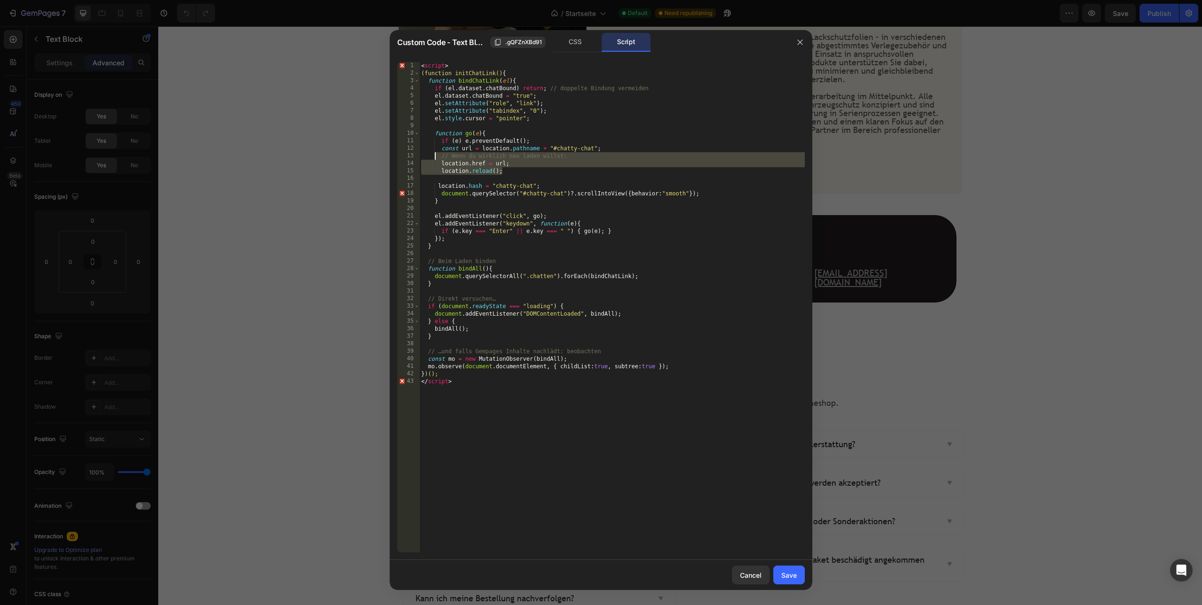
drag, startPoint x: 506, startPoint y: 169, endPoint x: 435, endPoint y: 159, distance: 71.1
click at [435, 159] on div "< script > (function initChatLink() { function bindChatLink ( el ) { if ( el . …" at bounding box center [612, 314] width 386 height 505
type textarea "// Wenn du wirklich neu laden willst: location.href = url;"
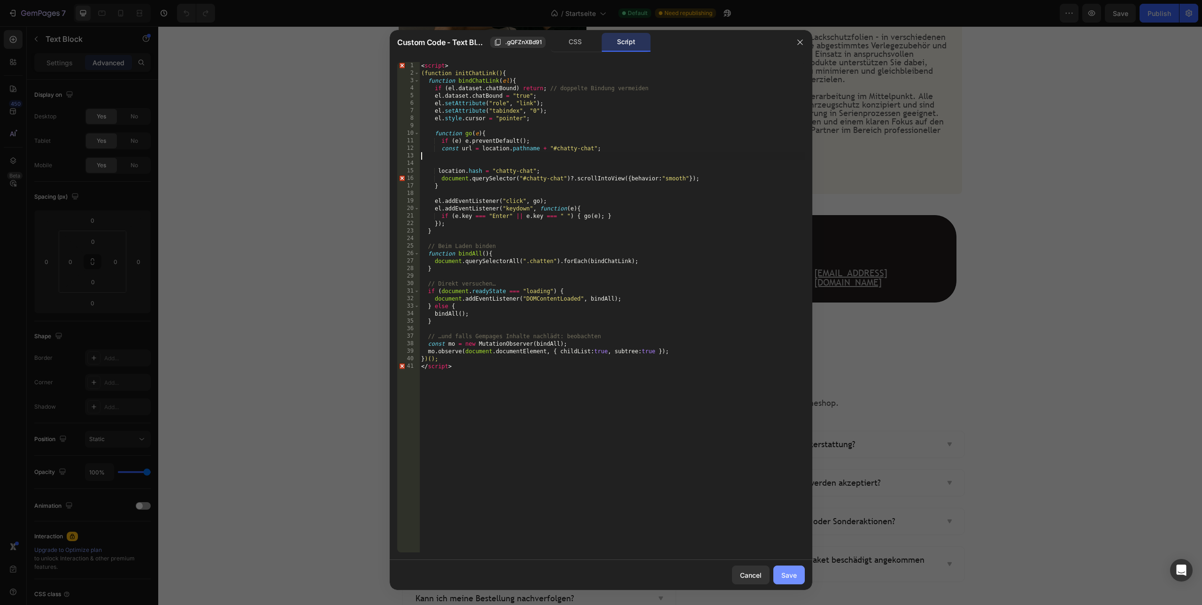
click at [791, 576] on div "Save" at bounding box center [788, 575] width 15 height 10
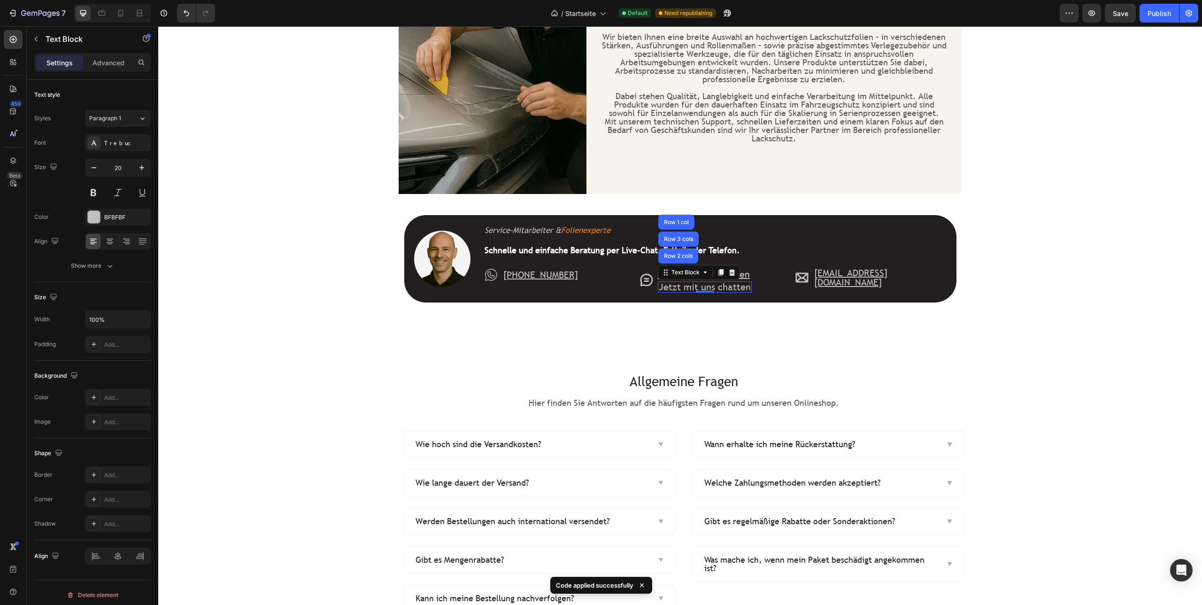
click at [731, 289] on p "Jetzt mit uns chatten" at bounding box center [705, 286] width 92 height 9
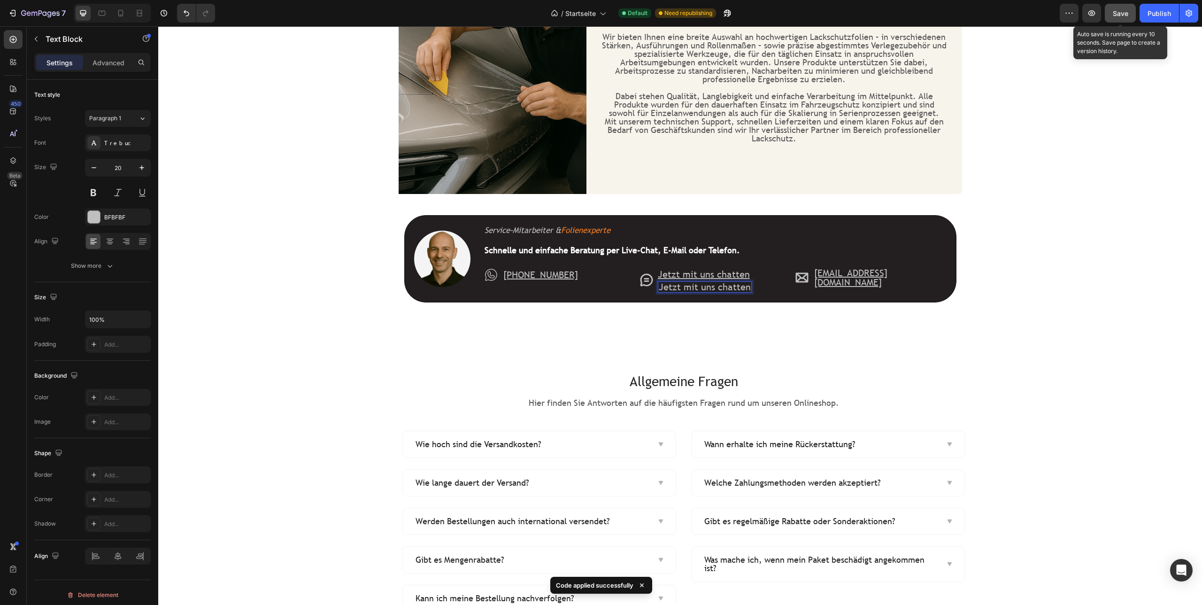
click at [1121, 10] on span "Save" at bounding box center [1120, 13] width 15 height 8
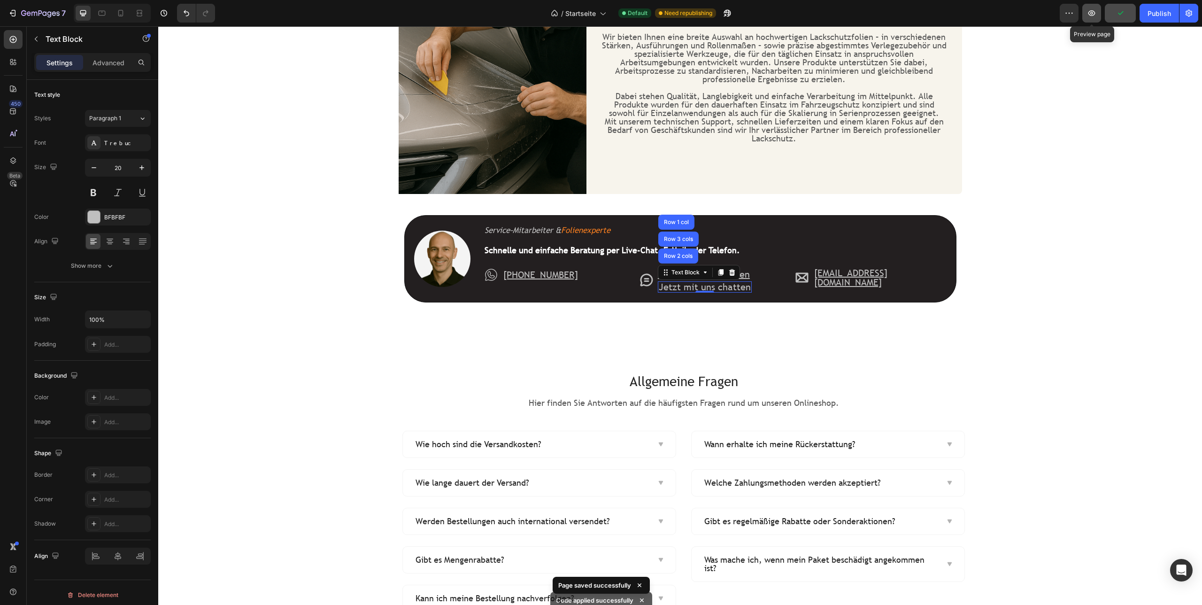
click at [1093, 15] on icon "button" at bounding box center [1091, 12] width 9 height 9
click at [98, 63] on p "Advanced" at bounding box center [109, 63] width 32 height 10
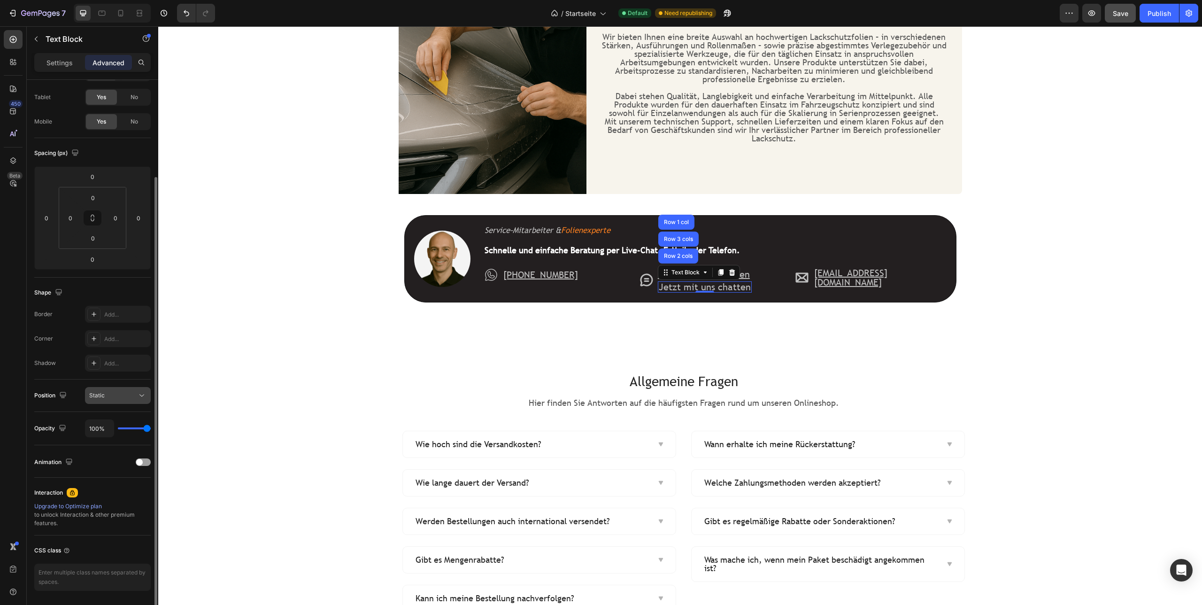
scroll to position [75, 0]
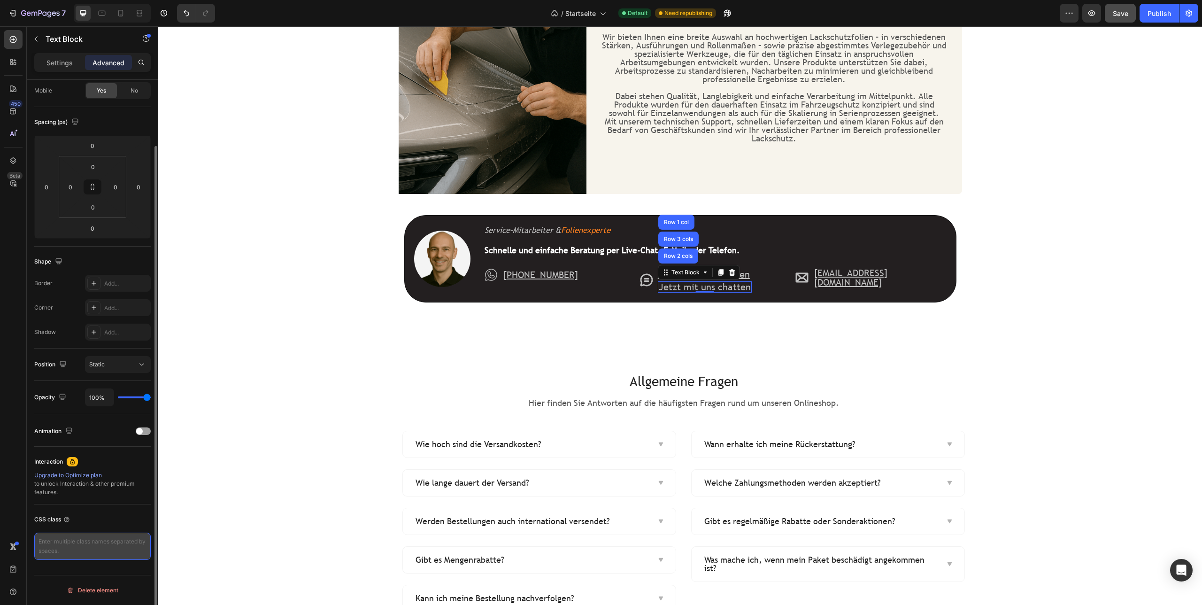
click at [62, 552] on textarea at bounding box center [92, 546] width 116 height 27
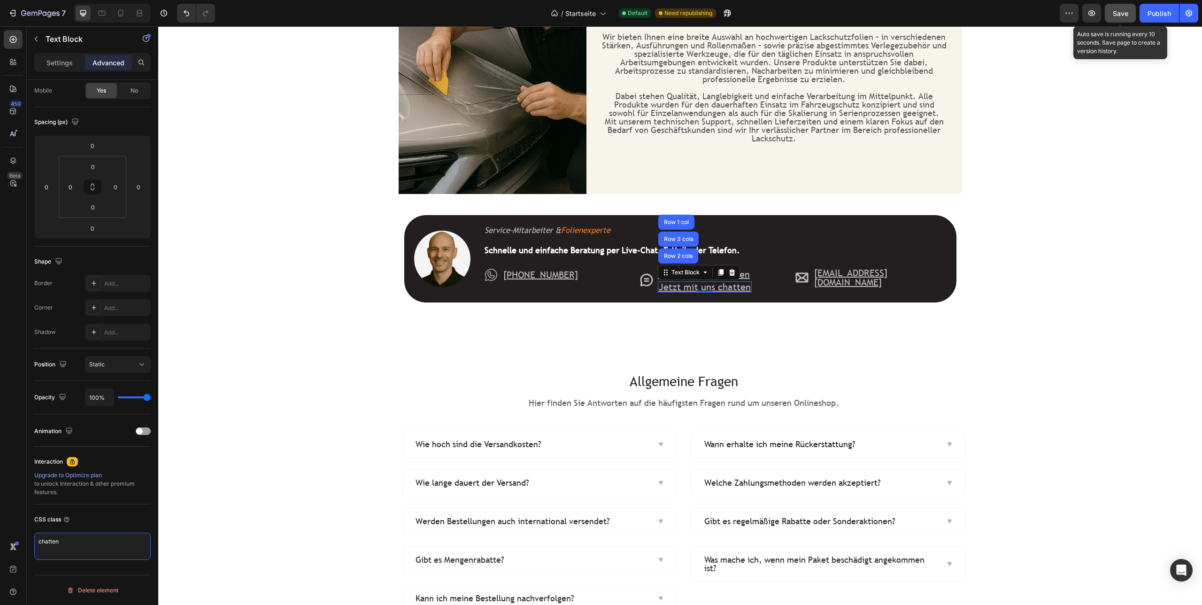
type textarea "chatten"
click at [1117, 12] on span "Save" at bounding box center [1120, 13] width 15 height 8
click at [1095, 13] on icon "button" at bounding box center [1092, 13] width 7 height 6
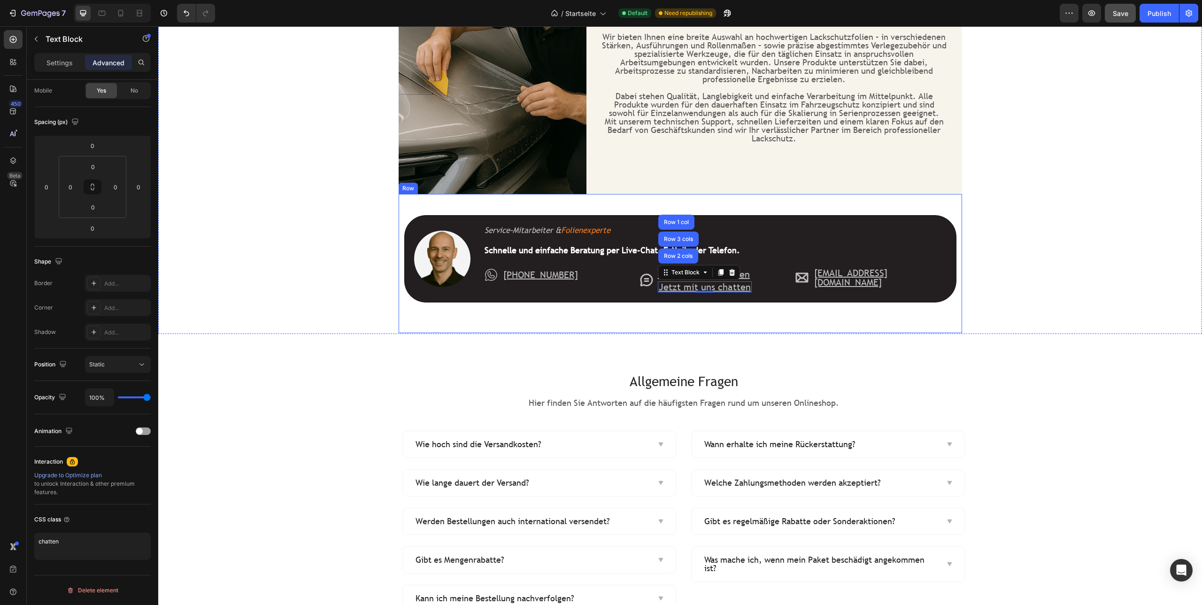
scroll to position [1174, 0]
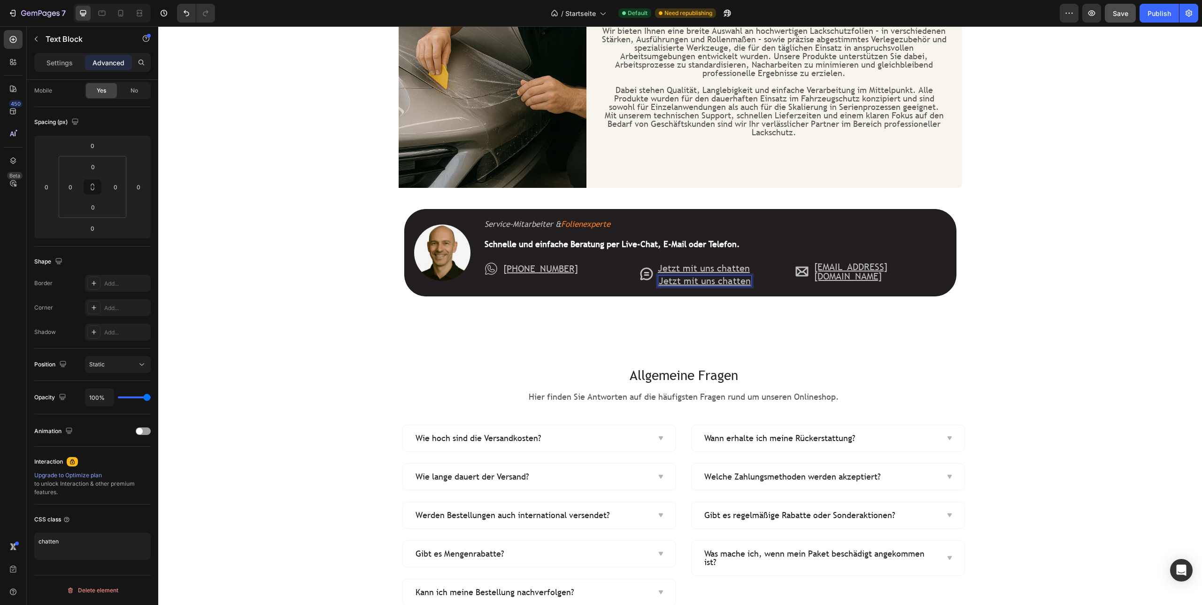
click at [667, 280] on p "Jetzt mit uns chatten" at bounding box center [705, 280] width 92 height 9
click at [823, 264] on icon "Editor contextual toolbar" at bounding box center [818, 260] width 9 height 9
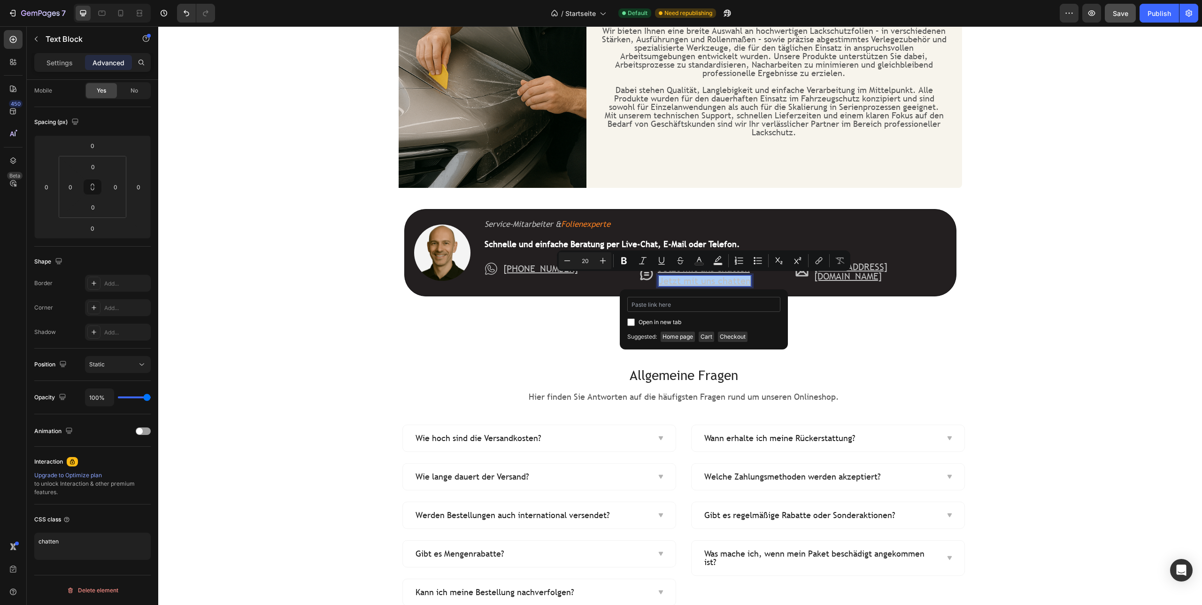
click at [660, 308] on input "Editor contextual toolbar" at bounding box center [703, 304] width 153 height 15
type input "#"
click at [828, 323] on div "Image Service-Mitarbeiter & Folienexperte Text Block Schnelle und einfache Bera…" at bounding box center [681, 257] width 564 height 139
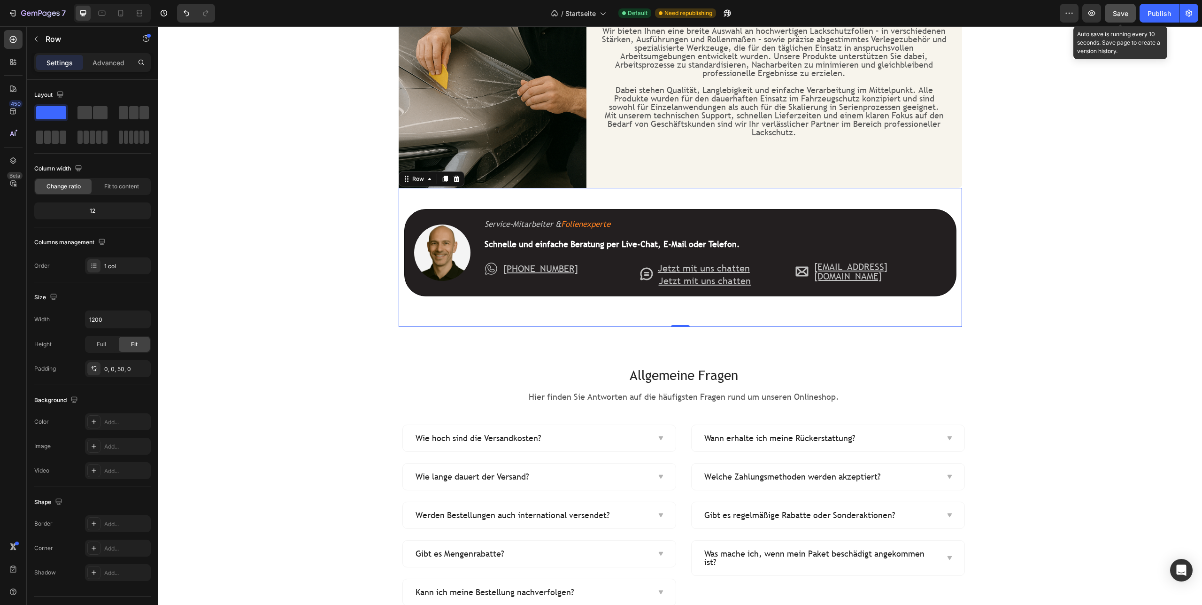
click at [1122, 9] on span "Save" at bounding box center [1120, 13] width 15 height 8
click at [1093, 17] on icon "button" at bounding box center [1091, 12] width 9 height 9
click at [1151, 17] on div "Publish" at bounding box center [1159, 13] width 23 height 10
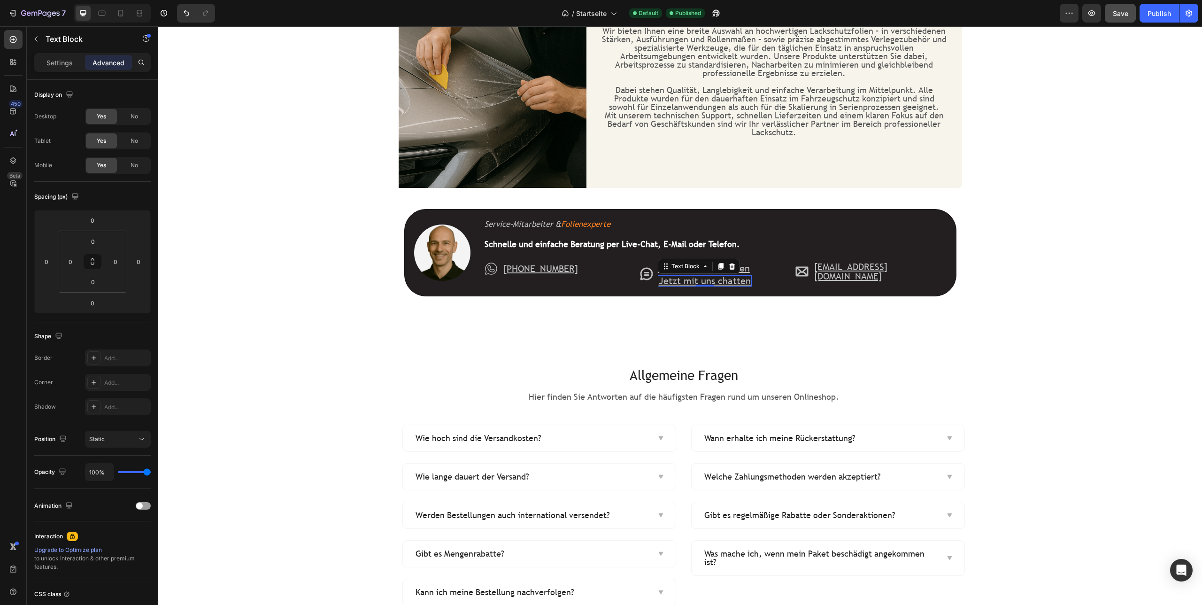
click at [708, 280] on u "Jetzt mit uns chatten" at bounding box center [705, 281] width 92 height 12
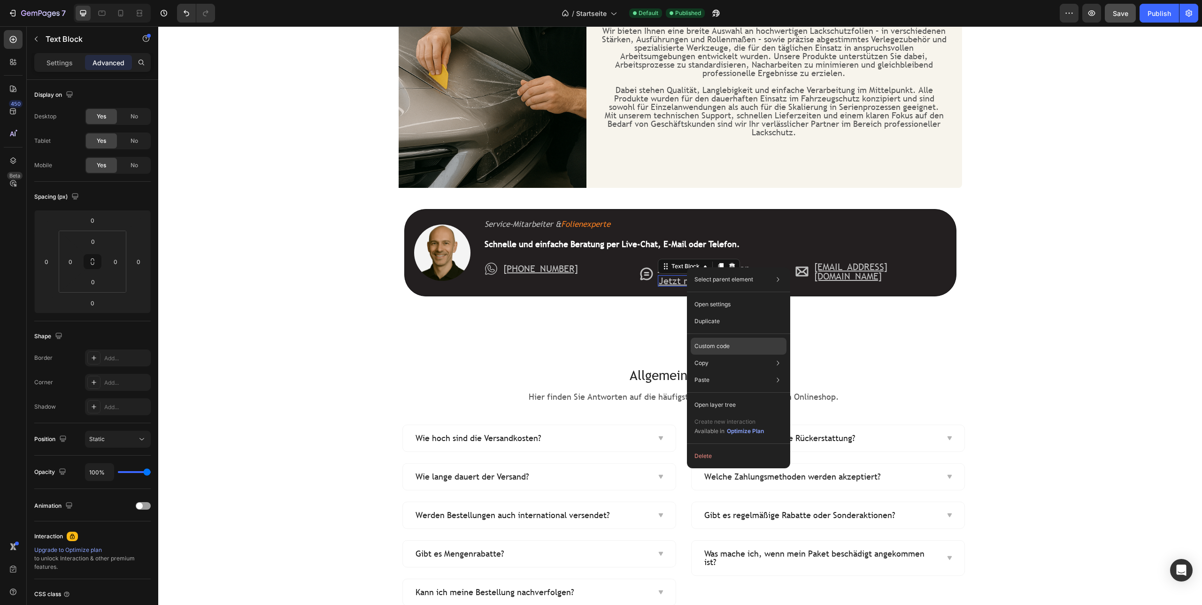
click at [721, 342] on p "Custom code" at bounding box center [712, 346] width 35 height 8
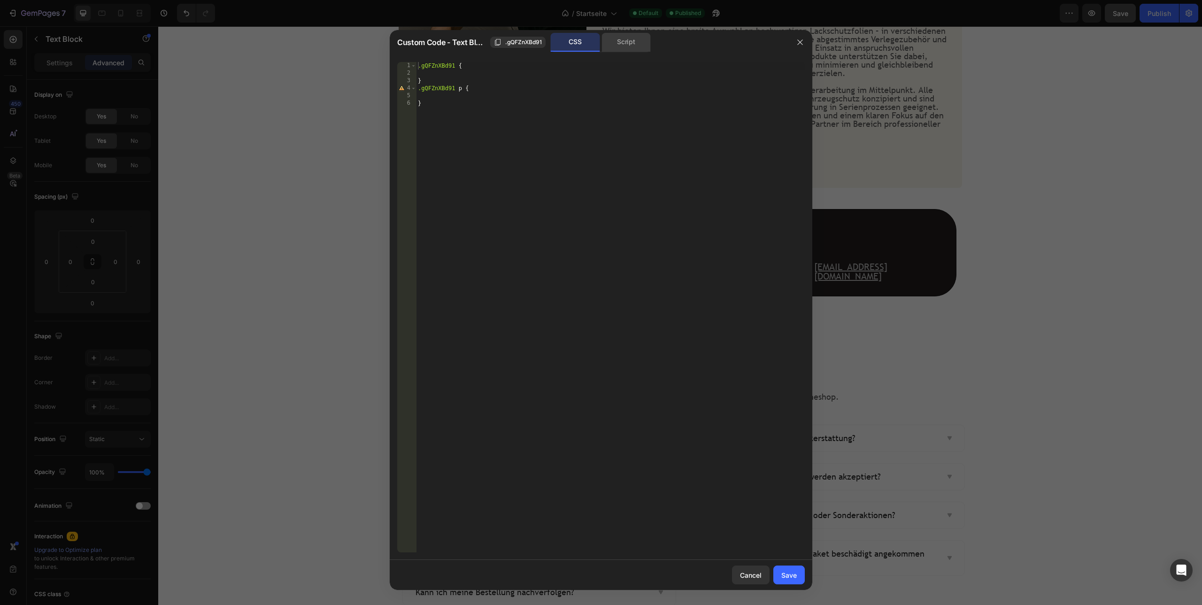
click at [626, 39] on div "Script" at bounding box center [626, 42] width 49 height 19
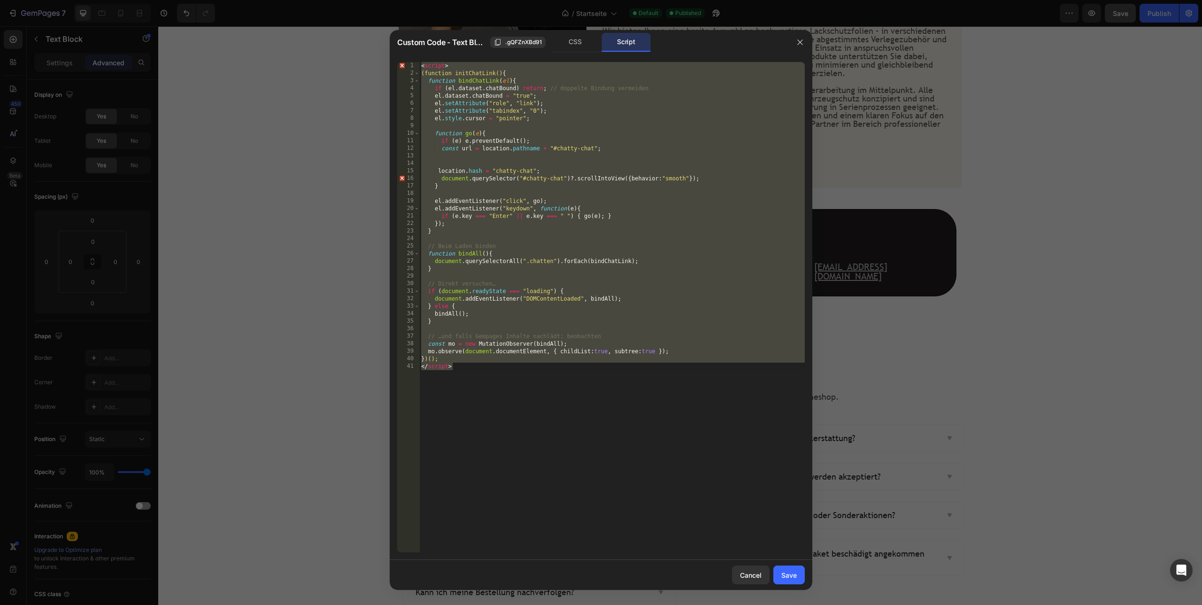
click at [502, 289] on div "< script > (function initChatLink() { function bindChatLink ( el ) { if ( el . …" at bounding box center [612, 314] width 386 height 505
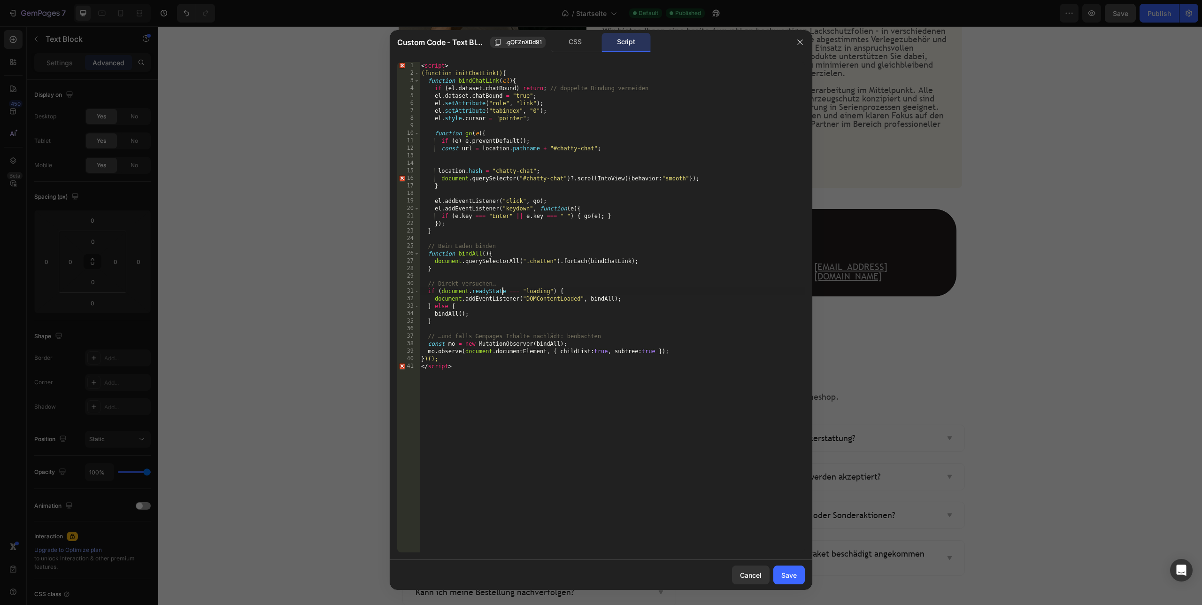
click at [502, 289] on div "< script > (function initChatLink() { function bindChatLink ( el ) { if ( el . …" at bounding box center [612, 314] width 386 height 505
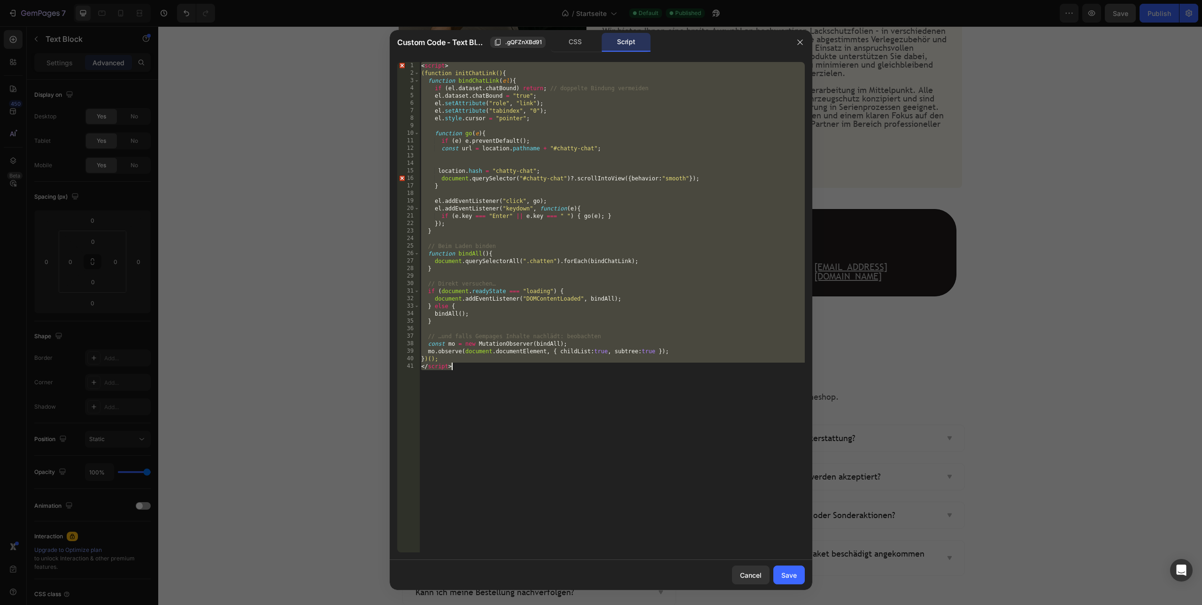
paste textarea
type textarea "</script>"
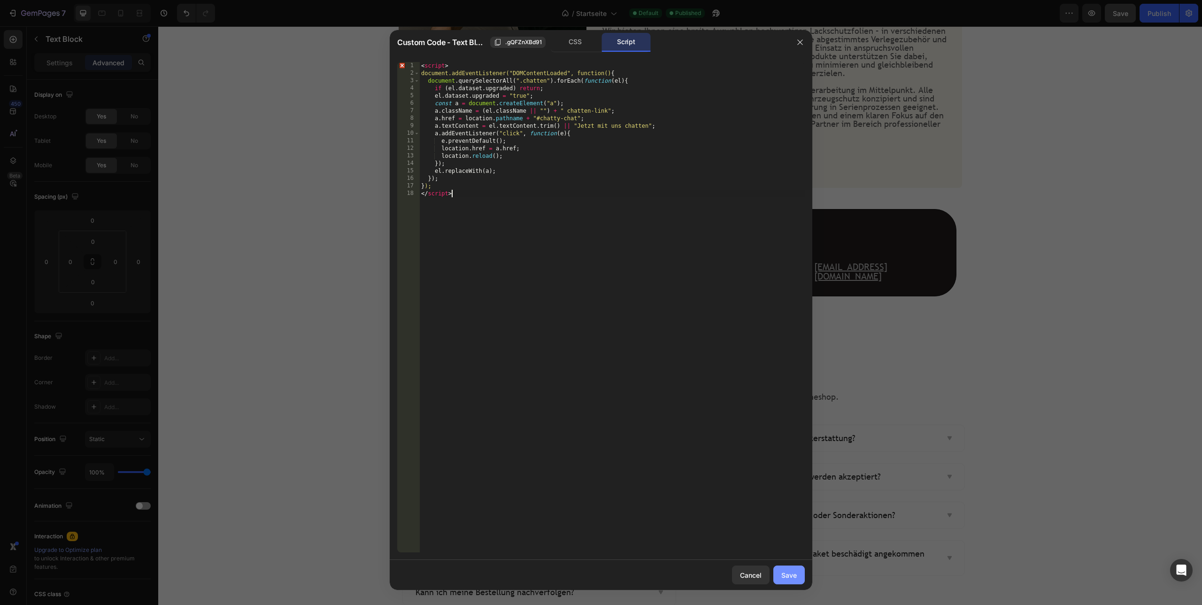
click at [788, 573] on div "Save" at bounding box center [788, 575] width 15 height 10
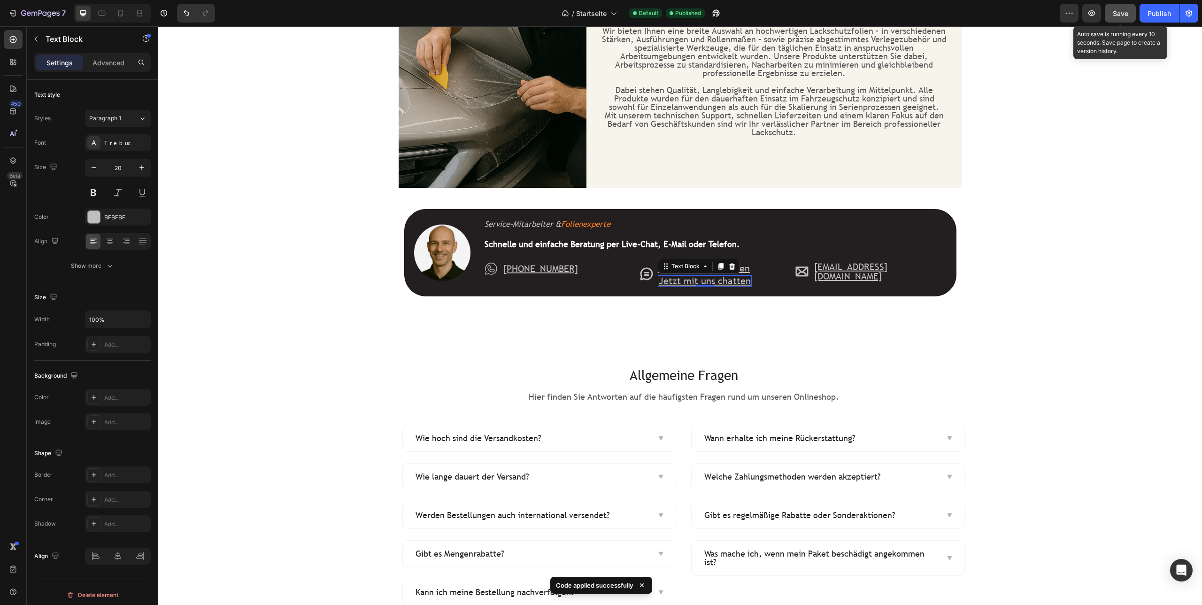
click at [1122, 16] on span "Save" at bounding box center [1120, 13] width 15 height 8
click at [1089, 14] on icon "button" at bounding box center [1091, 12] width 9 height 9
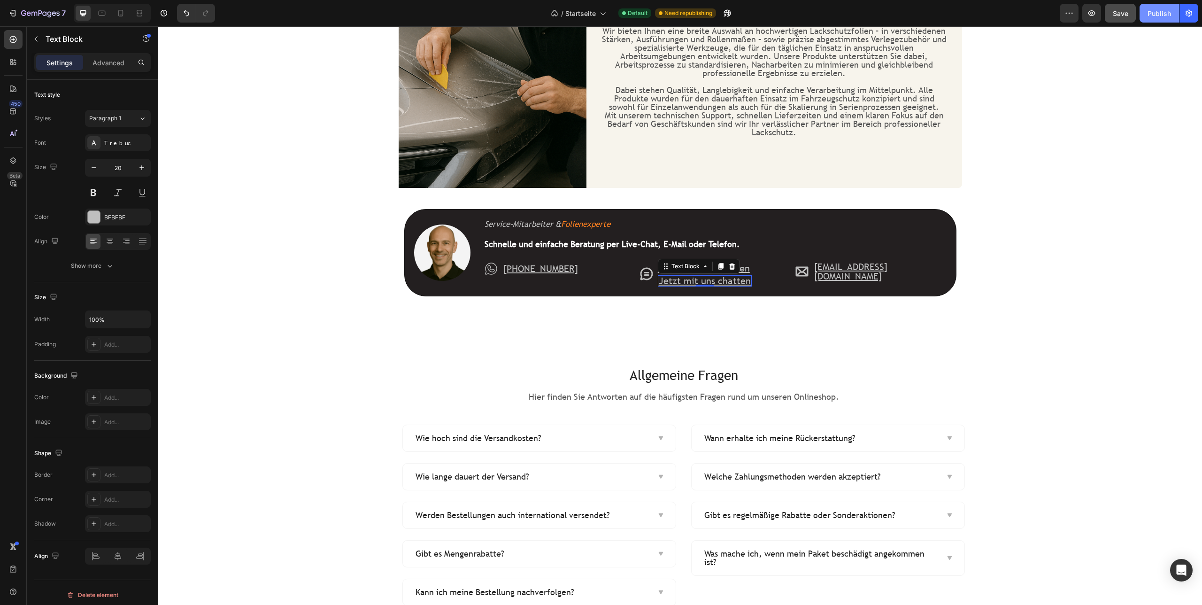
click at [1157, 10] on div "Publish" at bounding box center [1159, 13] width 23 height 10
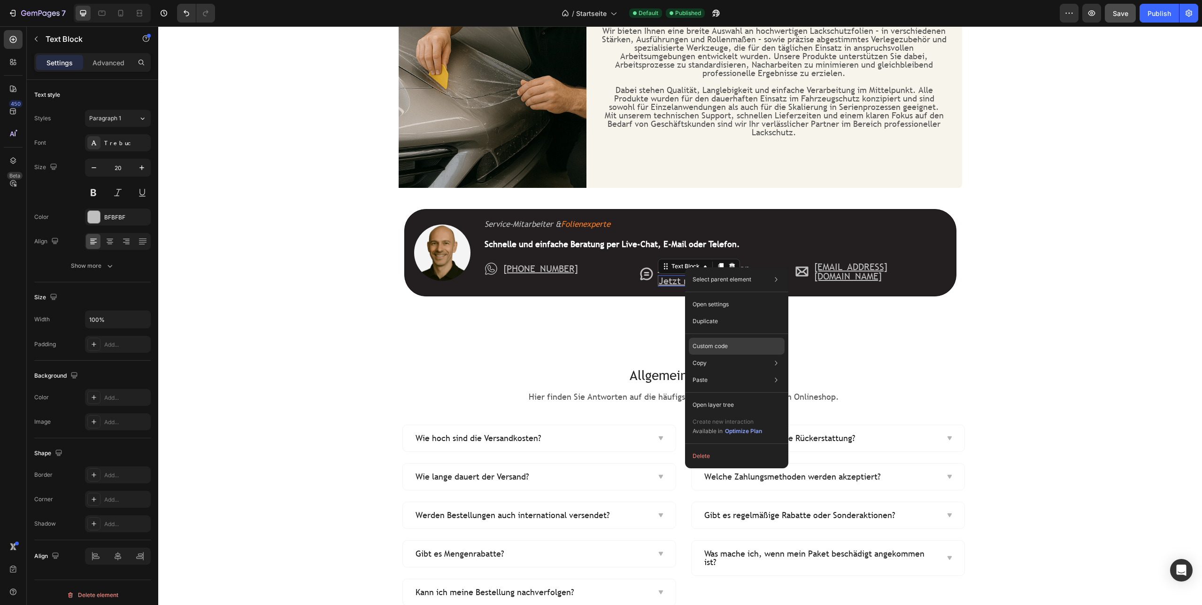
click at [716, 348] on p "Custom code" at bounding box center [710, 346] width 35 height 8
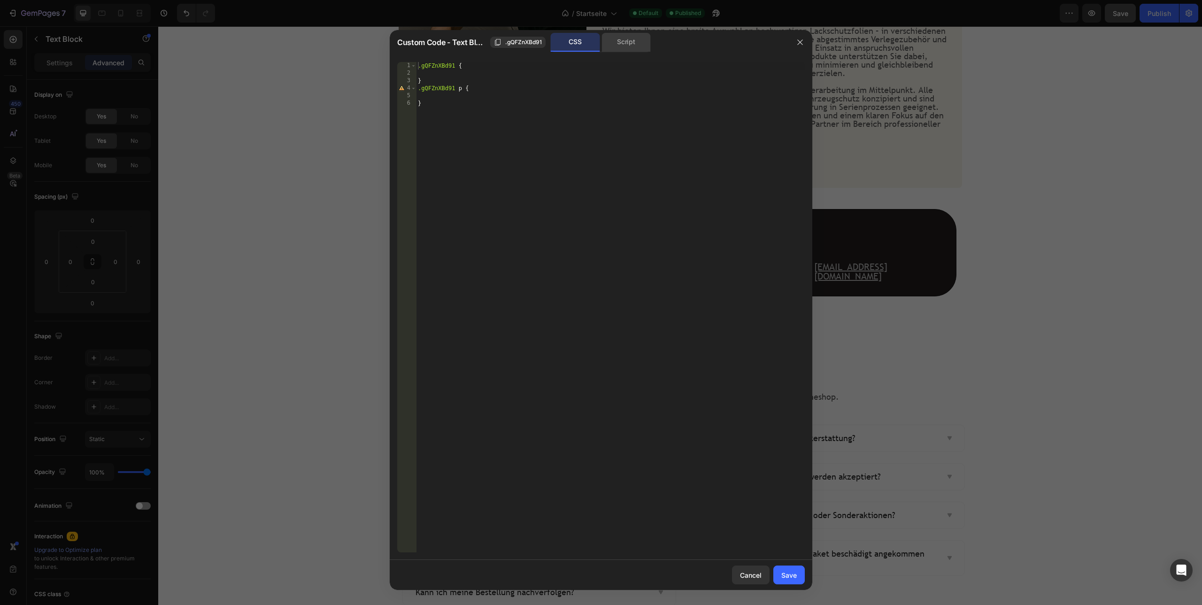
click at [636, 37] on div "Script" at bounding box center [626, 42] width 49 height 19
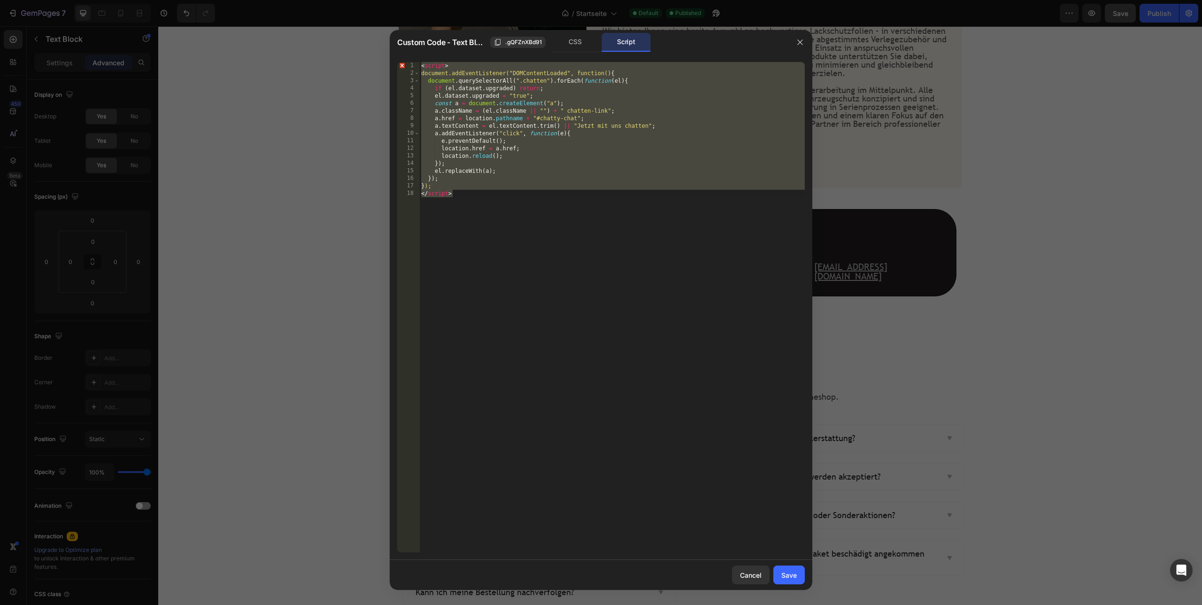
click at [511, 231] on div "< script > document.addEventListener("DOMContentLoaded", function() { document …" at bounding box center [612, 314] width 386 height 505
paste textarea
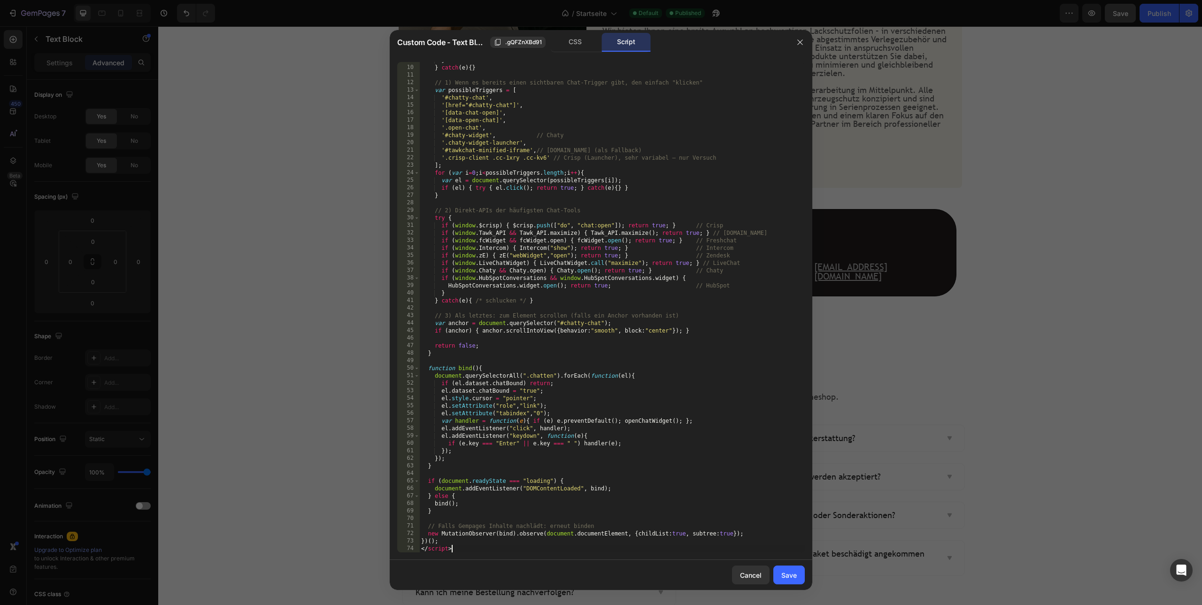
scroll to position [66, 0]
drag, startPoint x: 740, startPoint y: 285, endPoint x: 431, endPoint y: 277, distance: 308.6
click at [431, 277] on div "} } catch ( e ) { } // 1) Wenn es bereits einen sichtbaren Chat-Trigger gibt, d…" at bounding box center [612, 308] width 386 height 505
type textarea "if (window.HubSpotConversations && window.HubSpotConversations.widget) { HubSpo…"
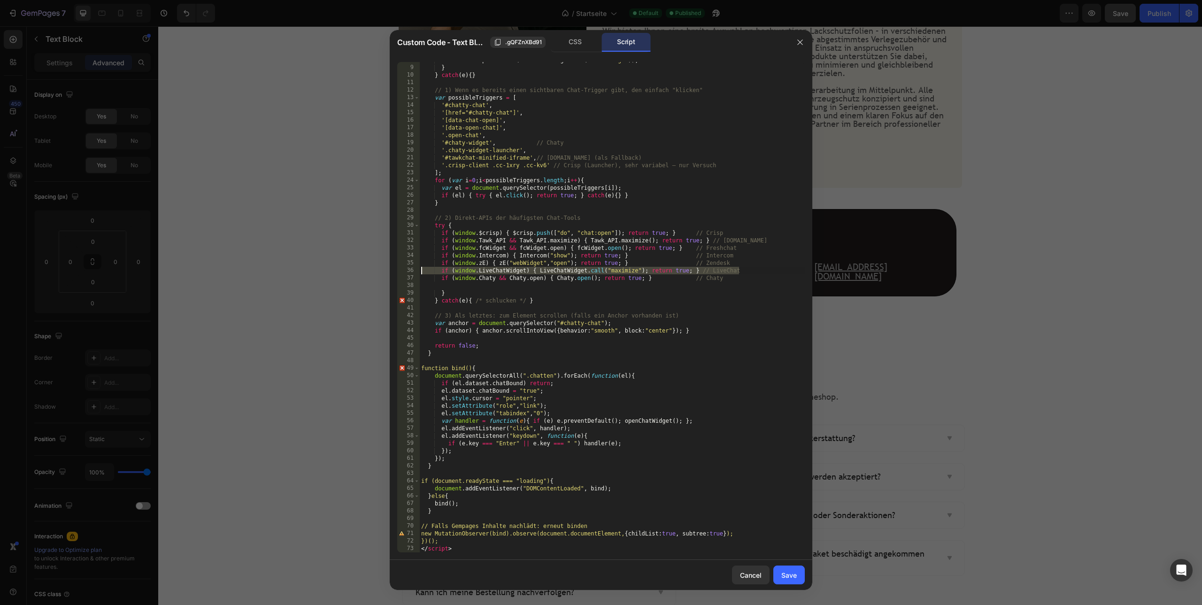
drag, startPoint x: 757, startPoint y: 272, endPoint x: 419, endPoint y: 270, distance: 338.1
click at [419, 270] on div "8 9 10 11 12 13 14 15 16 17 18 19 20 21 22 23 24 25 26 27 28 29 30 31 32 33 34 …" at bounding box center [601, 307] width 408 height 490
type textarea "if (window.LiveChatWidget) { LiveChatWidget.call("maximize"); return true; } //…"
drag, startPoint x: 718, startPoint y: 268, endPoint x: 474, endPoint y: 263, distance: 244.2
click at [430, 262] on div "window . dispatchEvent ( new HashChangeEvent ( "hashchange" )) ; } } catch ( e …" at bounding box center [612, 308] width 386 height 505
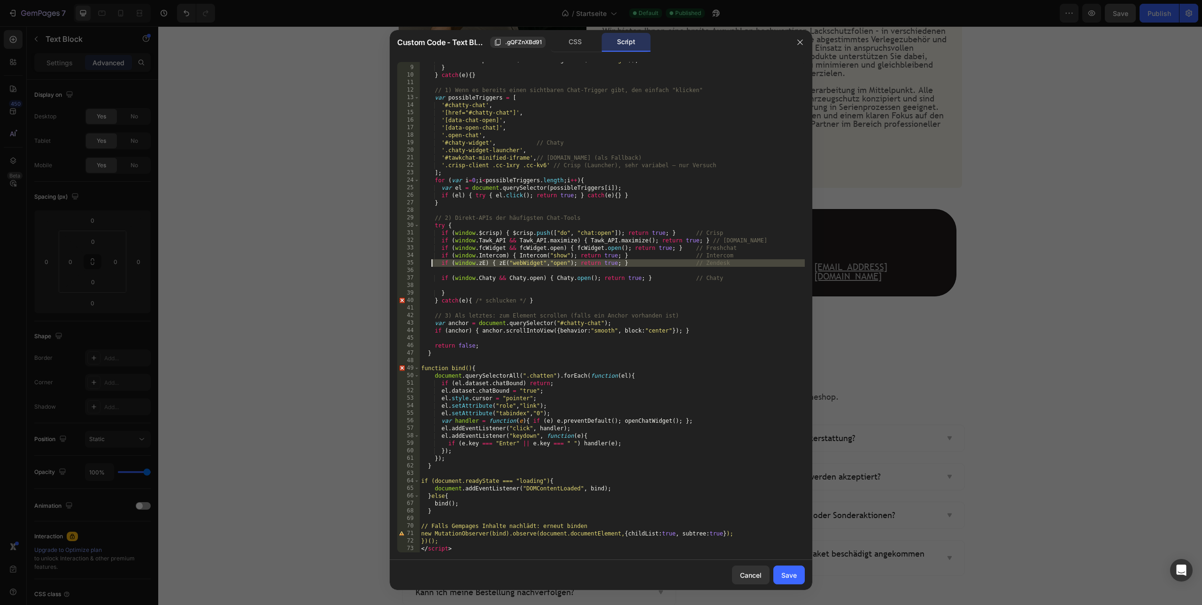
type textarea "if (window.zE) { zE("webWidget","open"); return true; } // Zendesk"
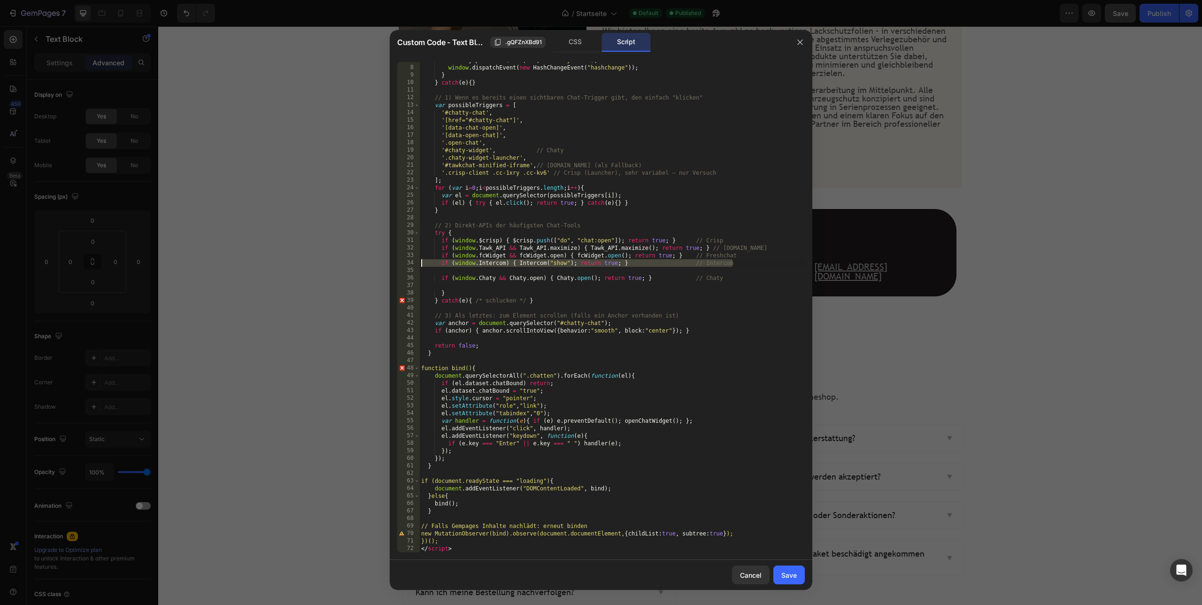
drag, startPoint x: 725, startPoint y: 264, endPoint x: 472, endPoint y: 265, distance: 252.2
click at [417, 264] on div "7 8 9 10 11 12 13 14 15 16 17 18 19 20 21 22 23 24 25 26 27 28 29 30 31 32 33 3…" at bounding box center [601, 307] width 408 height 490
type textarea "if (window.Intercom) { Intercom("show"); return true; } // Intercom"
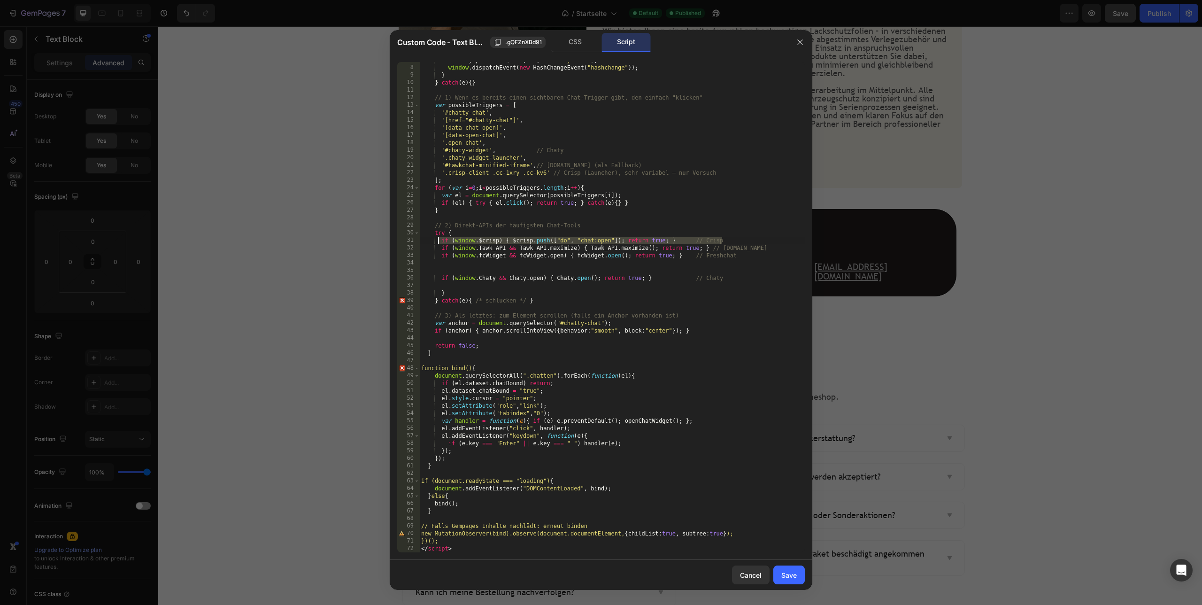
drag, startPoint x: 731, startPoint y: 241, endPoint x: 437, endPoint y: 242, distance: 294.0
click at [437, 242] on div "history . pushState ( null , "" , "#chatty-chat" ) ; window . dispatchEvent ( n…" at bounding box center [612, 308] width 386 height 505
type textarea "if (window.$crisp) { $crisp.push(["do", "chat:open"]); return true; } // Crisp"
drag, startPoint x: 718, startPoint y: 255, endPoint x: 402, endPoint y: 256, distance: 316.0
click at [402, 256] on div "7 8 9 10 11 12 13 14 15 16 17 18 19 20 21 22 23 24 25 26 27 28 29 30 31 32 33 3…" at bounding box center [601, 307] width 408 height 490
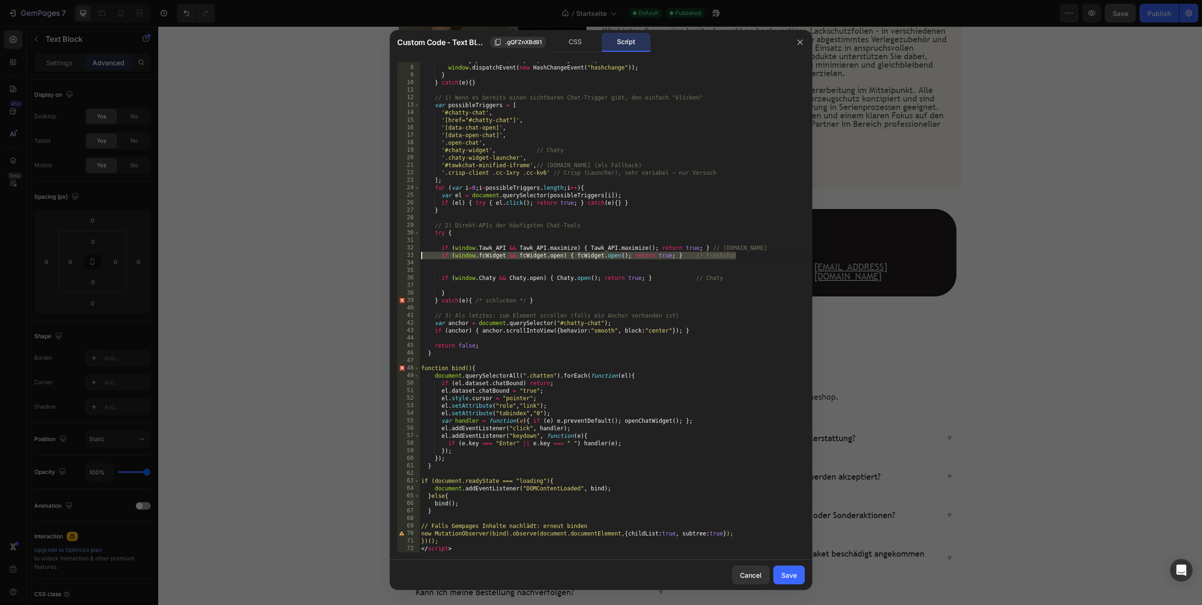
type textarea "if (window.fcWidget && fcWidget.open) { fcWidget.open(); return true; } // Fres…"
type textarea "if (window.Tawk_API && Tawk_API.maximize) { Tawk_API.maximize(); return true; }…"
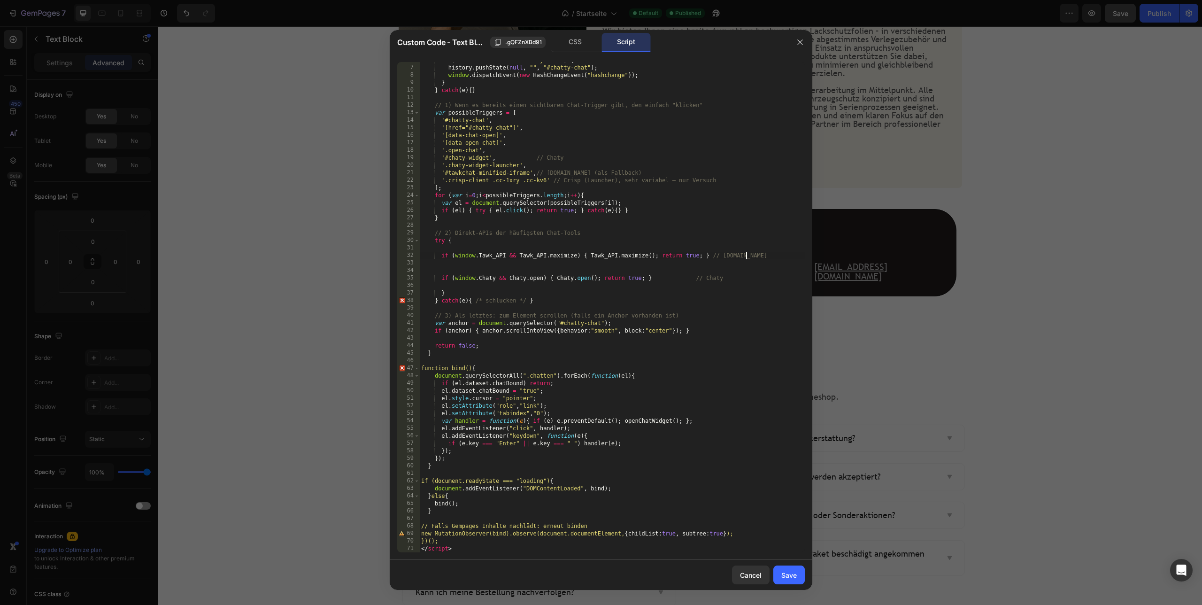
click at [452, 267] on div "if ( location . hash !== "#chatty-chat" ) { history . pushState ( null , "" , "…" at bounding box center [612, 308] width 386 height 505
type textarea "if (window.Tawk_API && Tawk_API.maximize) { Tawk_API.maximize(); return true; }…"
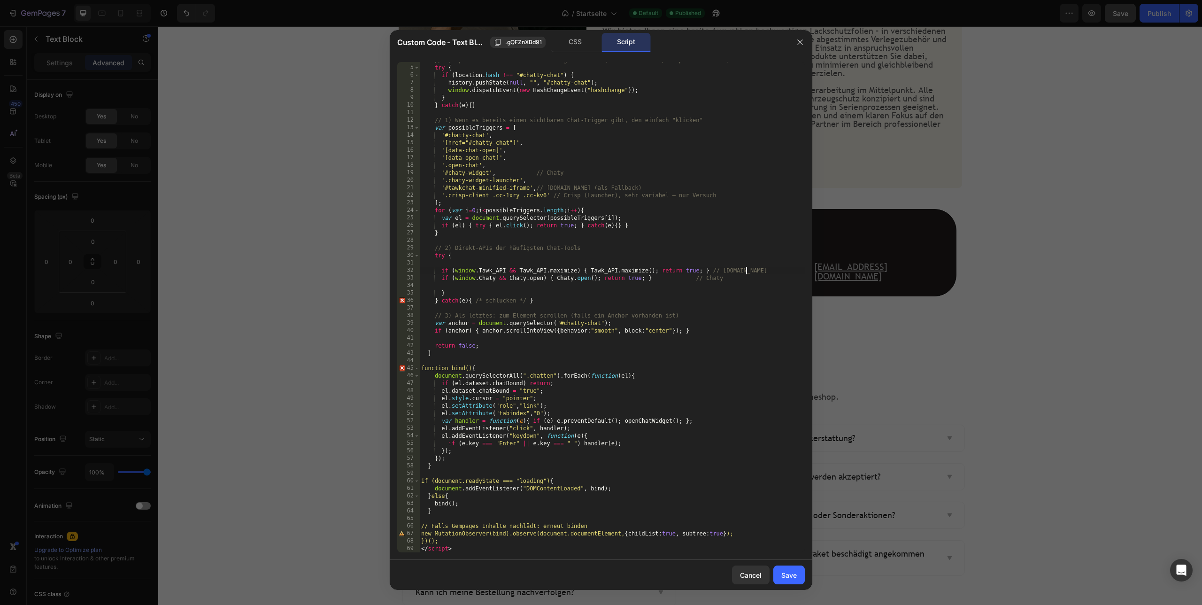
click at [454, 263] on div "// 0) Optional: Hash setzen + hashchange auslösen (falls dein Theme/Script dara…" at bounding box center [612, 308] width 386 height 505
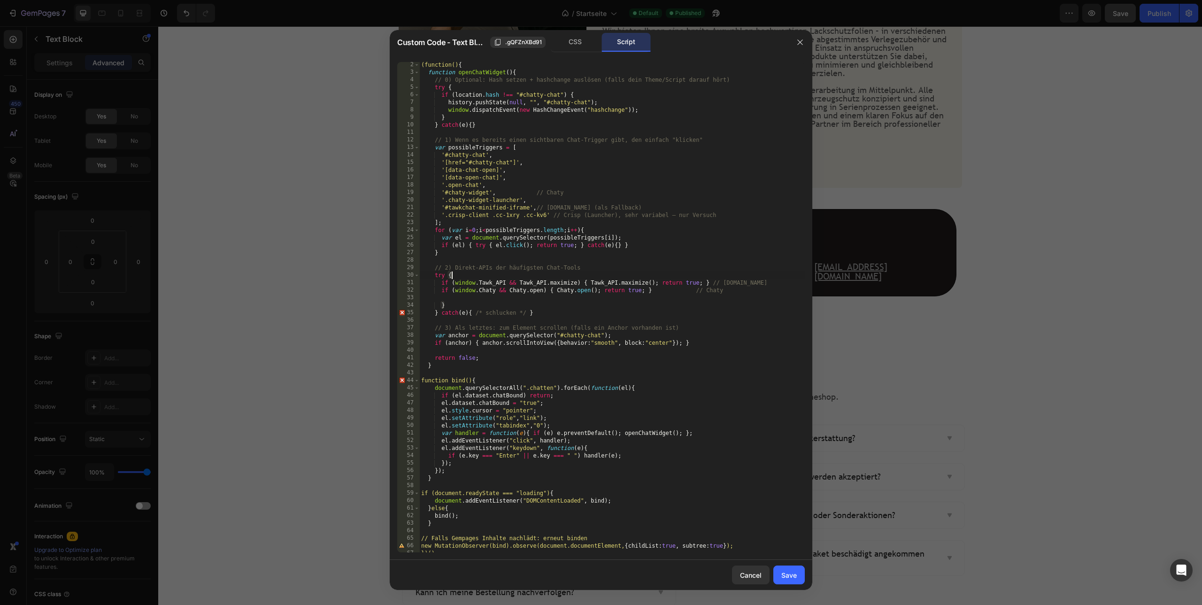
scroll to position [0, 0]
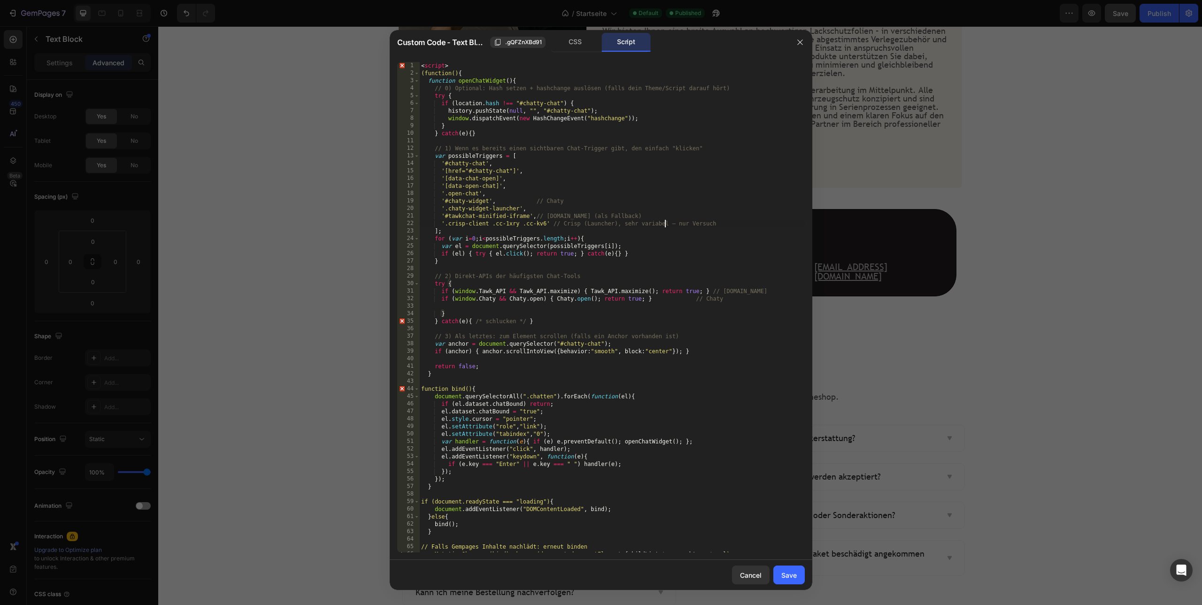
click at [664, 224] on div "< script > (function() { function openChatWidget ( ) { // 0) Optional: Hash set…" at bounding box center [612, 314] width 386 height 505
type textarea "];"
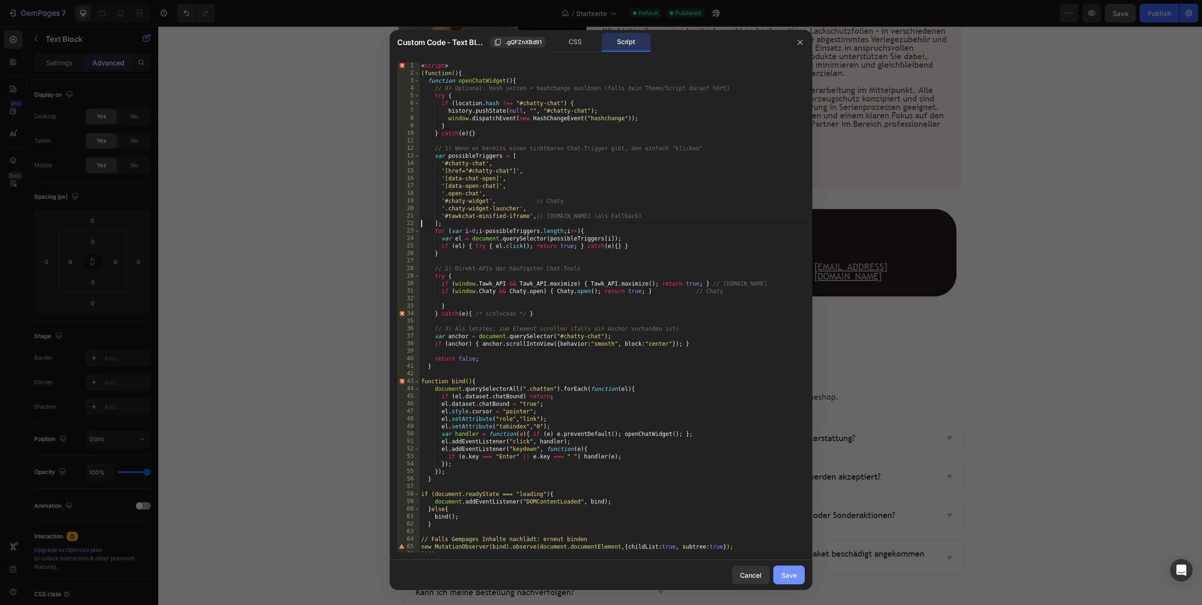
click at [786, 572] on div "Save" at bounding box center [788, 575] width 15 height 10
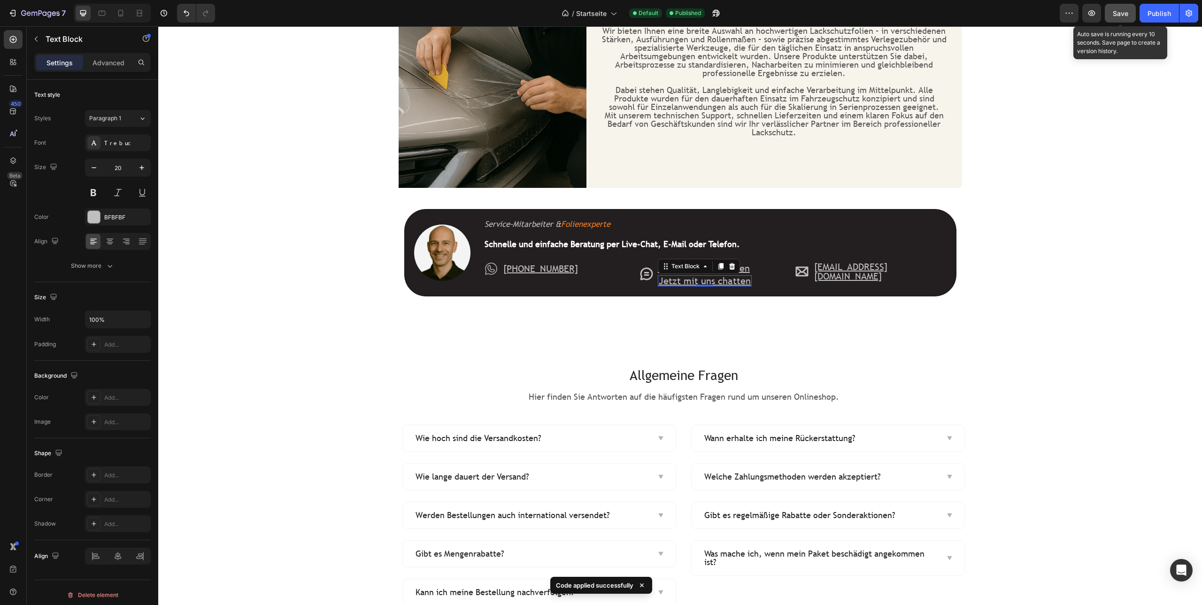
click at [1132, 14] on button "Save" at bounding box center [1120, 13] width 31 height 19
click at [1149, 13] on div "Publish" at bounding box center [1159, 13] width 23 height 10
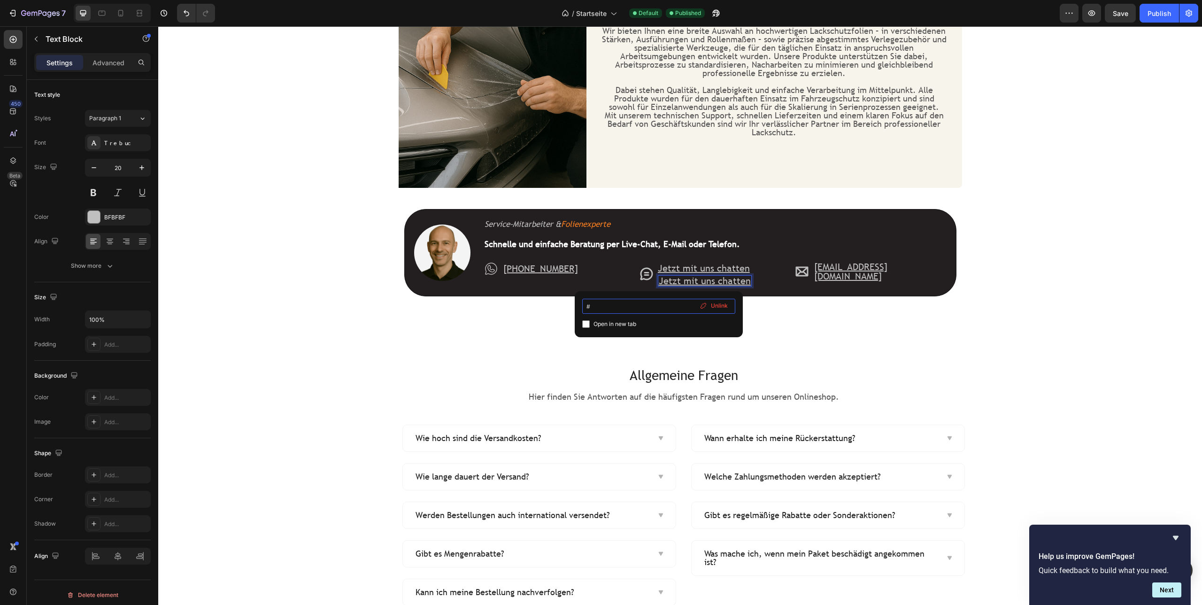
click at [609, 309] on input "#" at bounding box center [658, 306] width 153 height 15
type input "#chatty-chat"
click at [803, 319] on div "Image Service-Mitarbeiter & Folienexperte Text Block Schnelle und einfache Bera…" at bounding box center [681, 257] width 564 height 139
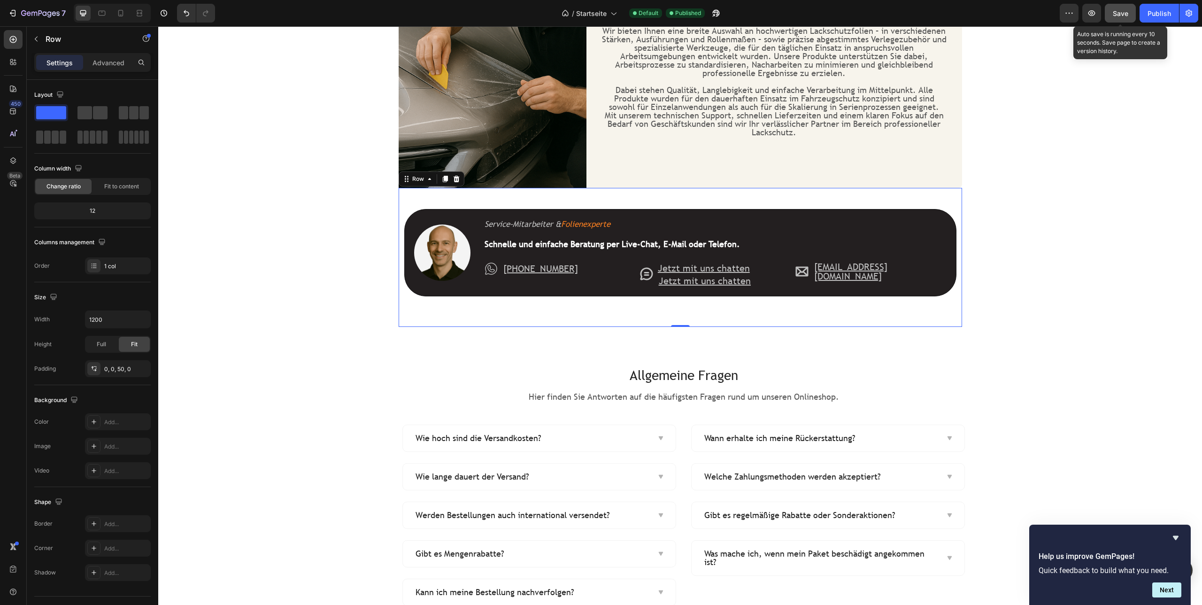
click at [1130, 15] on button "Save" at bounding box center [1120, 13] width 31 height 19
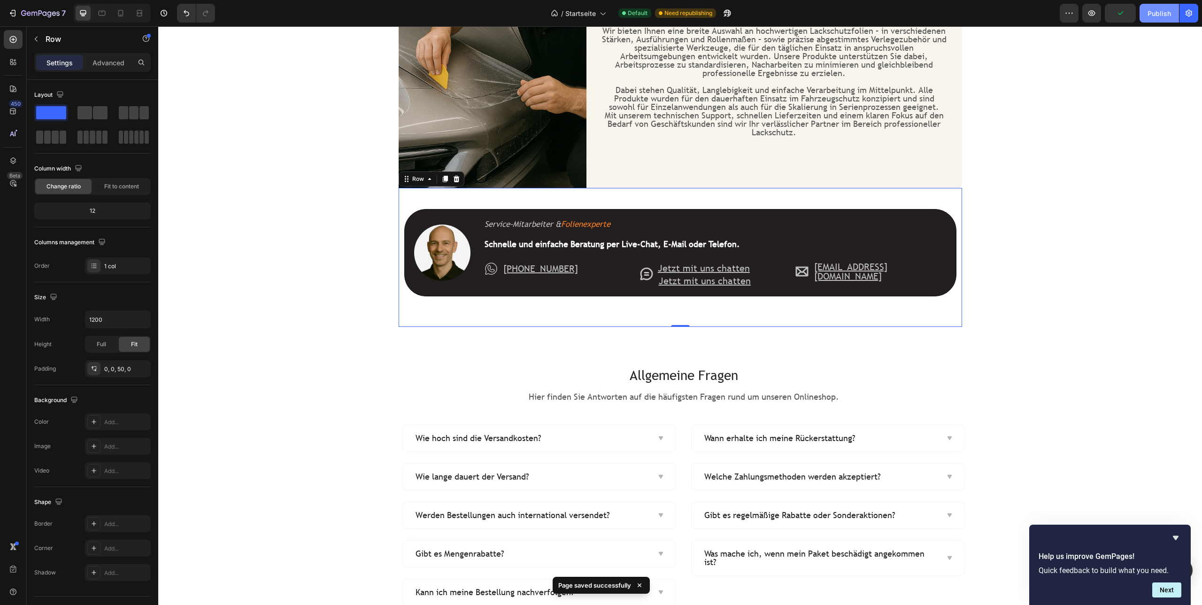
click at [1153, 18] on div "Publish" at bounding box center [1159, 13] width 23 height 10
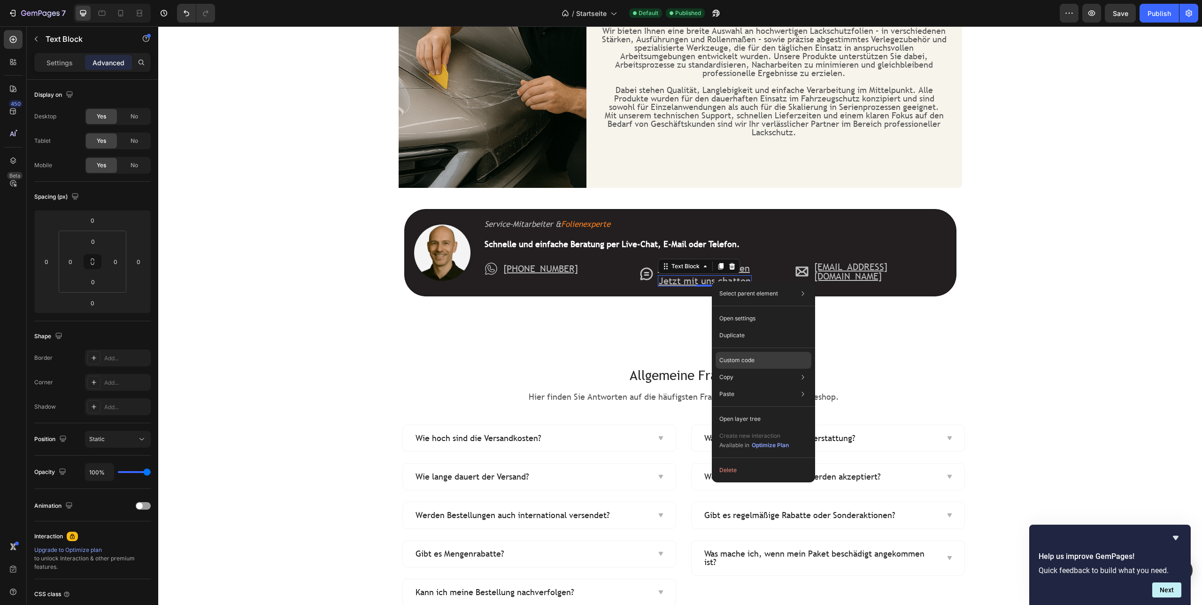
click at [742, 362] on p "Custom code" at bounding box center [736, 360] width 35 height 8
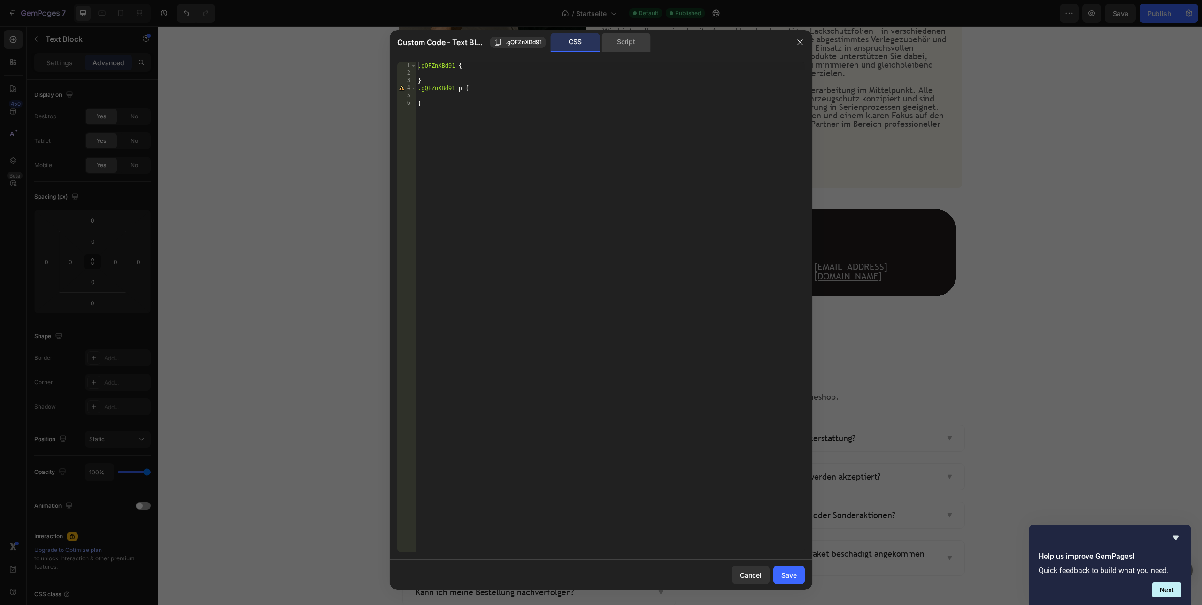
click at [624, 34] on div "Script" at bounding box center [626, 42] width 49 height 19
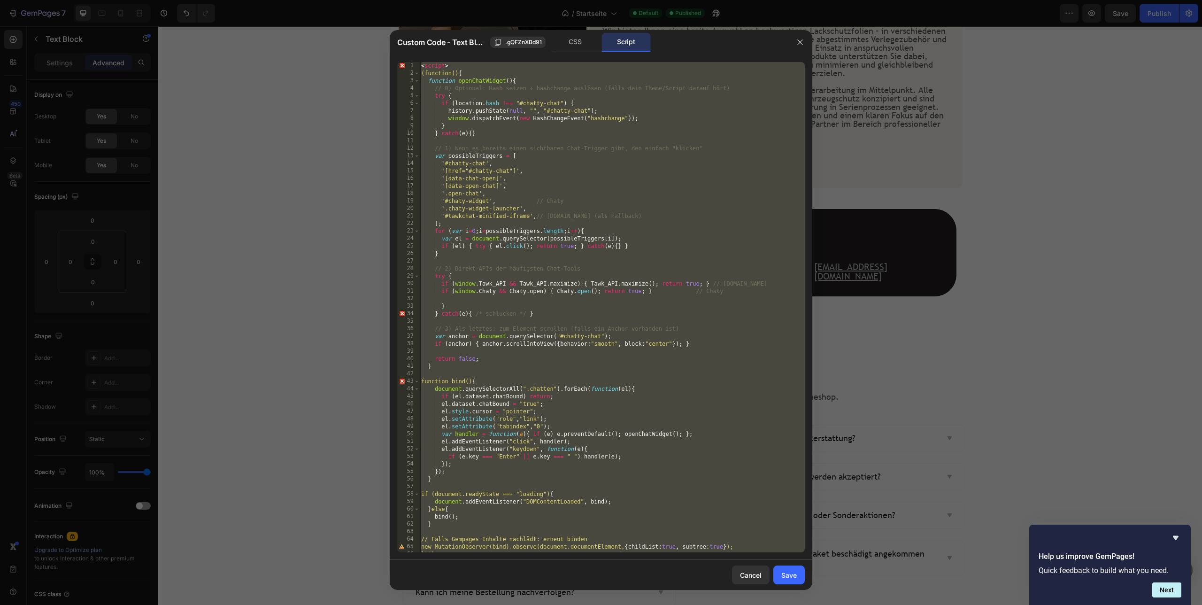
click at [547, 240] on div "< script > (function() { function openChatWidget ( ) { // 0) Optional: Hash set…" at bounding box center [612, 314] width 386 height 505
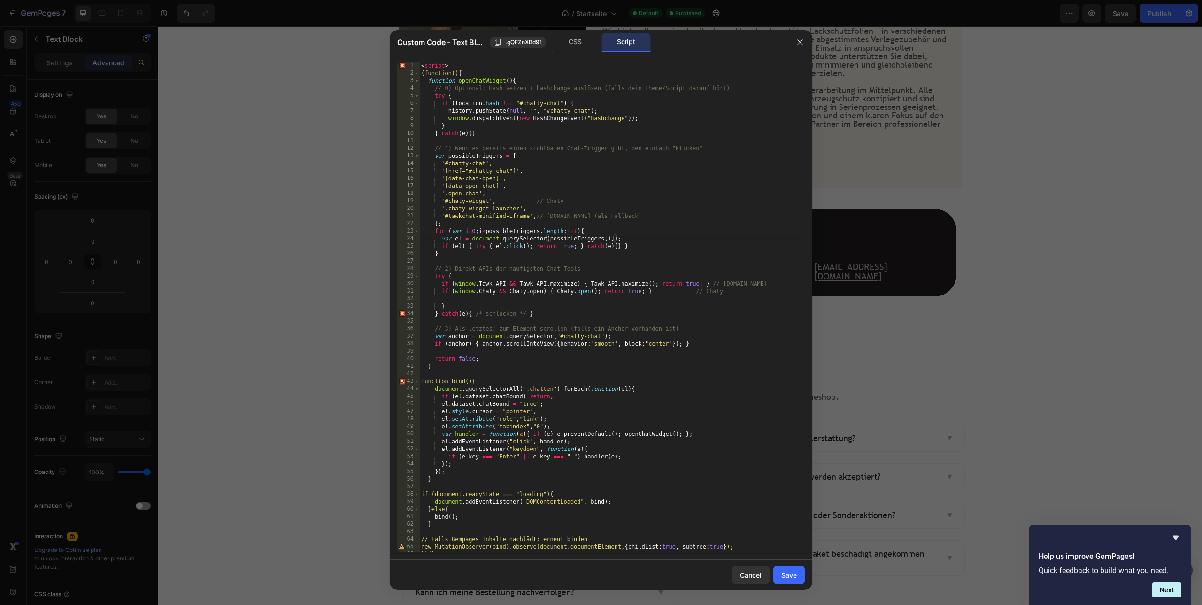
type textarea "})(); </script>"
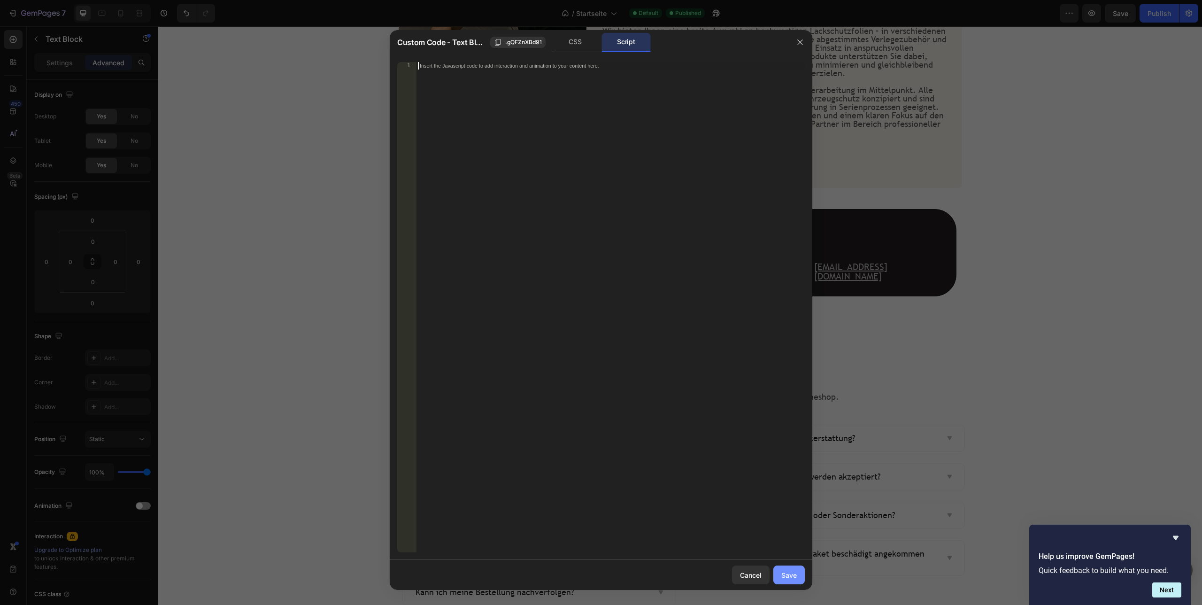
click at [792, 576] on div "Save" at bounding box center [788, 575] width 15 height 10
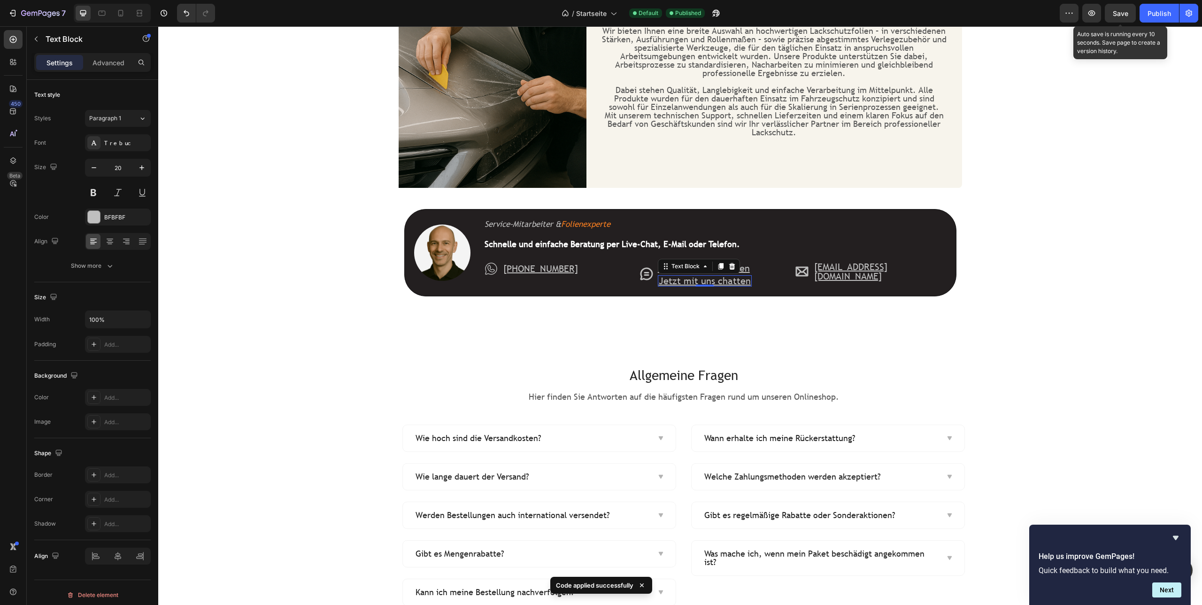
click at [1126, 12] on span "Save" at bounding box center [1120, 13] width 15 height 8
click at [1151, 19] on button "Publish" at bounding box center [1159, 13] width 39 height 19
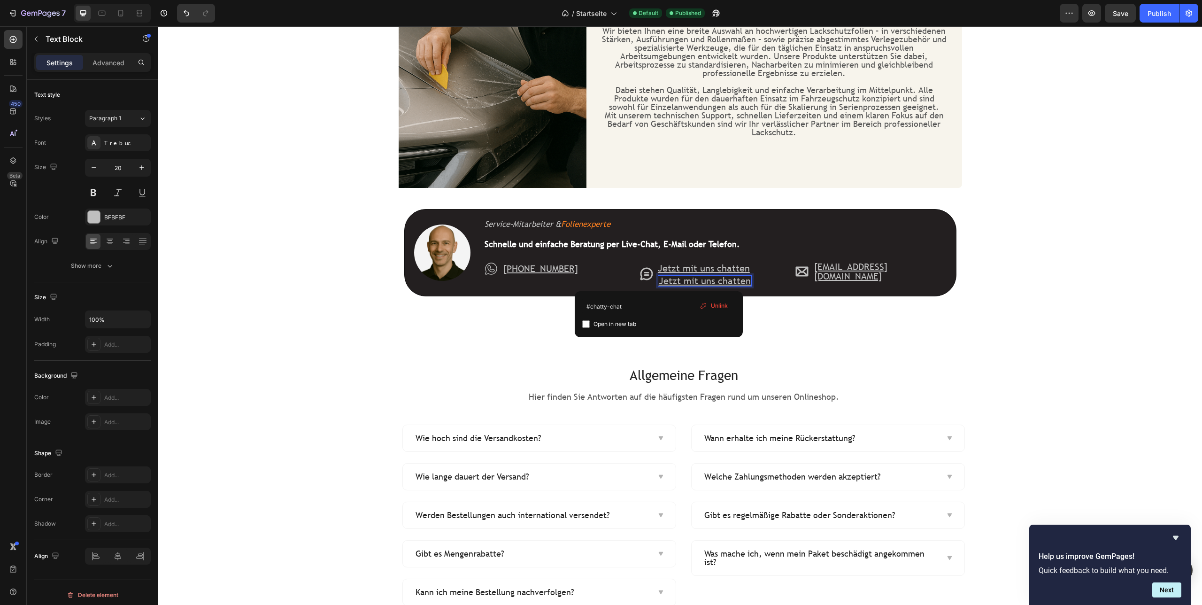
click at [586, 323] on input "checkbox" at bounding box center [586, 324] width 8 height 8
checkbox input "true"
click at [696, 281] on u "Jetzt mit uns chatten" at bounding box center [705, 281] width 92 height 12
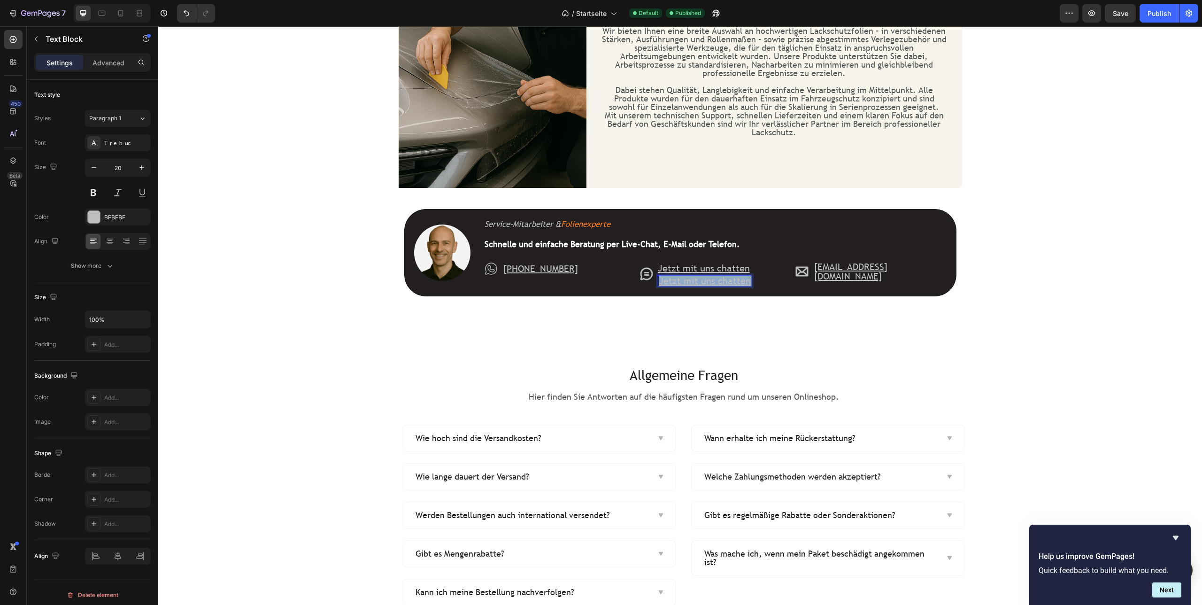
click at [696, 281] on u "Jetzt mit uns chatten" at bounding box center [705, 281] width 92 height 12
click at [821, 264] on icon "Editor contextual toolbar" at bounding box center [818, 260] width 9 height 9
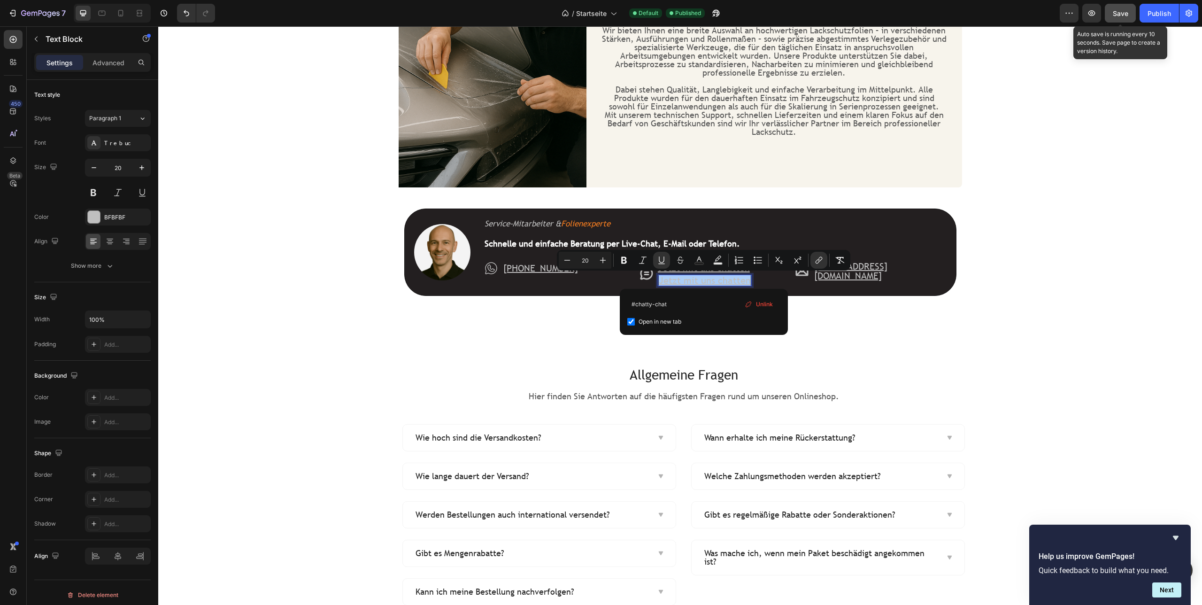
click at [1119, 6] on button "Save" at bounding box center [1120, 13] width 31 height 19
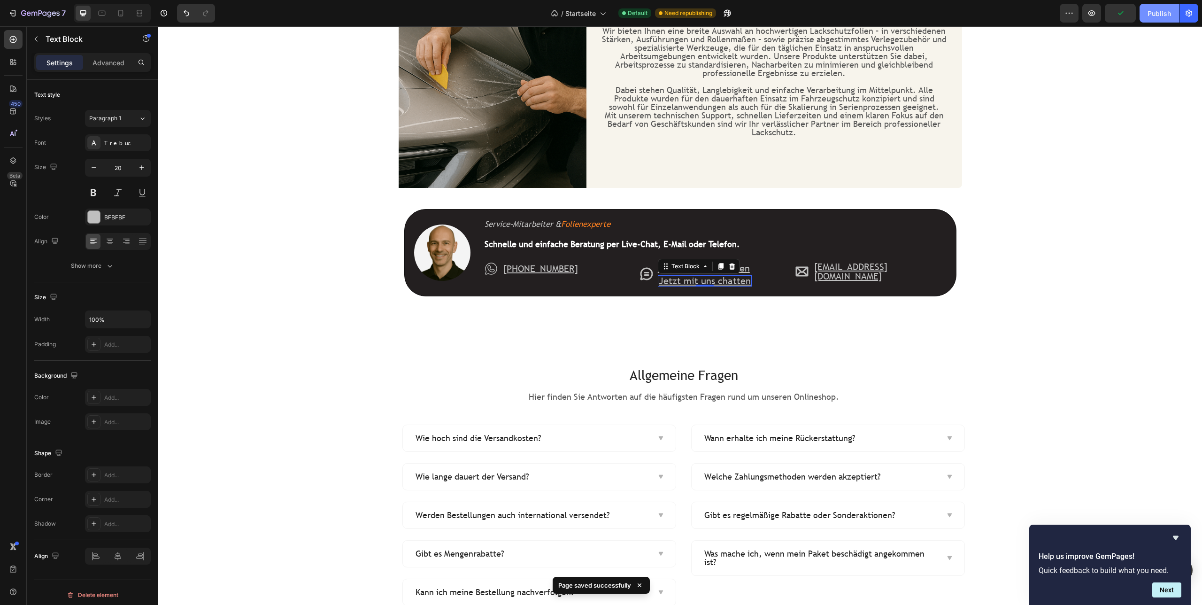
click at [1160, 15] on div "Publish" at bounding box center [1159, 13] width 23 height 10
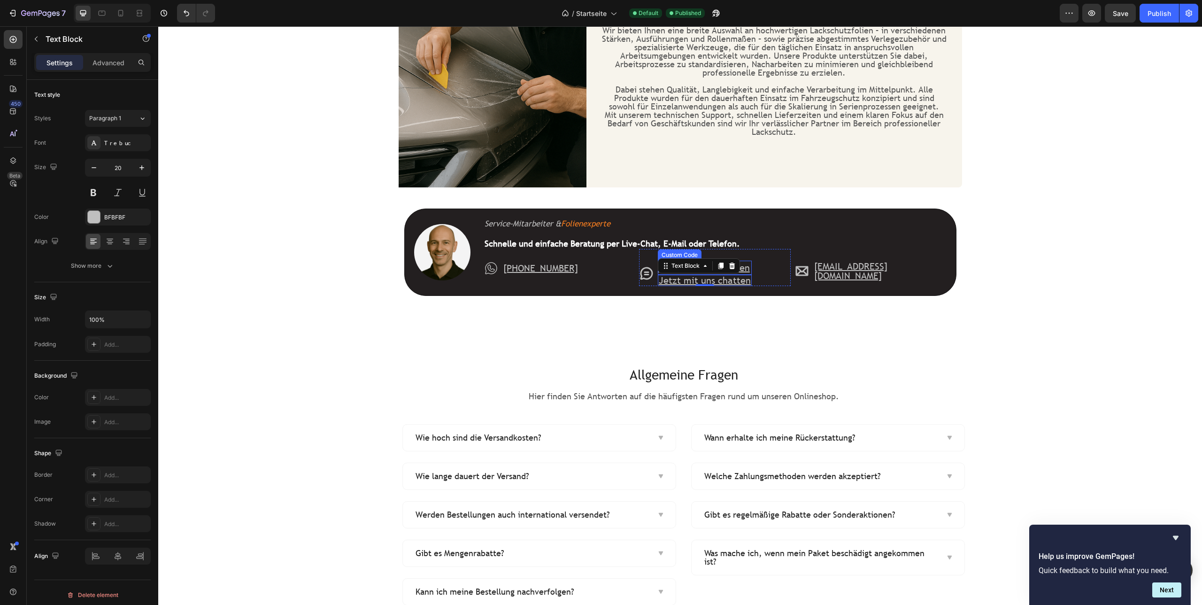
click at [746, 267] on link "Jetzt mit uns chatten" at bounding box center [704, 268] width 92 height 12
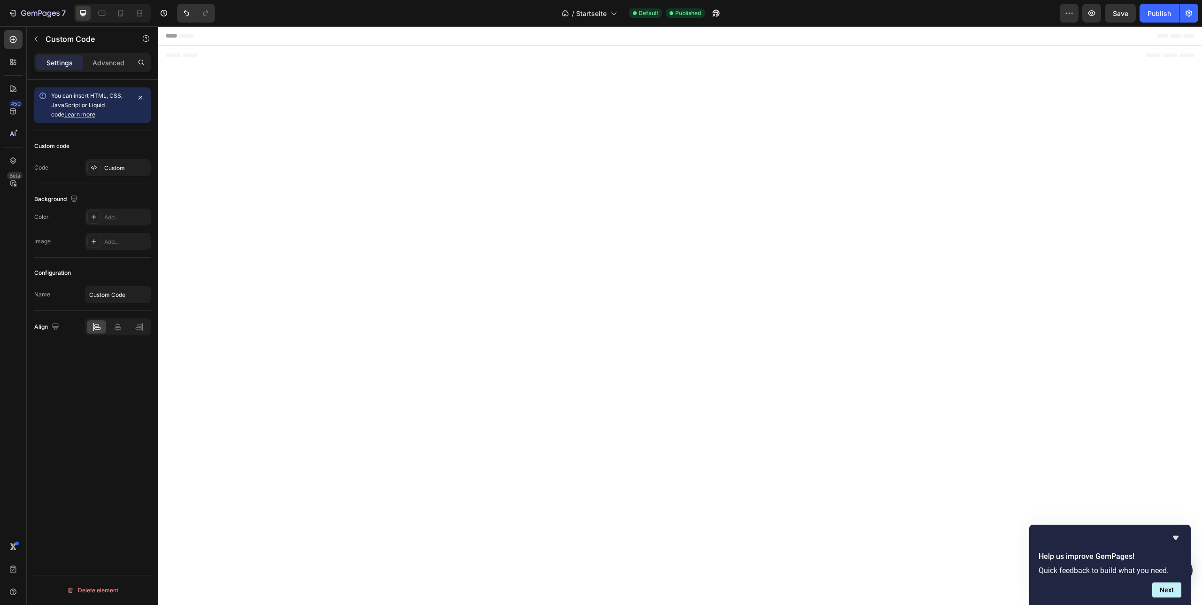
scroll to position [0, 0]
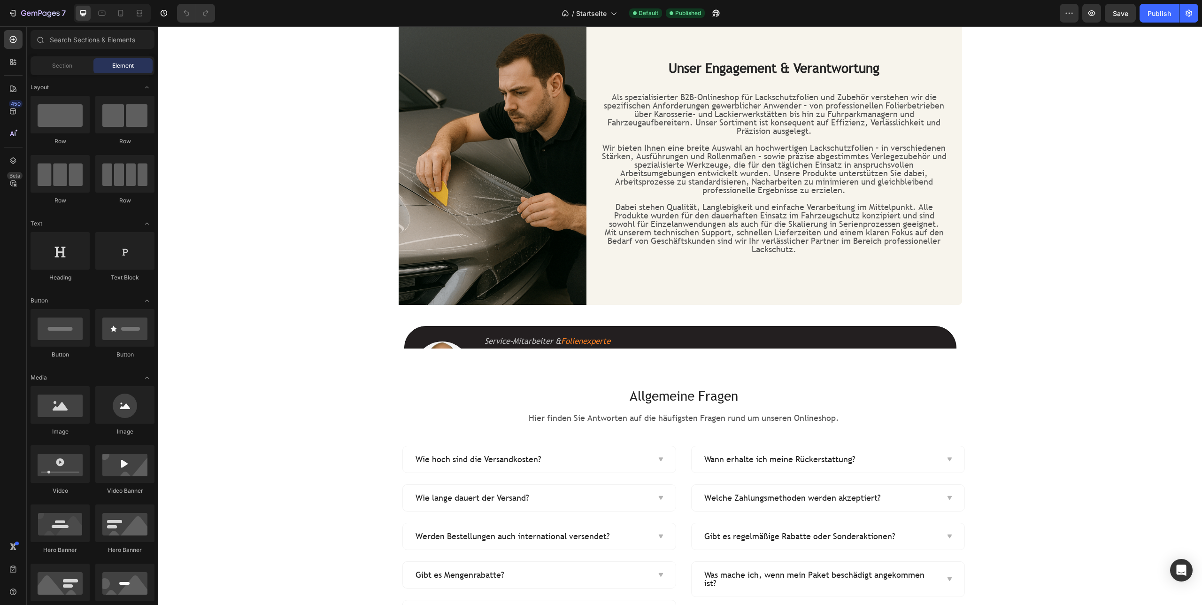
scroll to position [1058, 0]
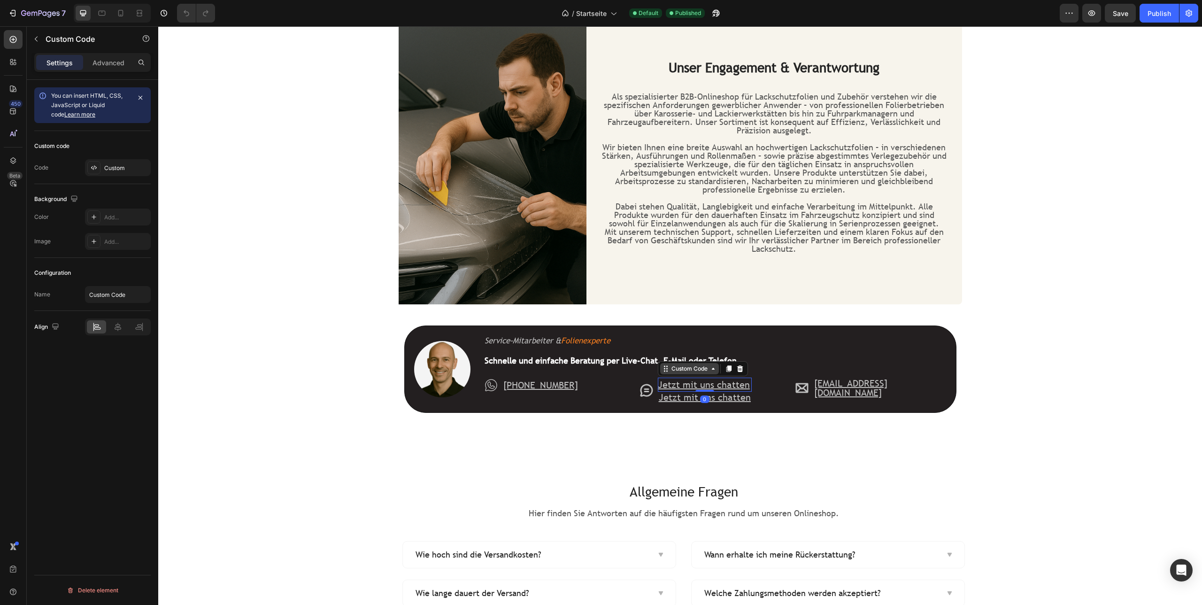
click at [675, 373] on div "Custom Code" at bounding box center [689, 368] width 59 height 11
click at [736, 370] on div at bounding box center [739, 368] width 11 height 11
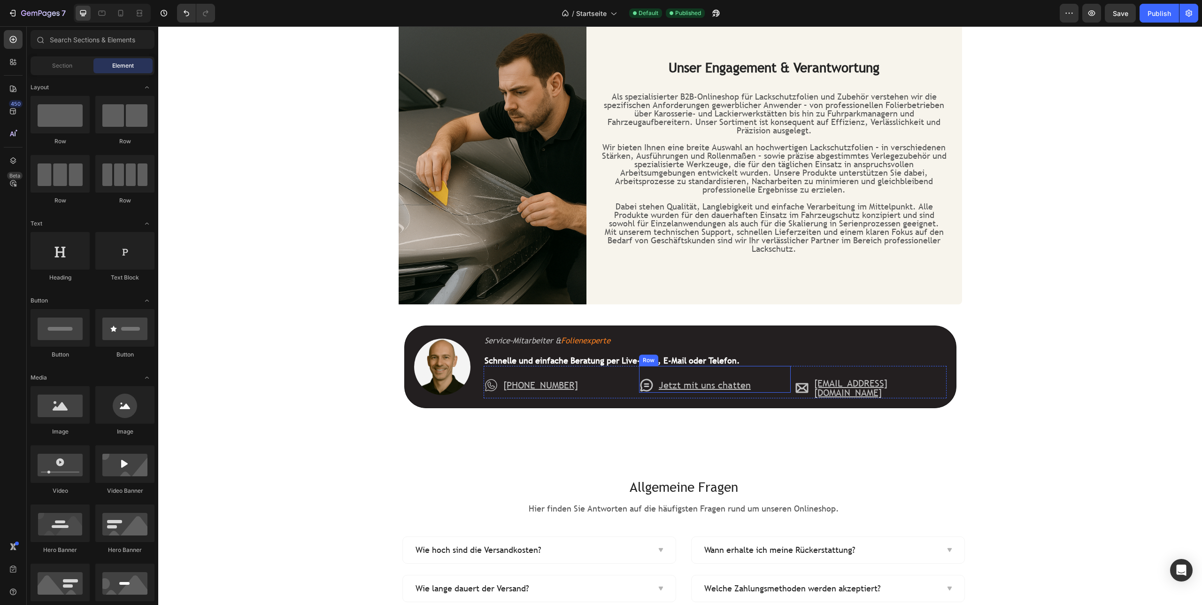
click at [757, 388] on div "Icon Jetzt mit uns chatten Text Block Row" at bounding box center [715, 379] width 152 height 27
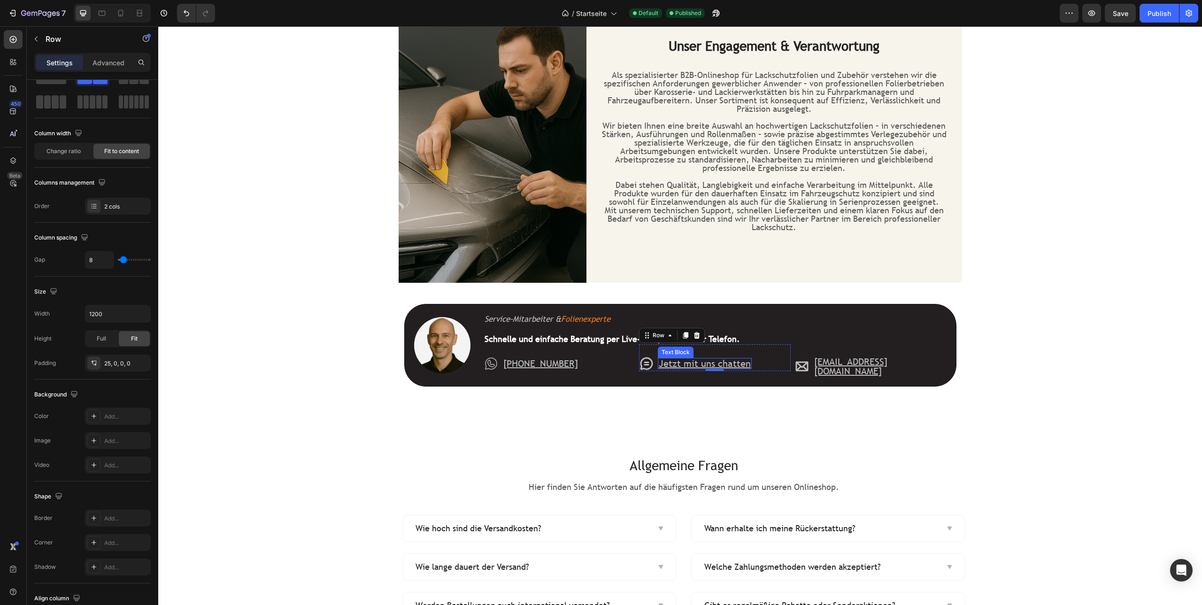
scroll to position [5, 0]
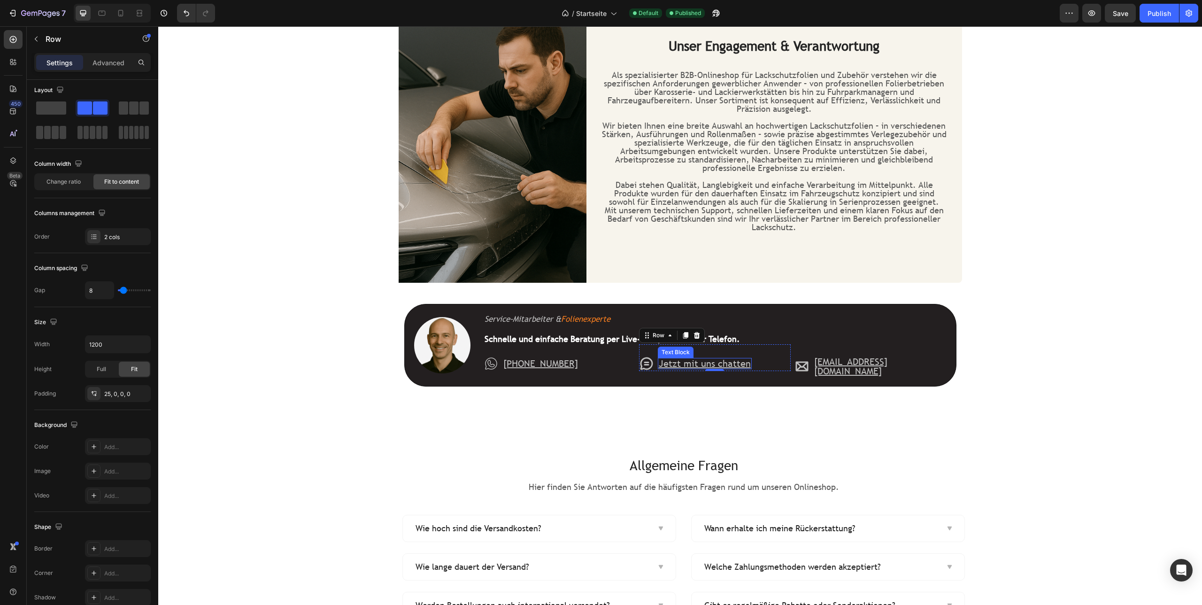
click at [679, 350] on div "Text Block" at bounding box center [676, 352] width 32 height 8
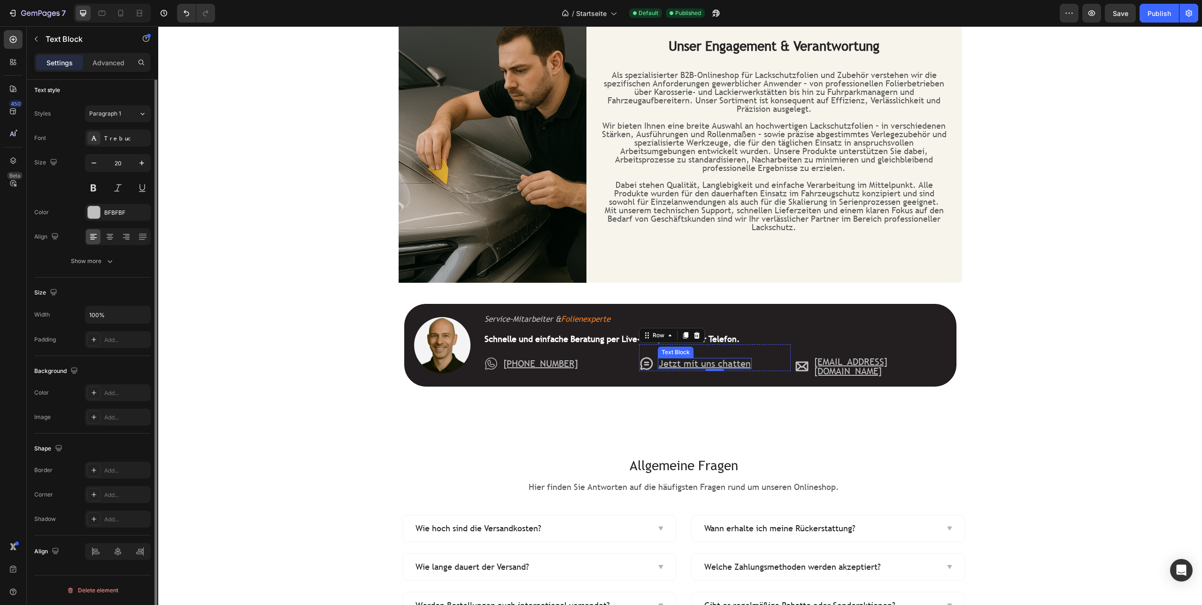
scroll to position [0, 0]
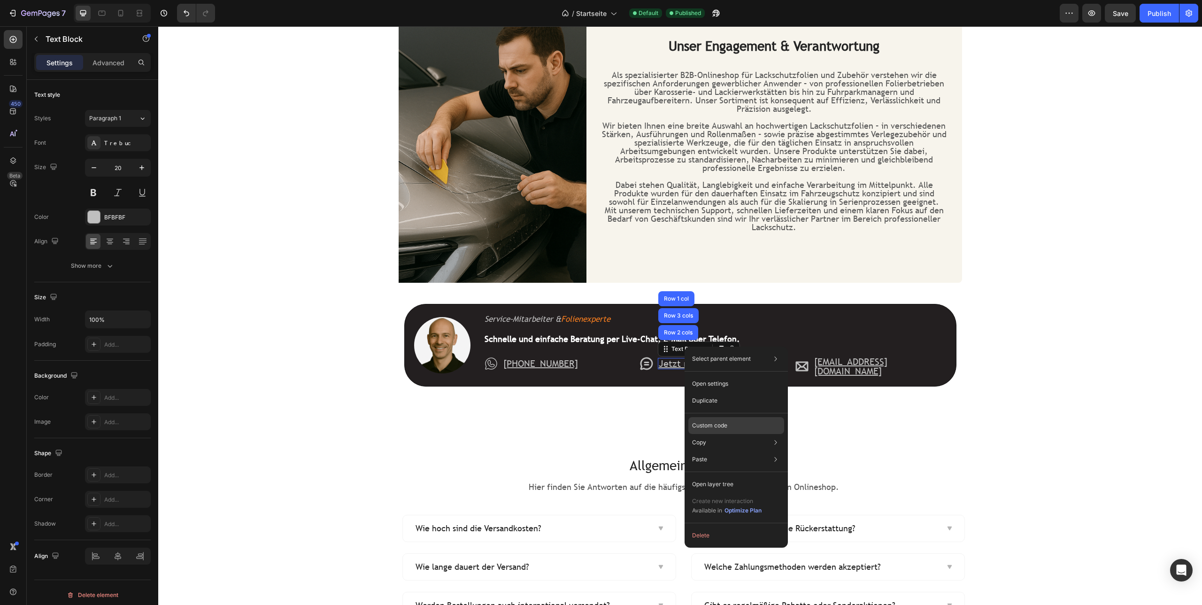
click at [715, 431] on div "Custom code" at bounding box center [736, 425] width 96 height 17
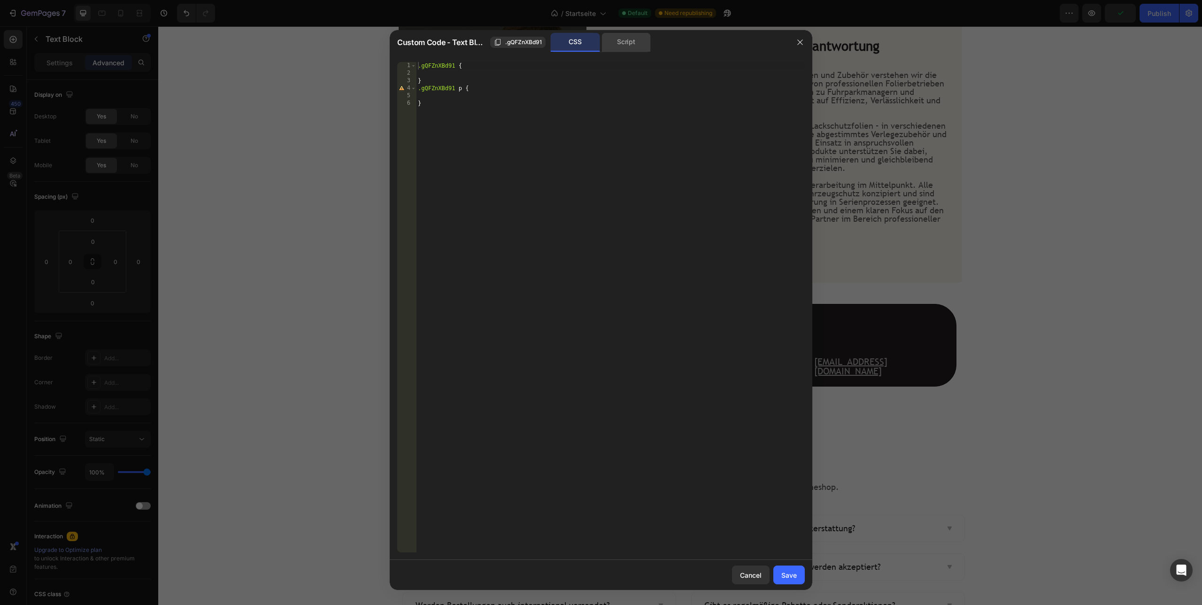
click at [613, 41] on div "Script" at bounding box center [626, 42] width 49 height 19
click at [753, 578] on div "Cancel" at bounding box center [751, 575] width 22 height 10
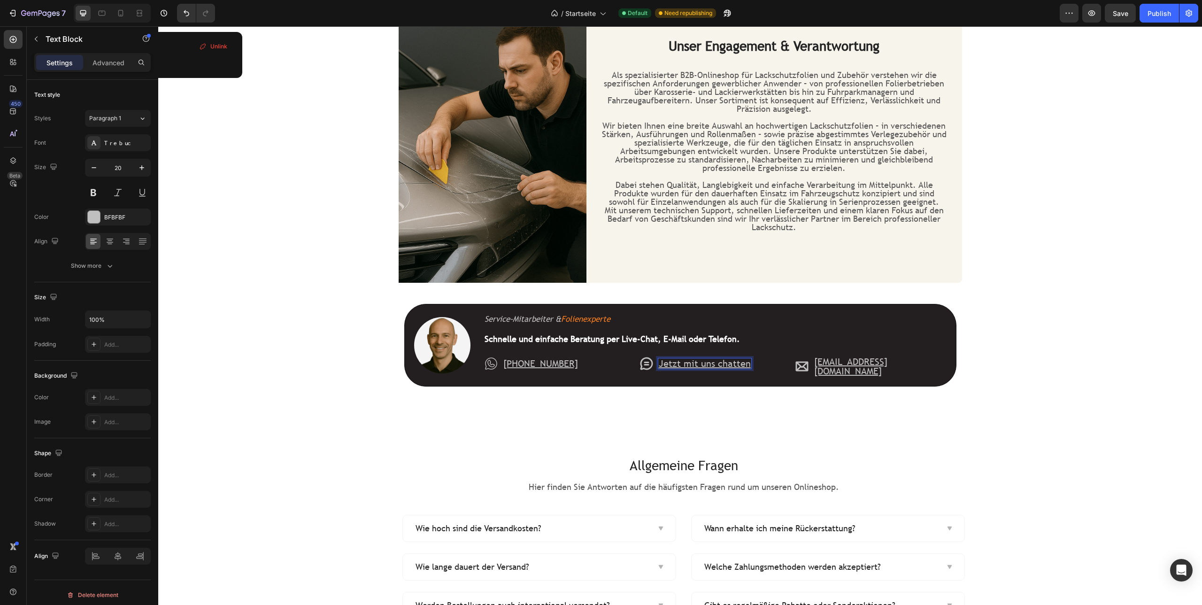
click at [700, 361] on u "Jetzt mit uns chatten" at bounding box center [705, 363] width 92 height 12
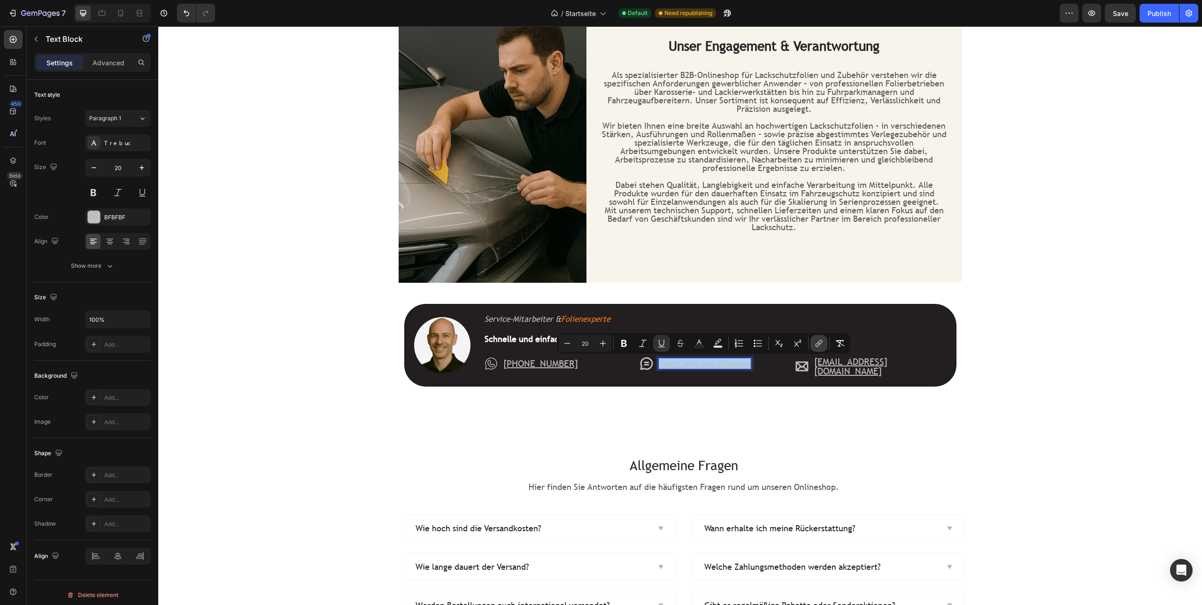
click at [818, 347] on icon "Editor contextual toolbar" at bounding box center [818, 343] width 9 height 9
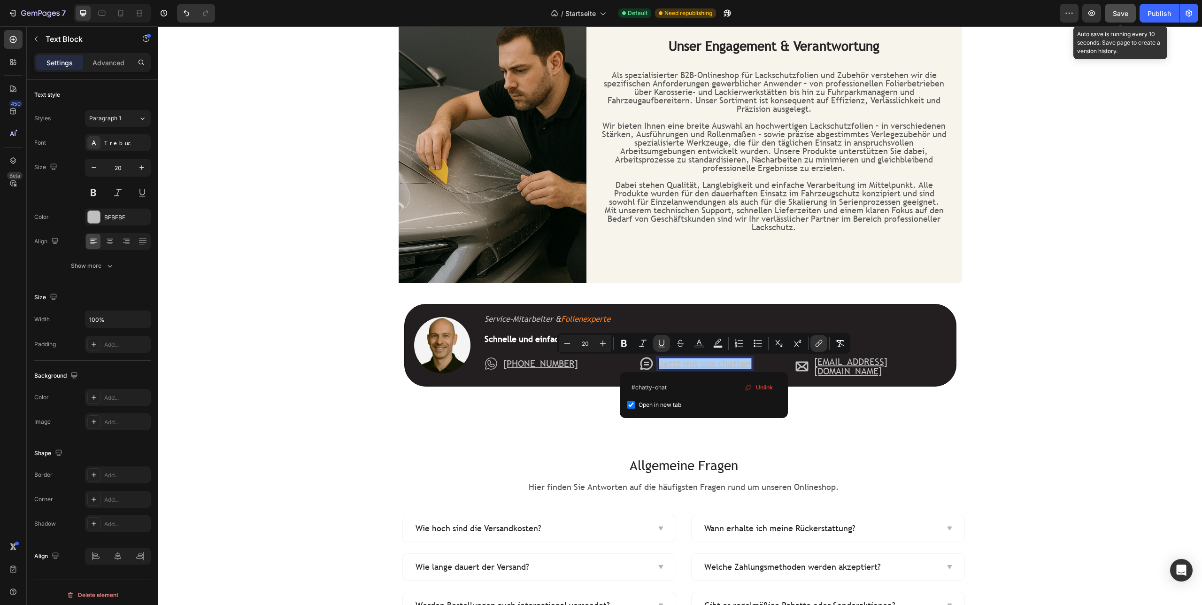
click at [1128, 16] on span "Save" at bounding box center [1120, 13] width 15 height 8
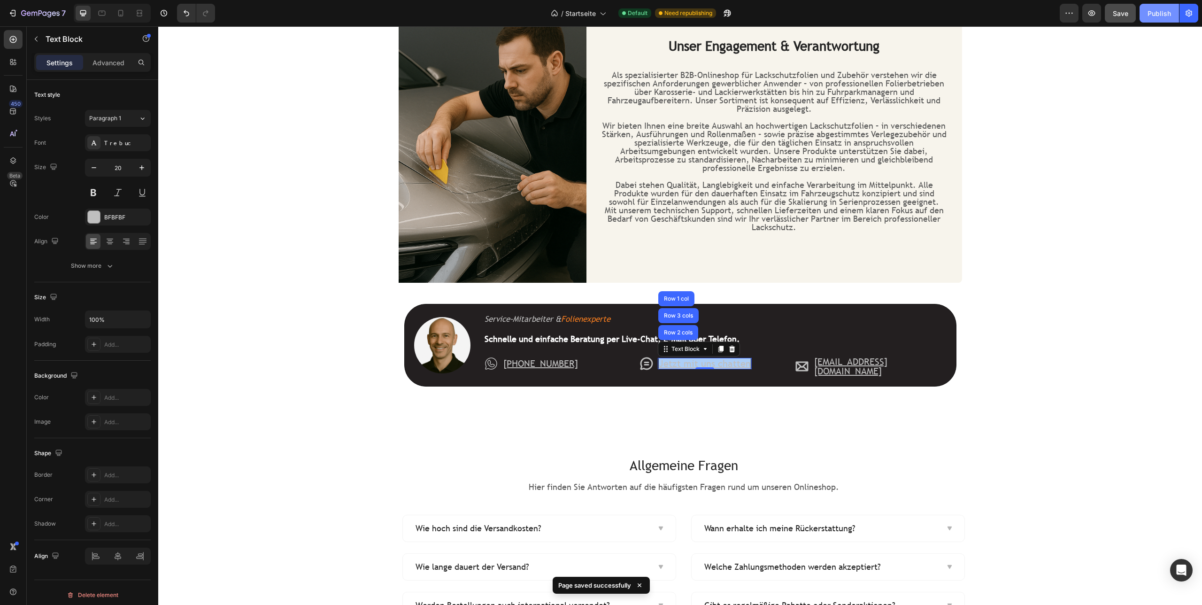
click at [1146, 16] on button "Publish" at bounding box center [1159, 13] width 39 height 19
